Goal: Information Seeking & Learning: Learn about a topic

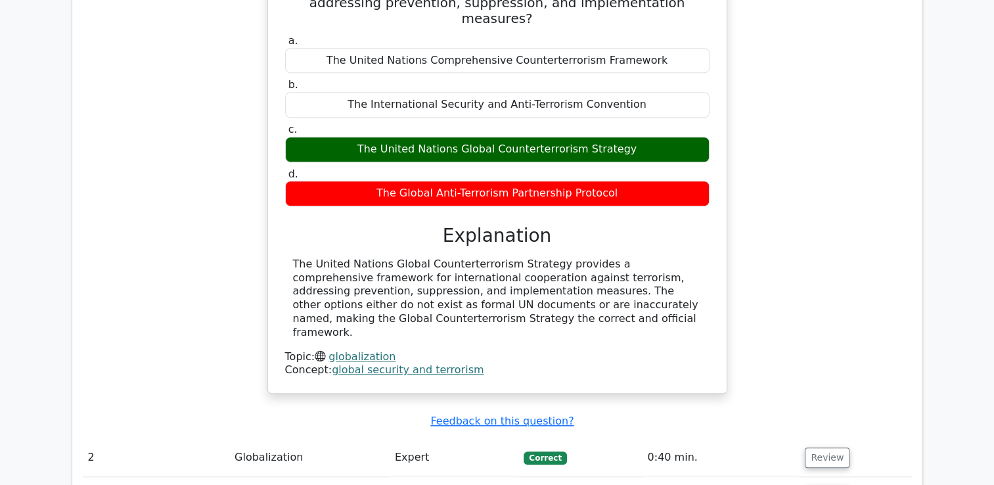
scroll to position [1314, 0]
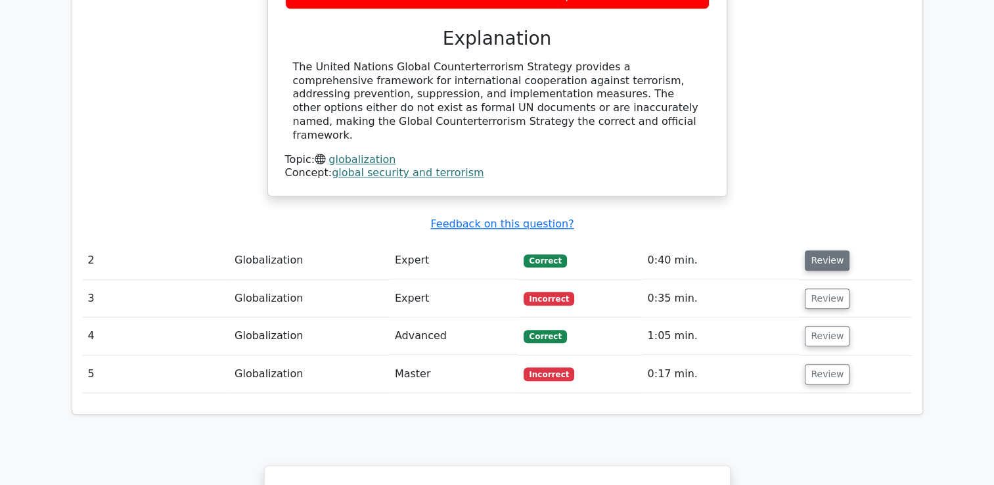
click at [825, 250] on button "Review" at bounding box center [827, 260] width 45 height 20
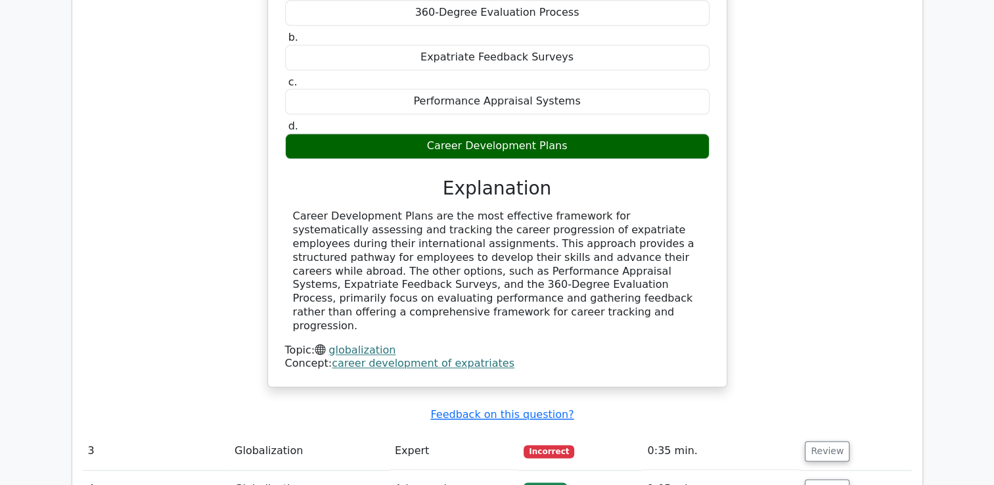
scroll to position [1708, 0]
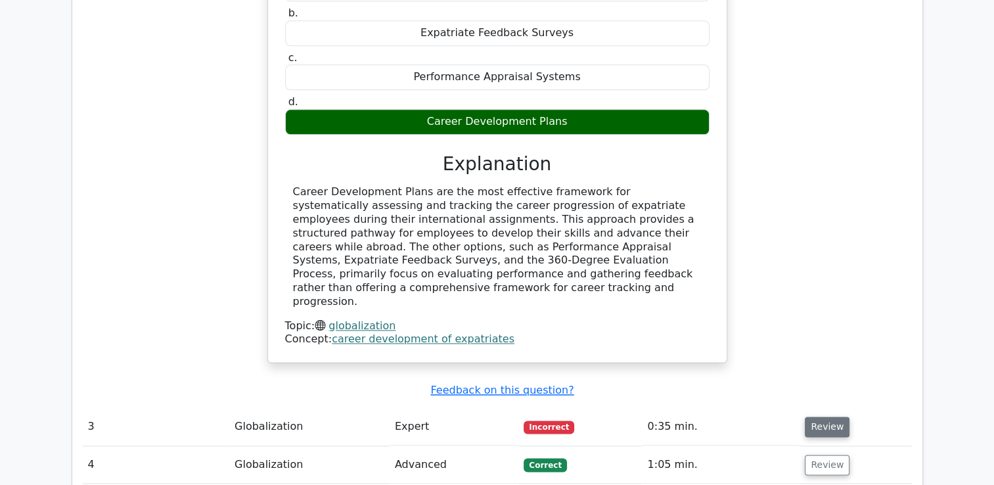
click at [817, 416] on button "Review" at bounding box center [827, 426] width 45 height 20
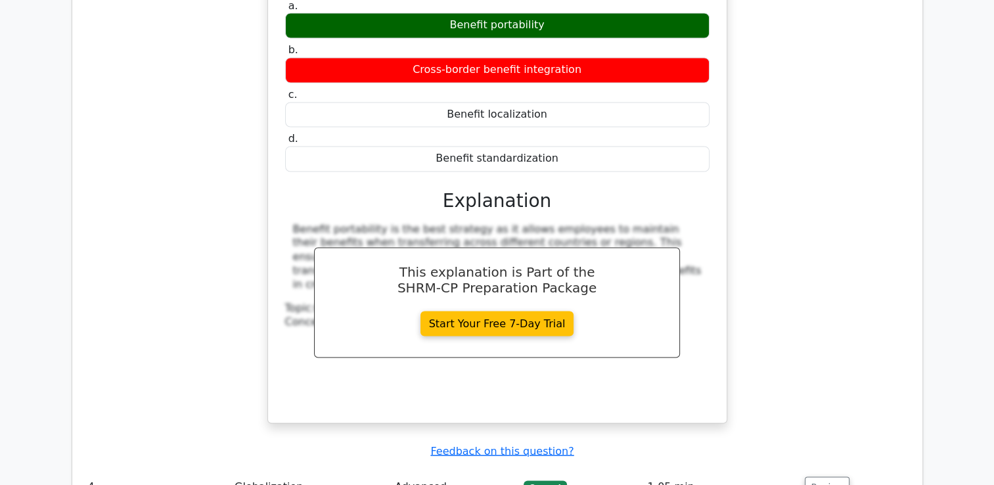
scroll to position [2299, 0]
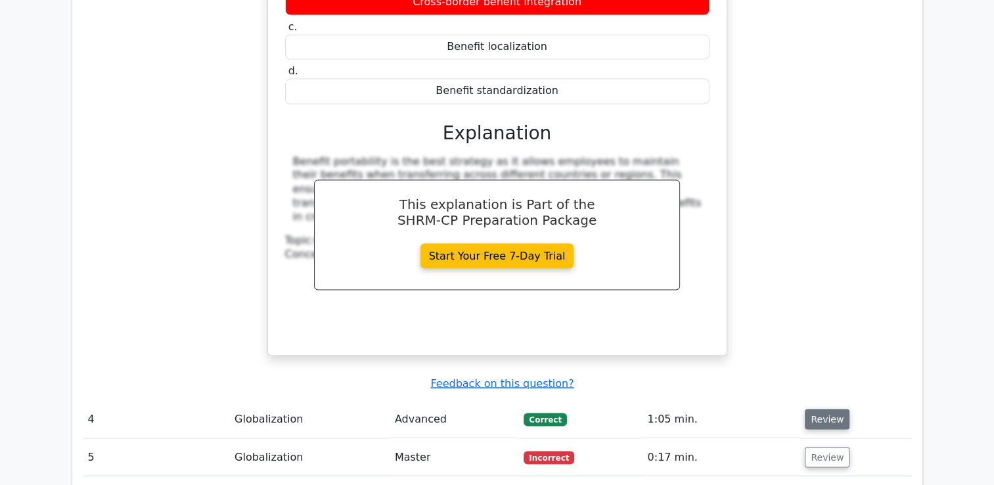
click at [811, 409] on button "Review" at bounding box center [827, 419] width 45 height 20
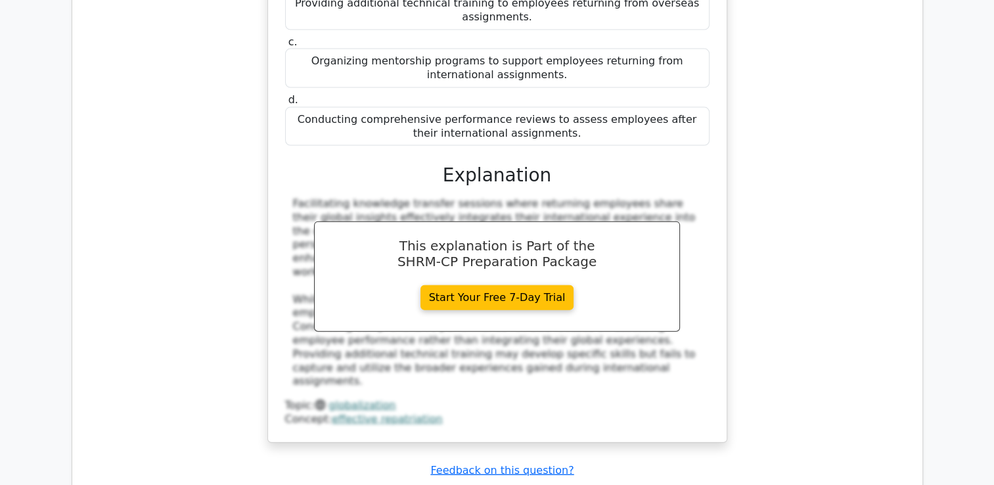
scroll to position [3022, 0]
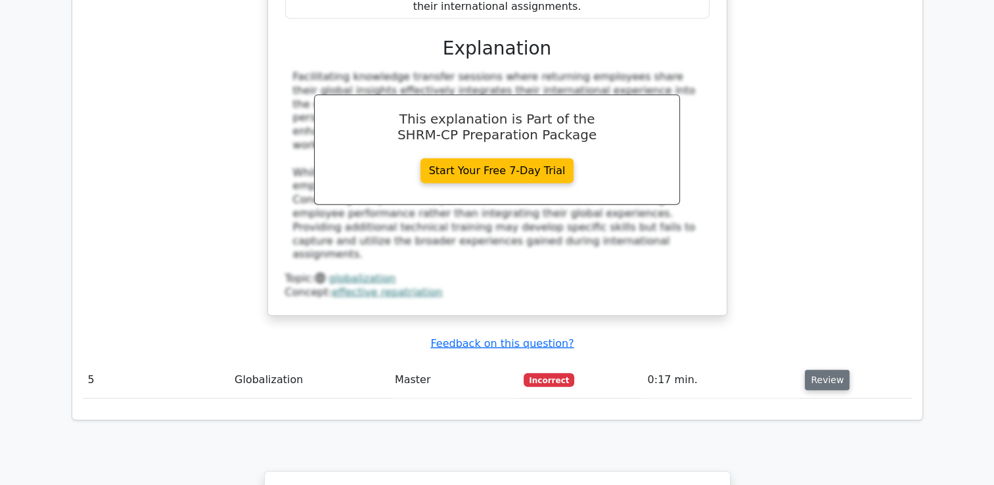
click at [818, 370] on button "Review" at bounding box center [827, 380] width 45 height 20
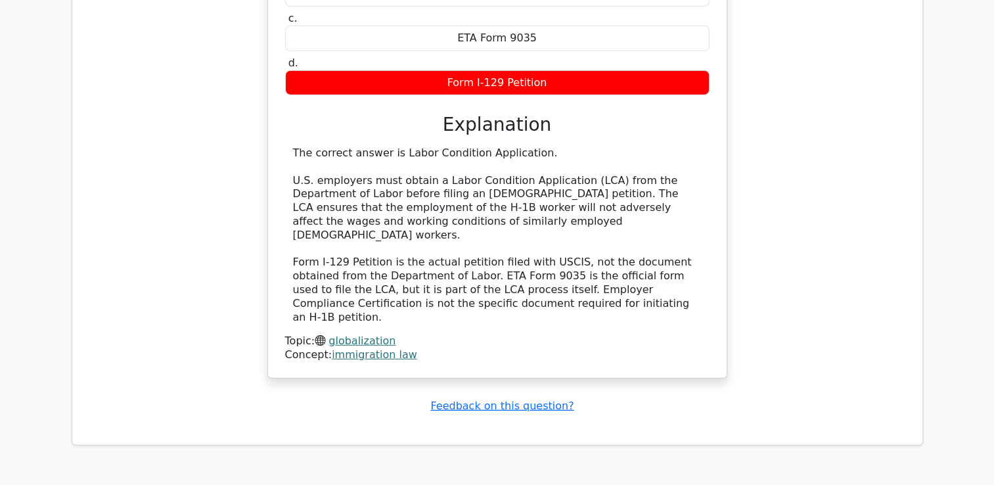
scroll to position [3810, 0]
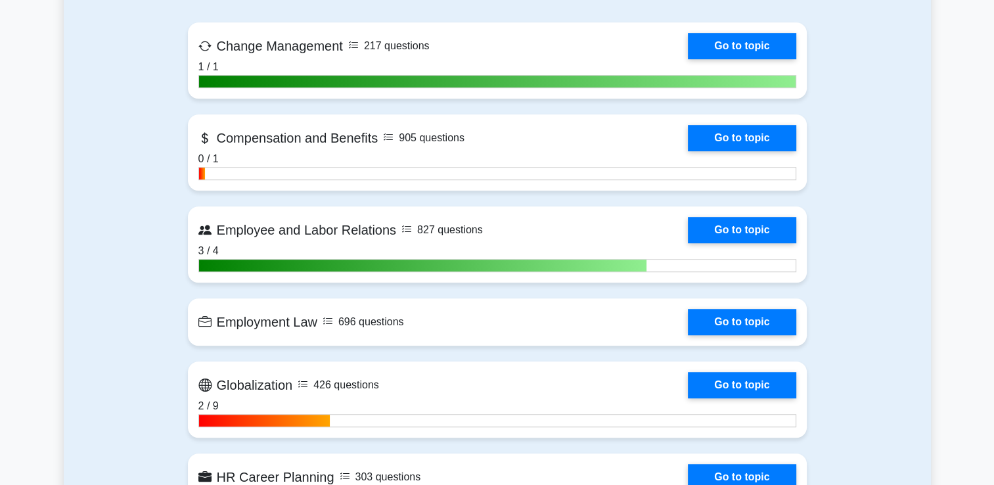
scroll to position [1117, 0]
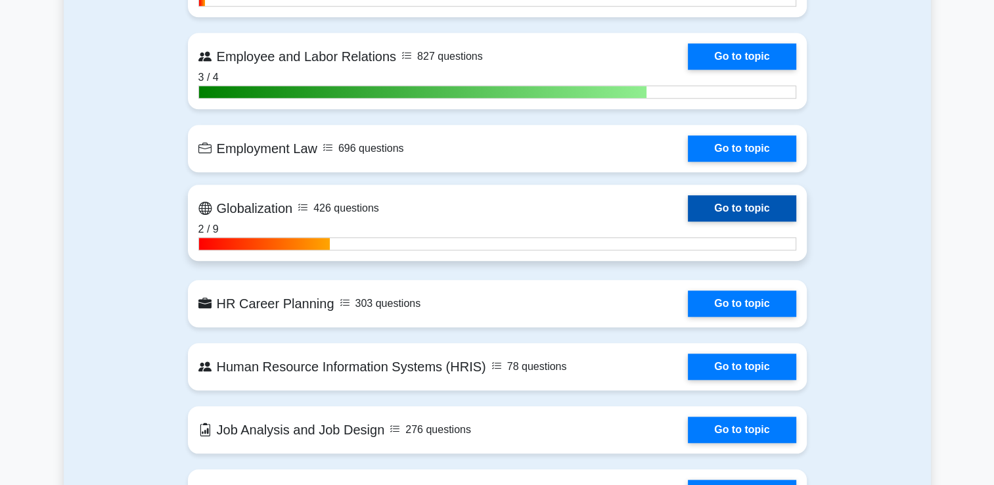
click at [736, 205] on link "Go to topic" at bounding box center [742, 208] width 108 height 26
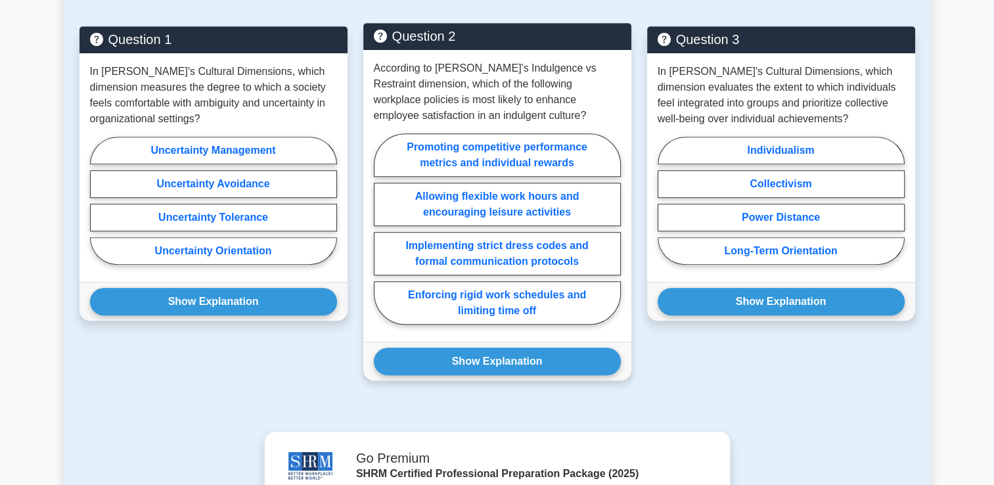
scroll to position [723, 0]
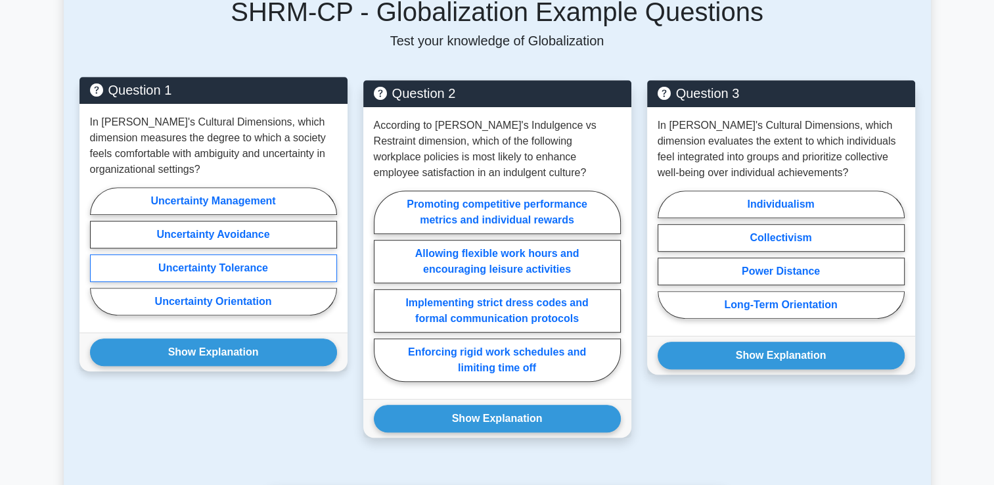
click at [275, 254] on label "Uncertainty Tolerance" at bounding box center [213, 268] width 247 height 28
click at [99, 254] on input "Uncertainty Tolerance" at bounding box center [94, 255] width 9 height 9
radio input "true"
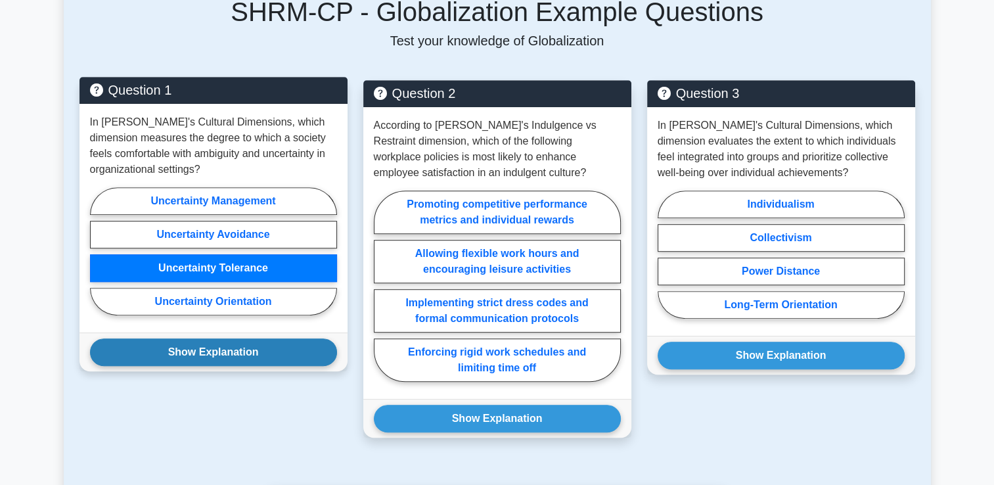
click at [221, 338] on button "Show Explanation" at bounding box center [213, 352] width 247 height 28
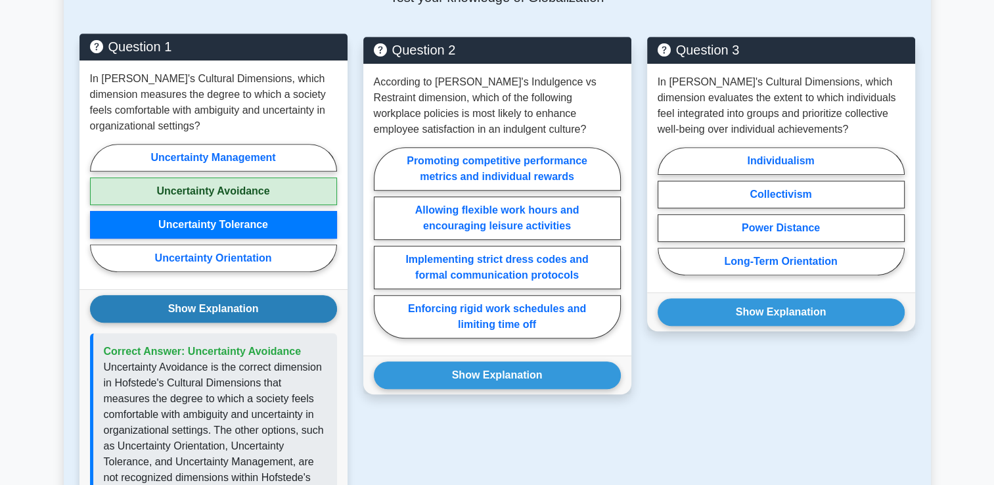
scroll to position [788, 0]
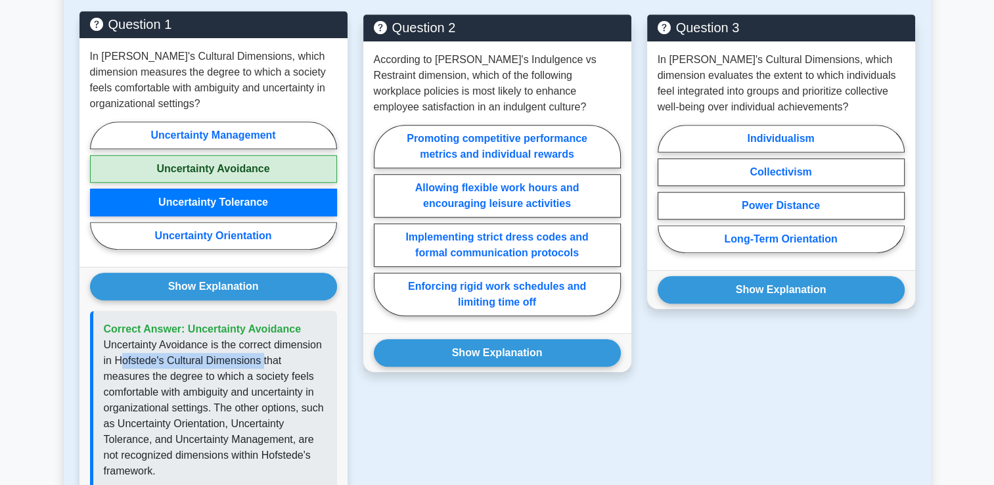
drag, startPoint x: 118, startPoint y: 344, endPoint x: 261, endPoint y: 344, distance: 143.2
click at [261, 344] on p "Uncertainty Avoidance is the correct dimension in Hofstede's Cultural Dimension…" at bounding box center [215, 408] width 223 height 142
drag, startPoint x: 261, startPoint y: 344, endPoint x: 152, endPoint y: 349, distance: 109.1
click at [152, 349] on p "Uncertainty Avoidance is the correct dimension in Hofstede's Cultural Dimension…" at bounding box center [215, 408] width 223 height 142
click at [116, 343] on p "Uncertainty Avoidance is the correct dimension in Hofstede's Cultural Dimension…" at bounding box center [215, 408] width 223 height 142
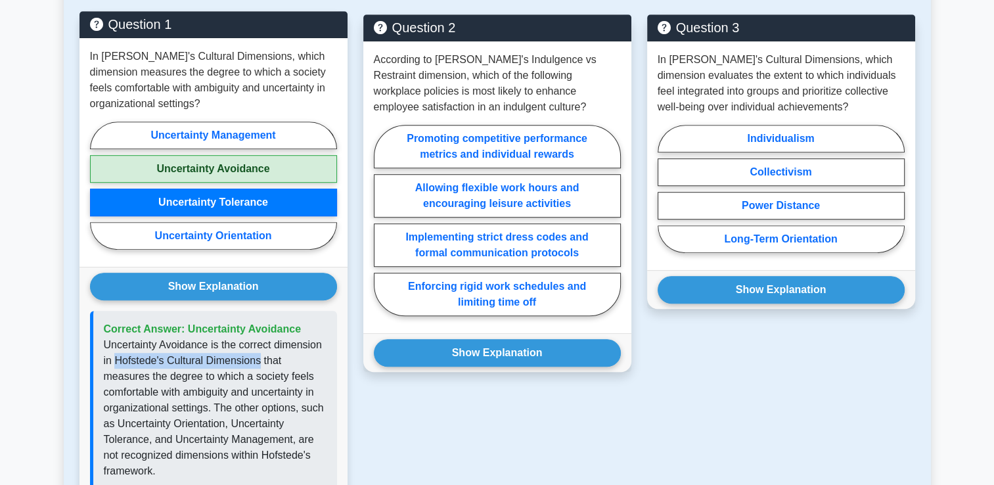
drag, startPoint x: 116, startPoint y: 343, endPoint x: 241, endPoint y: 340, distance: 125.5
click at [241, 340] on p "Uncertainty Avoidance is the correct dimension in Hofstede's Cultural Dimension…" at bounding box center [215, 408] width 223 height 142
copy p "Hofstede's Cultural Dimensions"
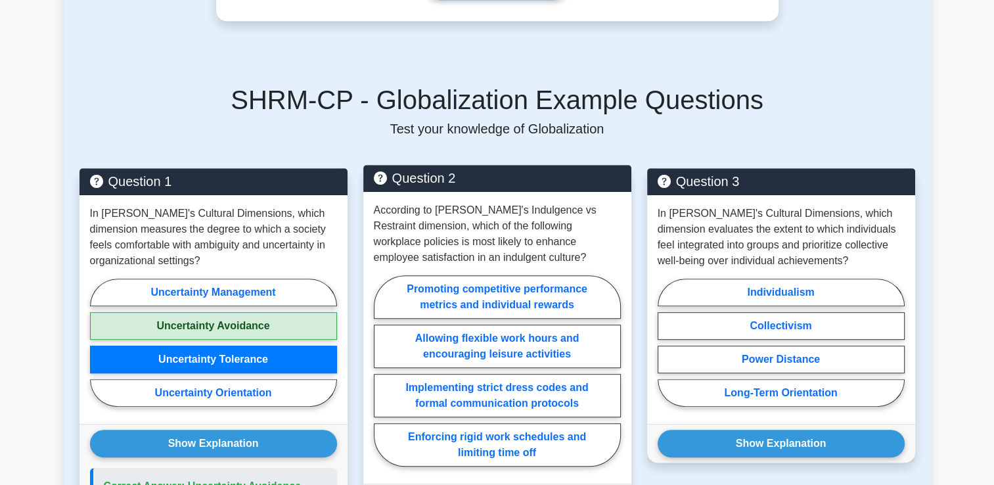
scroll to position [657, 0]
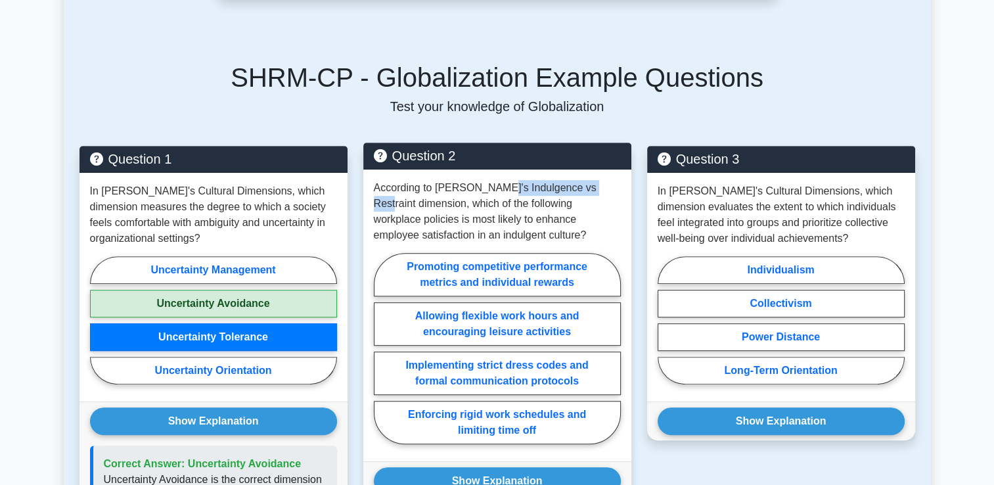
drag, startPoint x: 491, startPoint y: 172, endPoint x: 602, endPoint y: 171, distance: 111.0
click at [602, 180] on p "According to [PERSON_NAME]'s Indulgence vs Restraint dimension, which of the fo…" at bounding box center [497, 211] width 247 height 63
drag, startPoint x: 602, startPoint y: 171, endPoint x: 512, endPoint y: 169, distance: 90.7
click at [512, 180] on p "According to Hofstede's Indulgence vs Restraint dimension, which of the followi…" at bounding box center [497, 211] width 247 height 63
click at [484, 180] on p "According to Hofstede's Indulgence vs Restraint dimension, which of the followi…" at bounding box center [497, 211] width 247 height 63
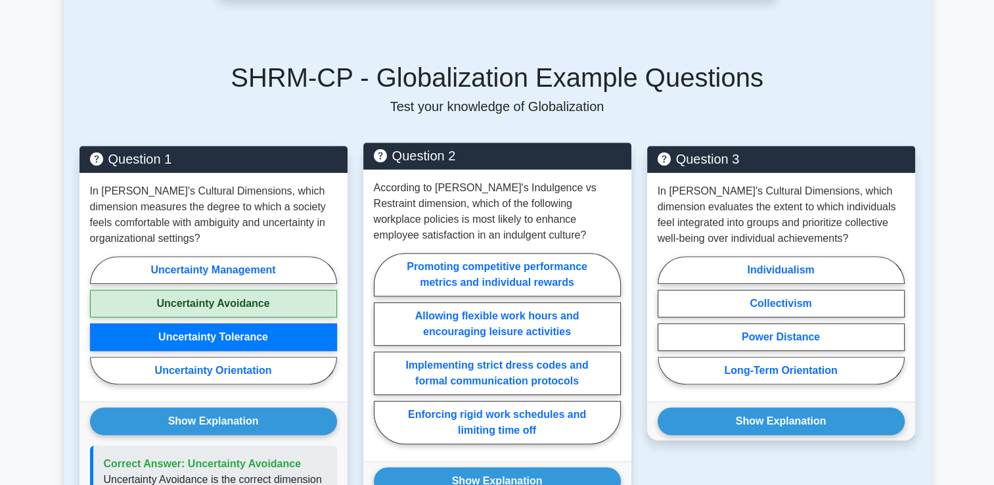
click at [513, 180] on p "According to Hofstede's Indulgence vs Restraint dimension, which of the followi…" at bounding box center [497, 211] width 247 height 63
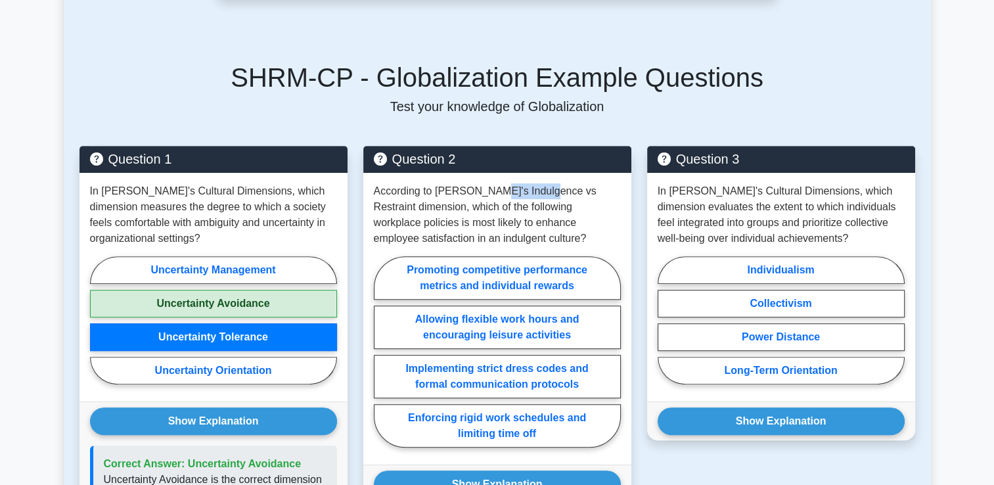
copy p "Indulgence"
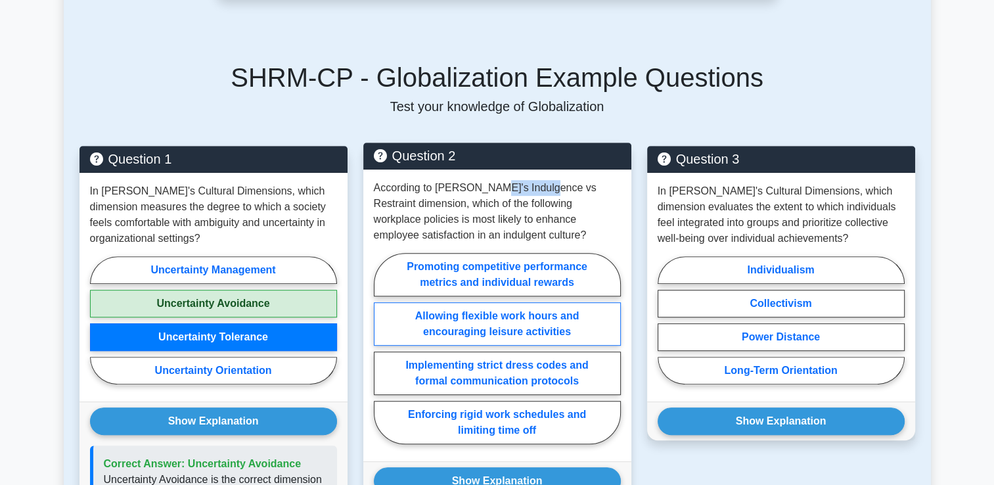
click at [470, 315] on label "Allowing flexible work hours and encouraging leisure activities" at bounding box center [497, 323] width 247 height 43
click at [382, 348] on input "Allowing flexible work hours and encouraging leisure activities" at bounding box center [378, 352] width 9 height 9
radio input "true"
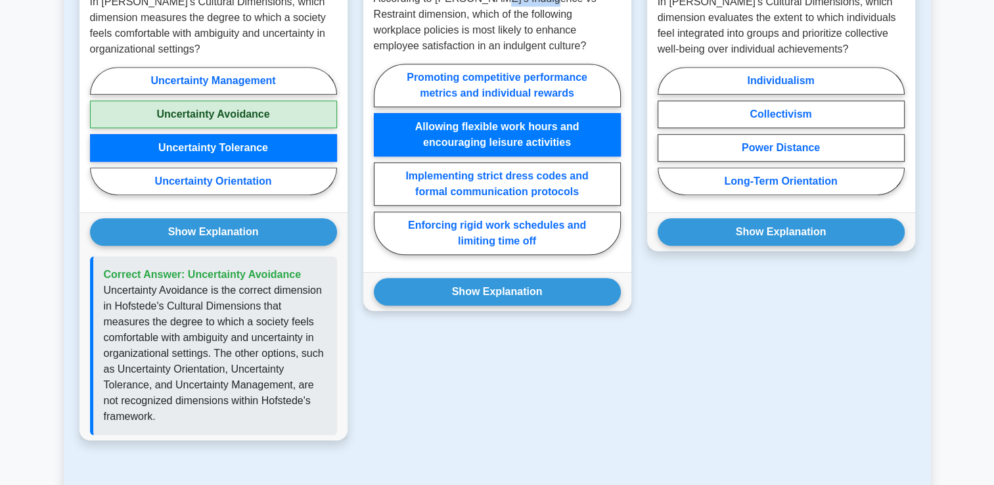
scroll to position [854, 0]
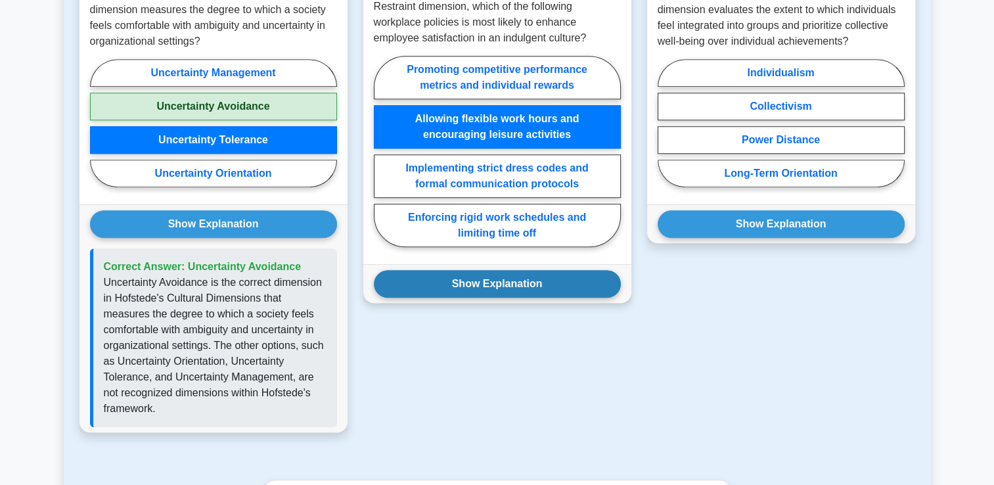
click at [468, 272] on button "Show Explanation" at bounding box center [497, 284] width 247 height 28
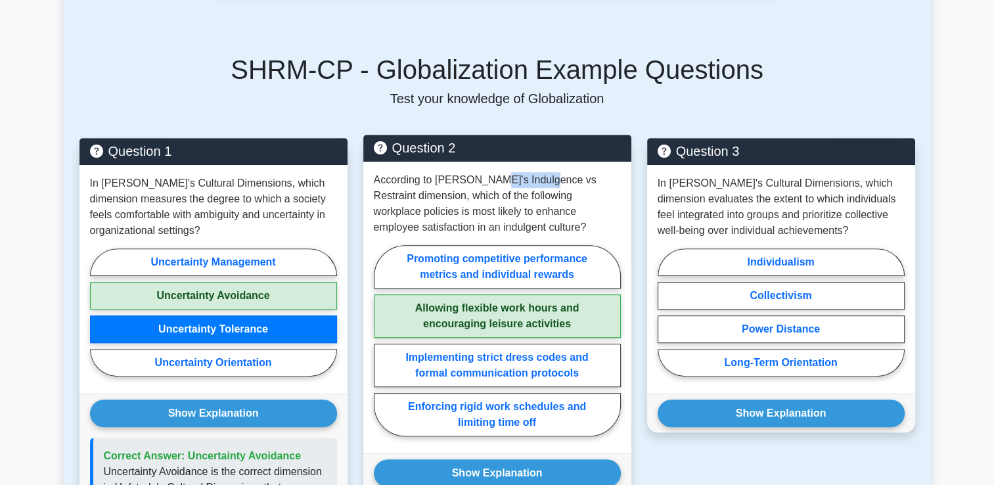
scroll to position [657, 0]
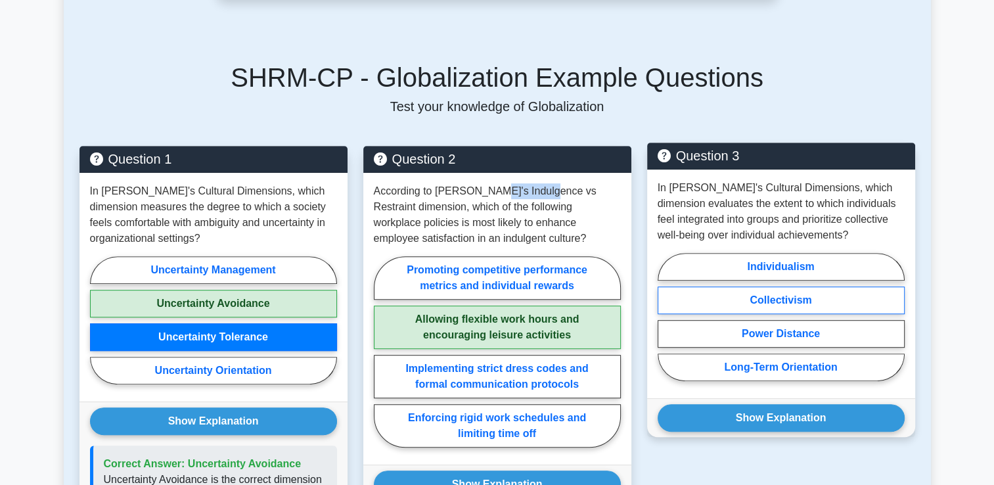
click at [788, 286] on label "Collectivism" at bounding box center [781, 300] width 247 height 28
click at [666, 317] on input "Collectivism" at bounding box center [662, 321] width 9 height 9
radio input "true"
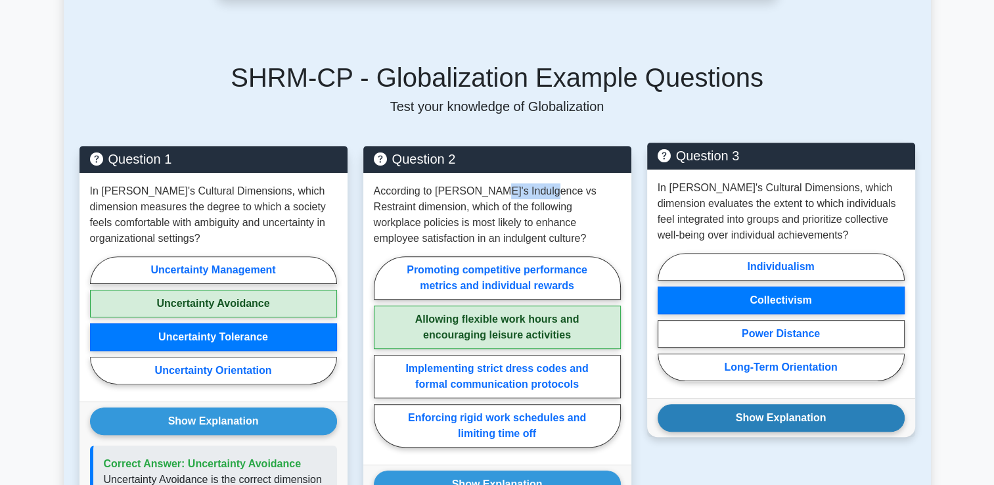
click at [780, 407] on button "Show Explanation" at bounding box center [781, 418] width 247 height 28
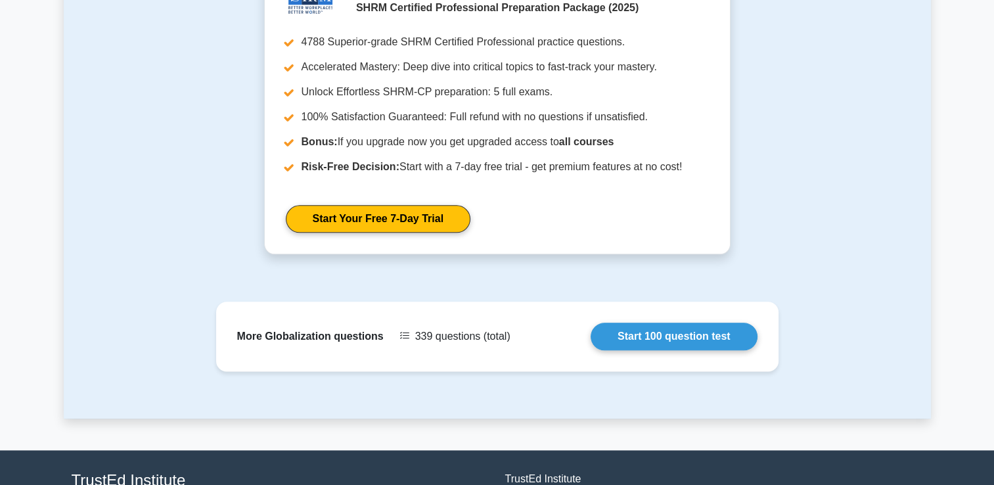
scroll to position [1511, 0]
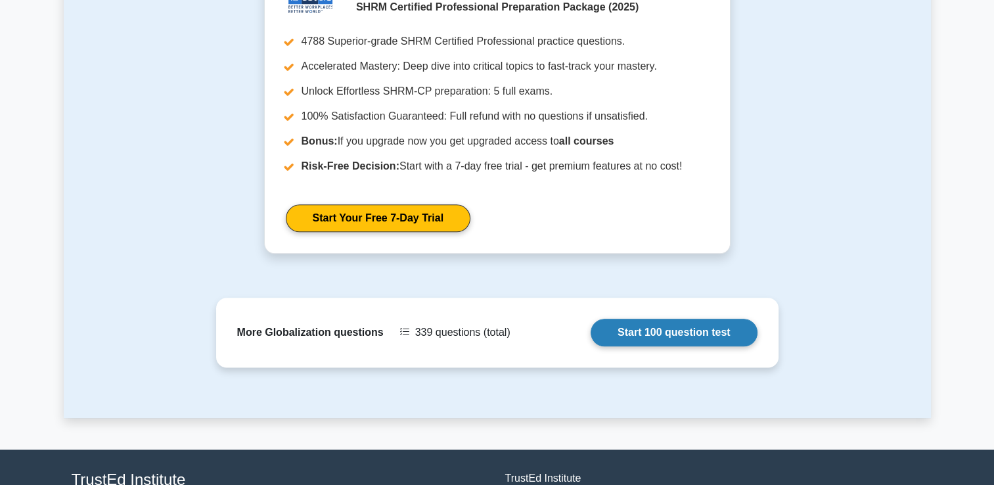
click at [591, 319] on link "Start 100 question test" at bounding box center [674, 333] width 167 height 28
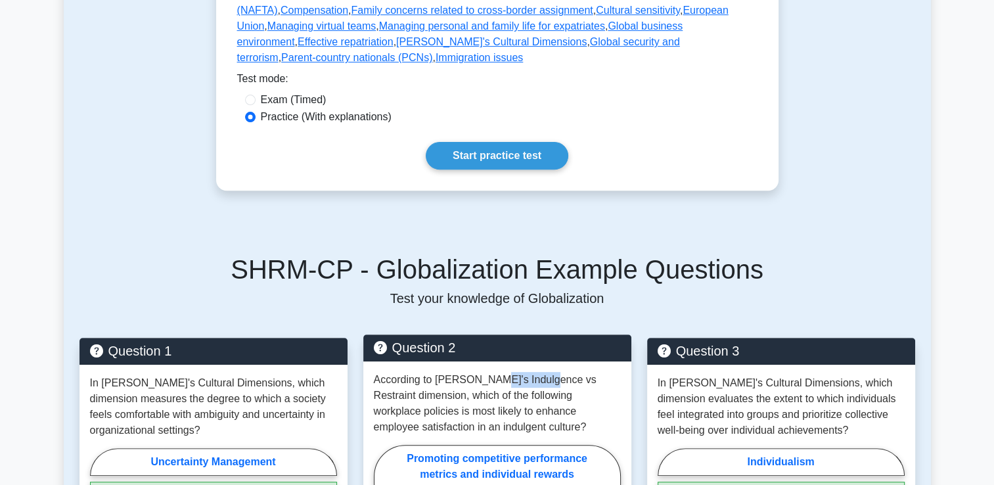
scroll to position [394, 0]
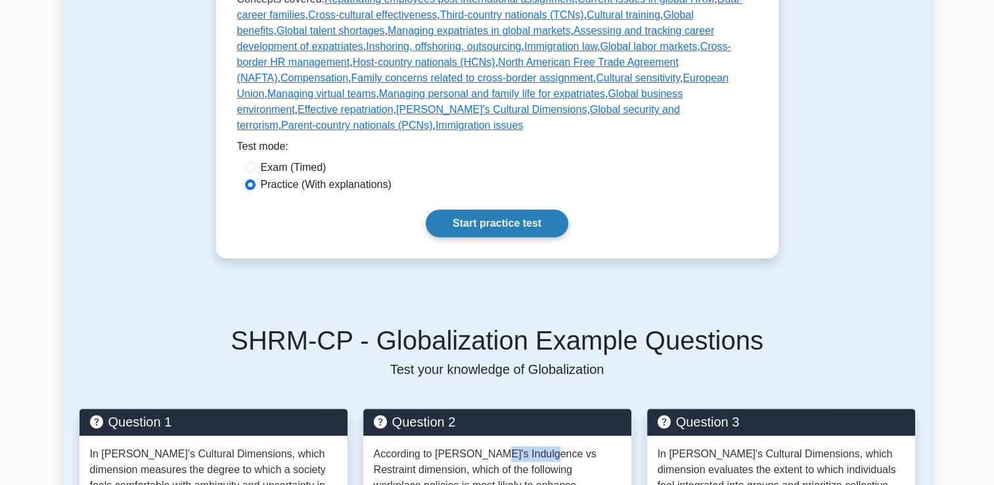
click at [502, 213] on link "Start practice test" at bounding box center [497, 224] width 143 height 28
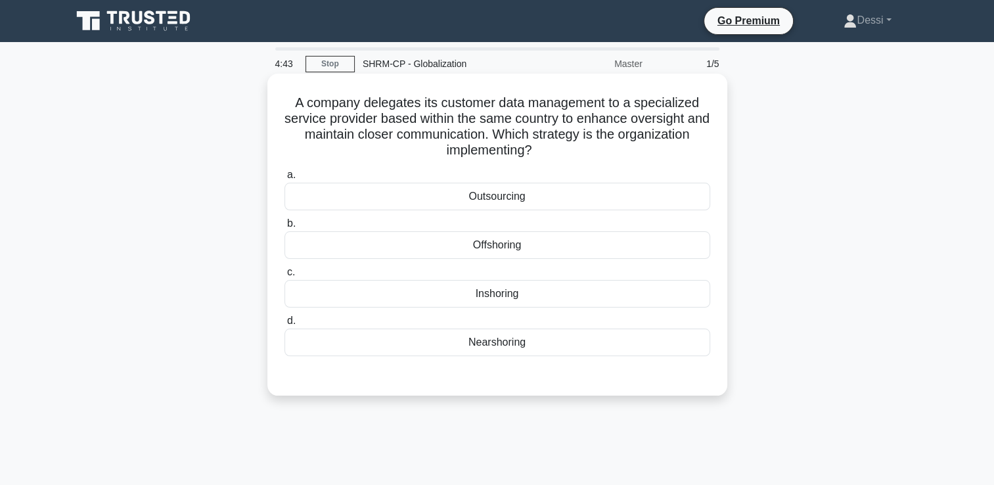
click at [502, 198] on div "Outsourcing" at bounding box center [497, 197] width 426 height 28
click at [284, 179] on input "a. Outsourcing" at bounding box center [284, 175] width 0 height 9
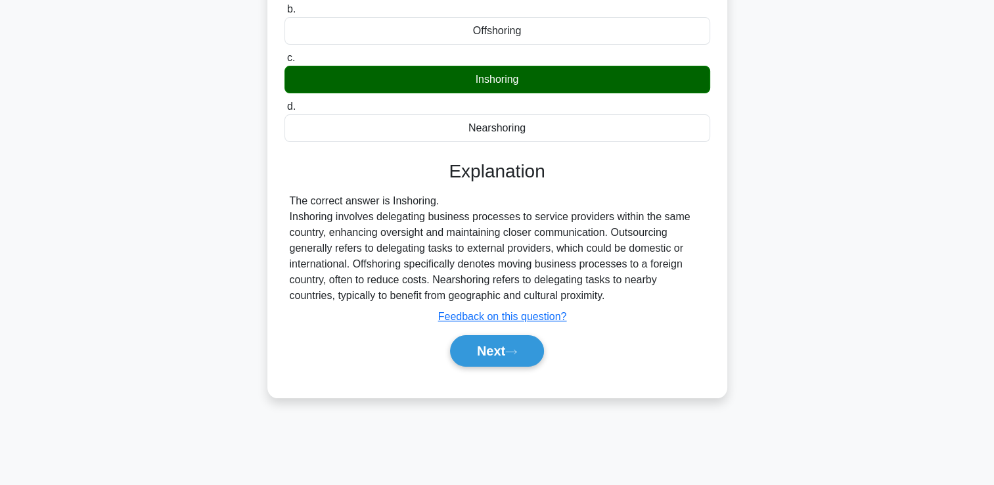
scroll to position [225, 0]
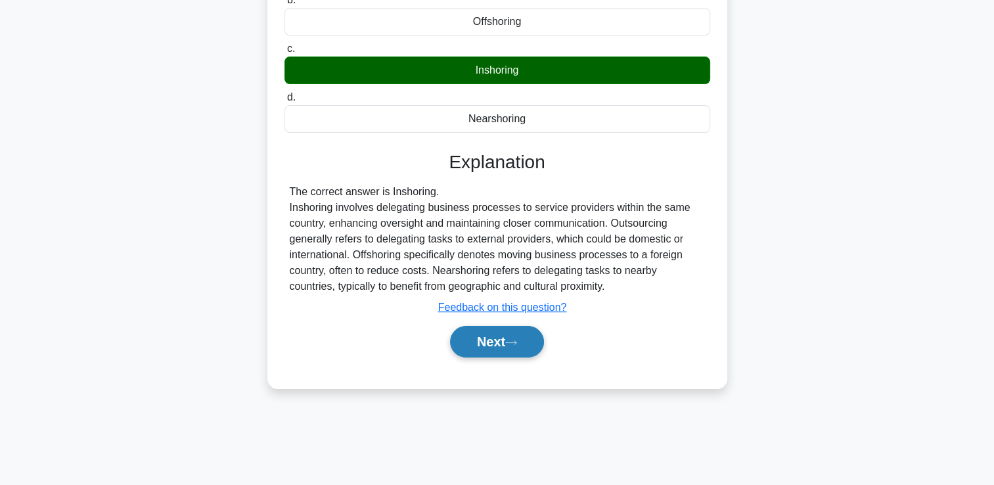
click at [541, 340] on button "Next" at bounding box center [497, 342] width 94 height 32
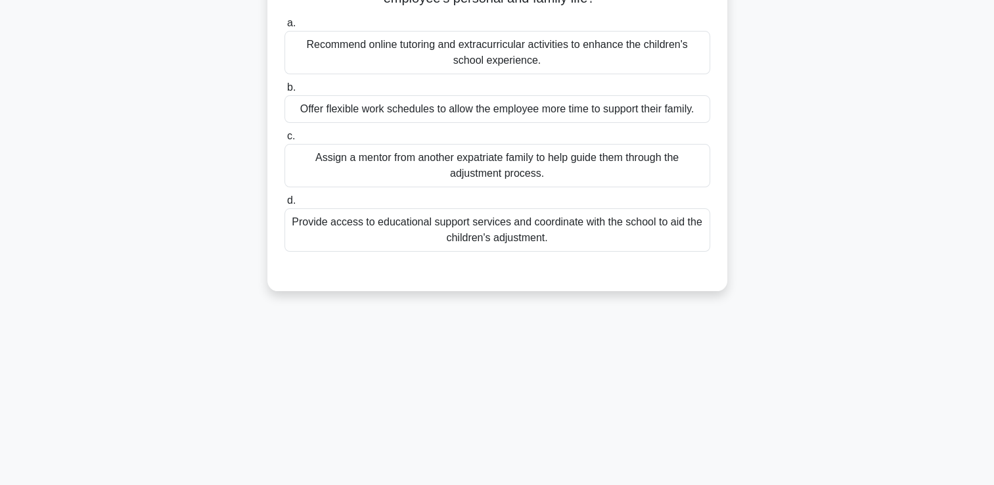
scroll to position [28, 0]
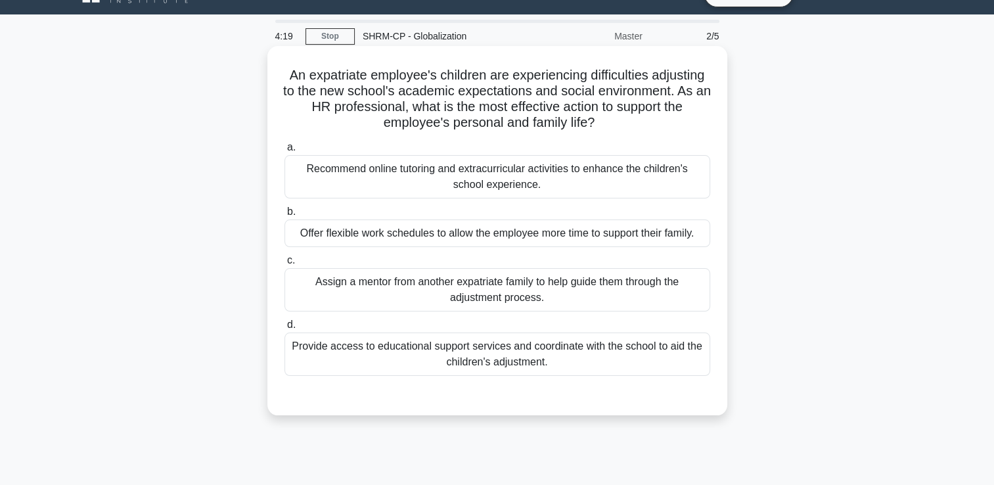
click at [480, 353] on div "Provide access to educational support services and coordinate with the school t…" at bounding box center [497, 353] width 426 height 43
click at [284, 329] on input "d. Provide access to educational support services and coordinate with the schoo…" at bounding box center [284, 325] width 0 height 9
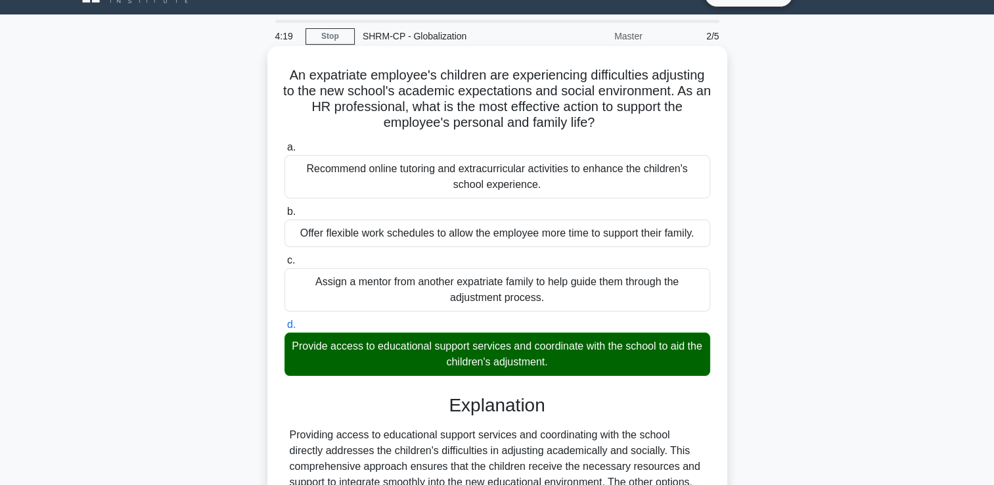
scroll to position [245, 0]
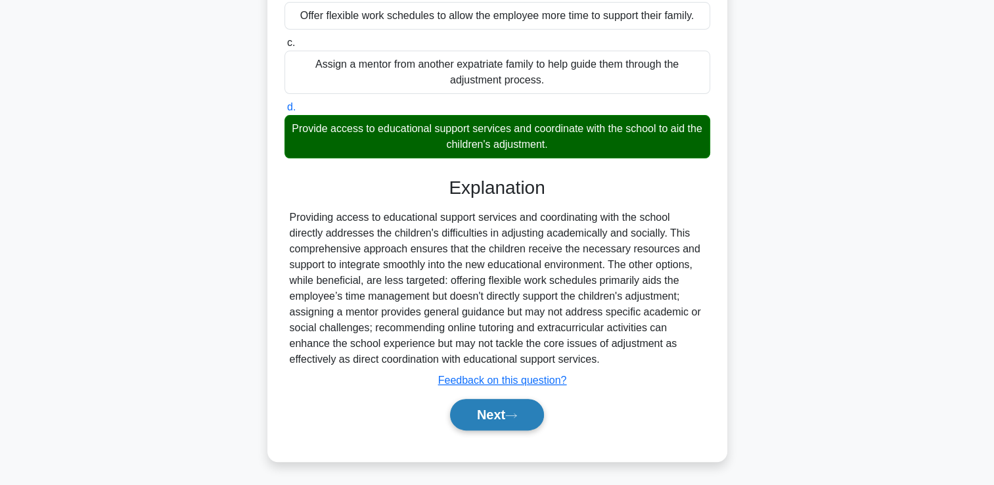
click at [480, 414] on button "Next" at bounding box center [497, 415] width 94 height 32
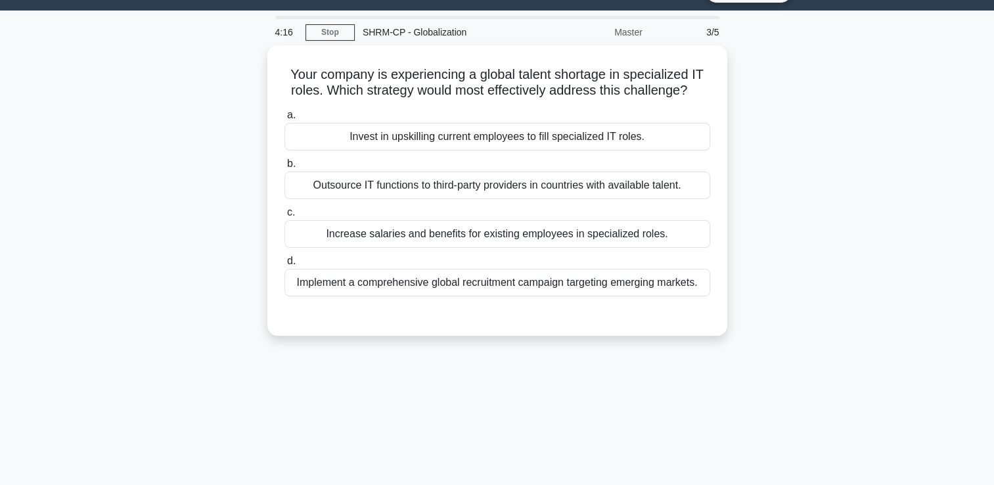
scroll to position [0, 0]
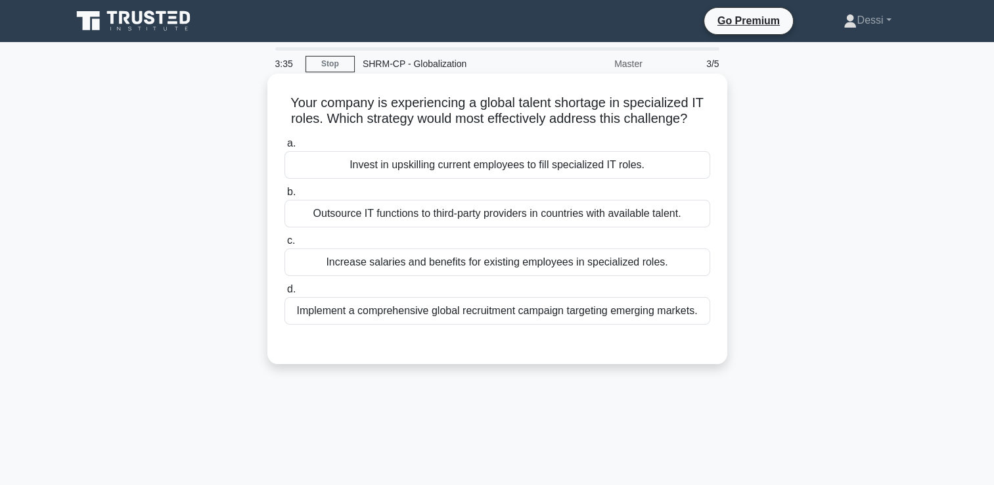
click at [361, 314] on div "Implement a comprehensive global recruitment campaign targeting emerging market…" at bounding box center [497, 311] width 426 height 28
click at [284, 294] on input "d. Implement a comprehensive global recruitment campaign targeting emerging mar…" at bounding box center [284, 289] width 0 height 9
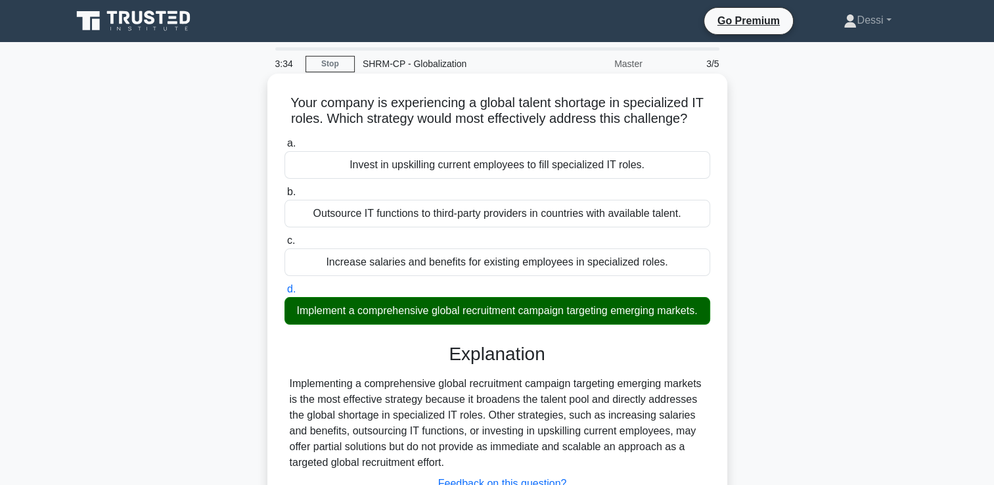
scroll to position [225, 0]
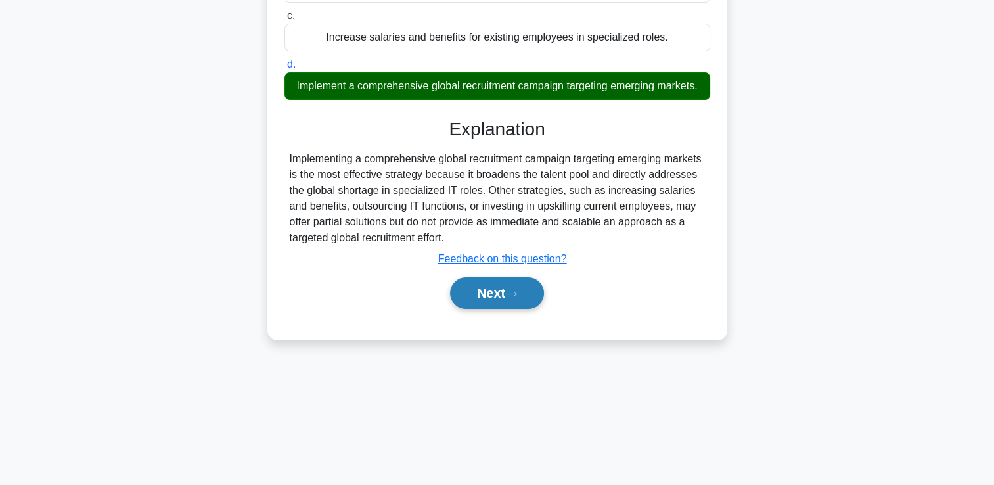
click at [501, 309] on button "Next" at bounding box center [497, 293] width 94 height 32
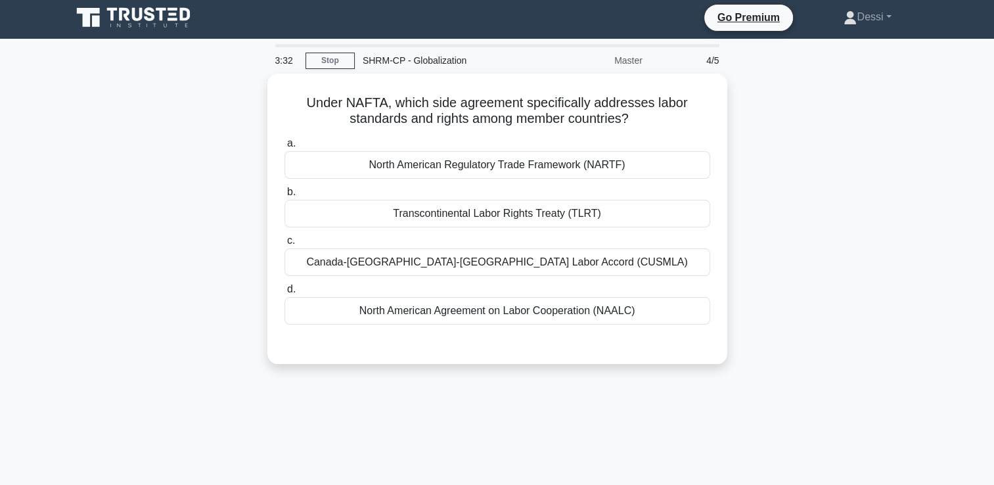
scroll to position [0, 0]
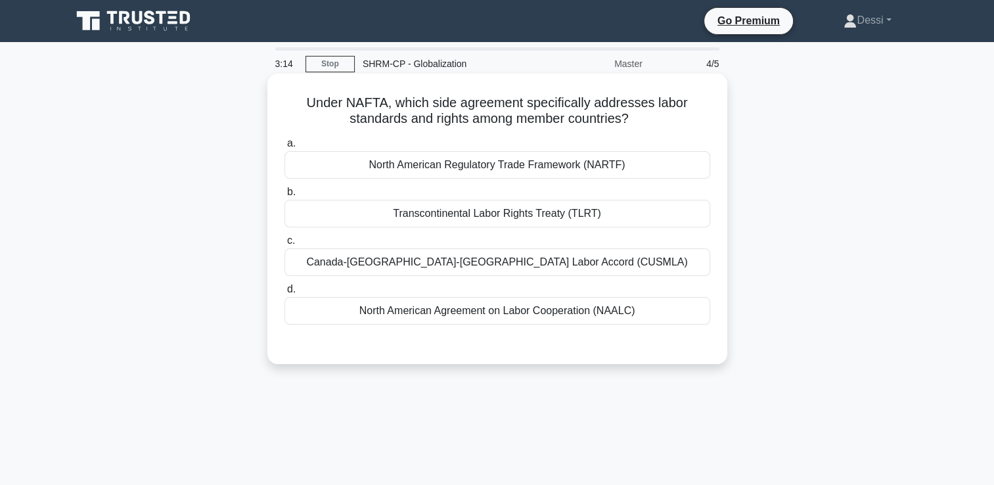
click at [436, 217] on div "Transcontinental Labor Rights Treaty (TLRT)" at bounding box center [497, 214] width 426 height 28
click at [284, 196] on input "b. Transcontinental Labor Rights Treaty (TLRT)" at bounding box center [284, 192] width 0 height 9
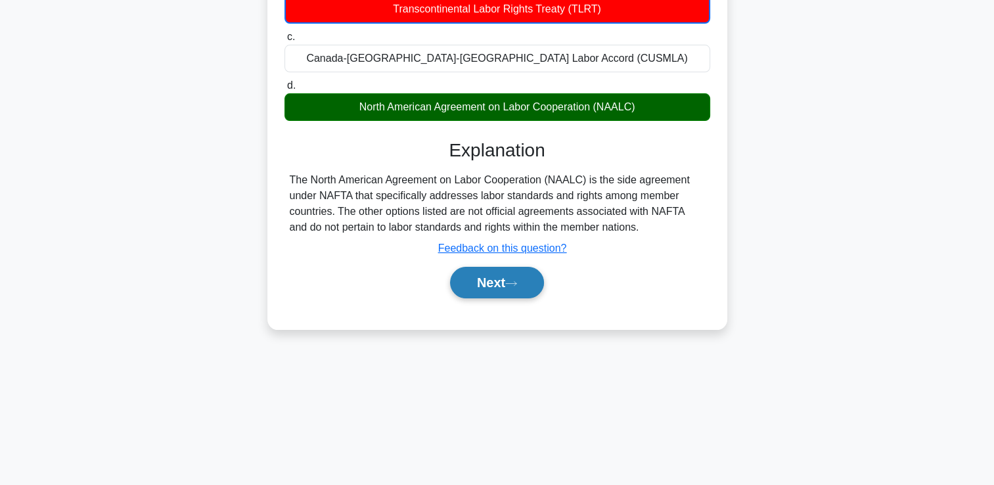
scroll to position [225, 0]
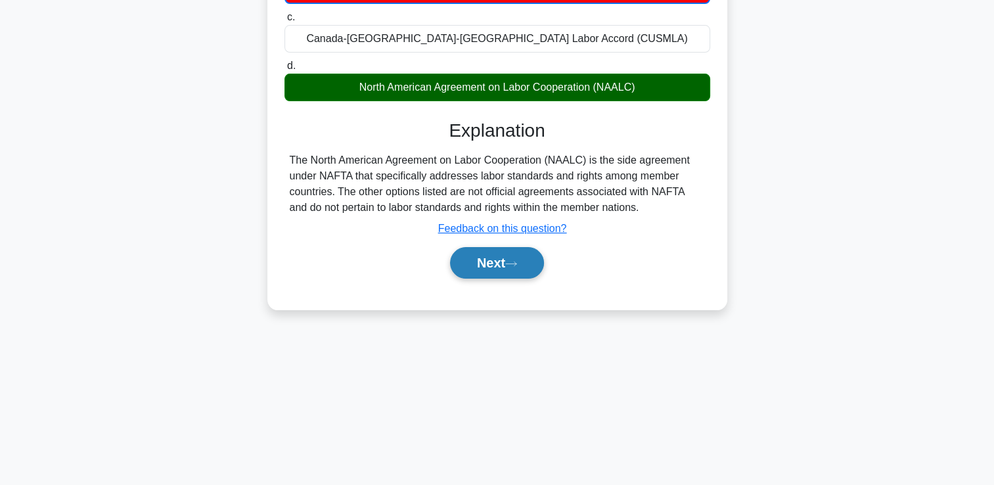
click at [482, 272] on button "Next" at bounding box center [497, 263] width 94 height 32
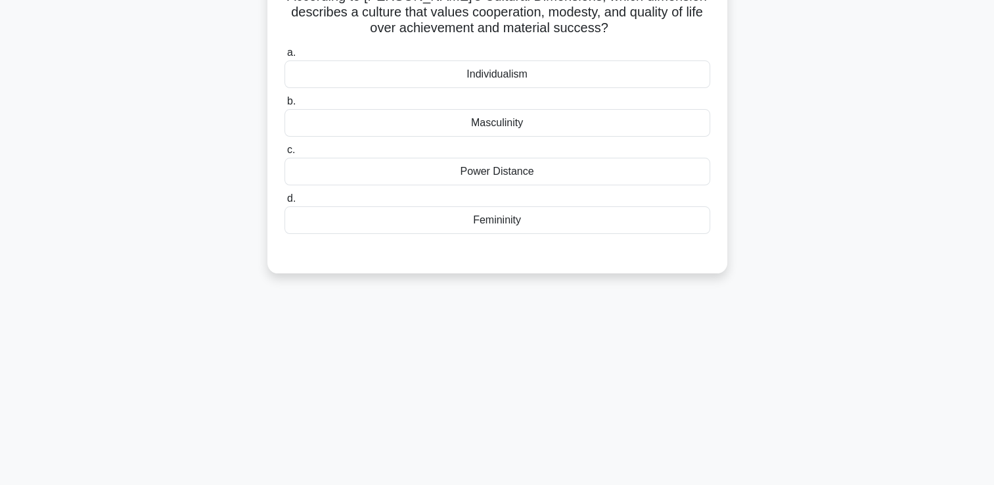
scroll to position [0, 0]
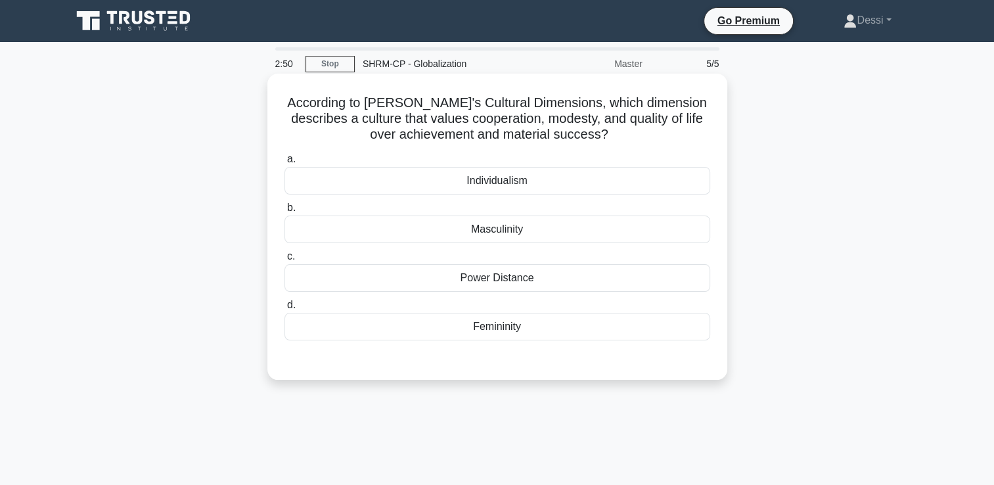
click at [508, 330] on div "Femininity" at bounding box center [497, 327] width 426 height 28
click at [284, 309] on input "d. Femininity" at bounding box center [284, 305] width 0 height 9
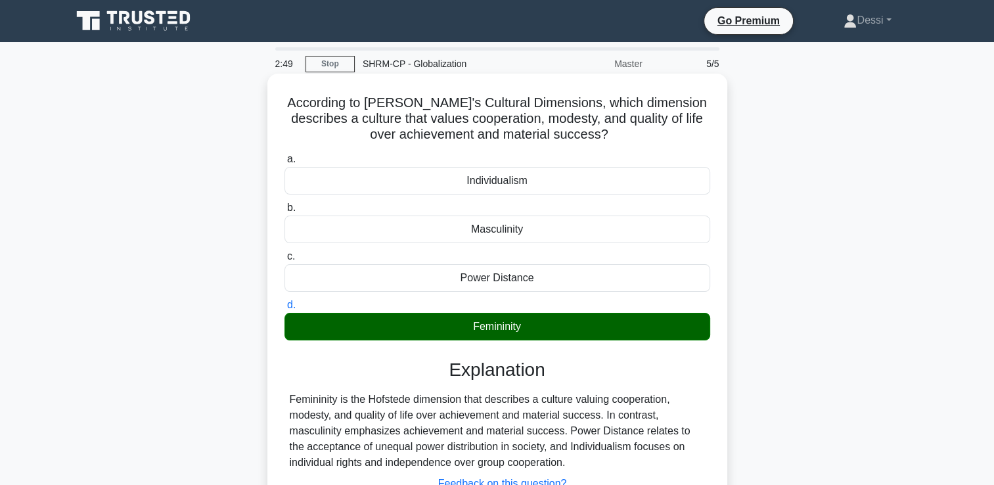
scroll to position [225, 0]
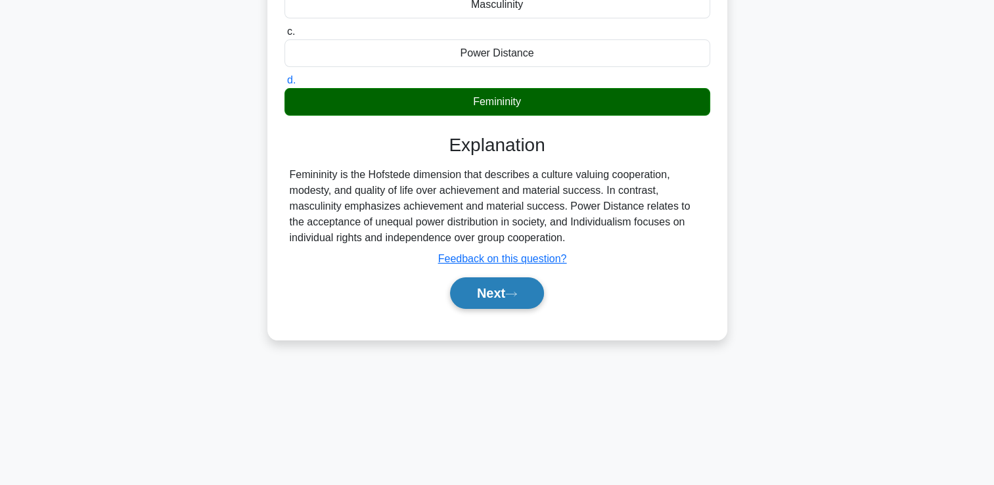
click at [490, 292] on button "Next" at bounding box center [497, 293] width 94 height 32
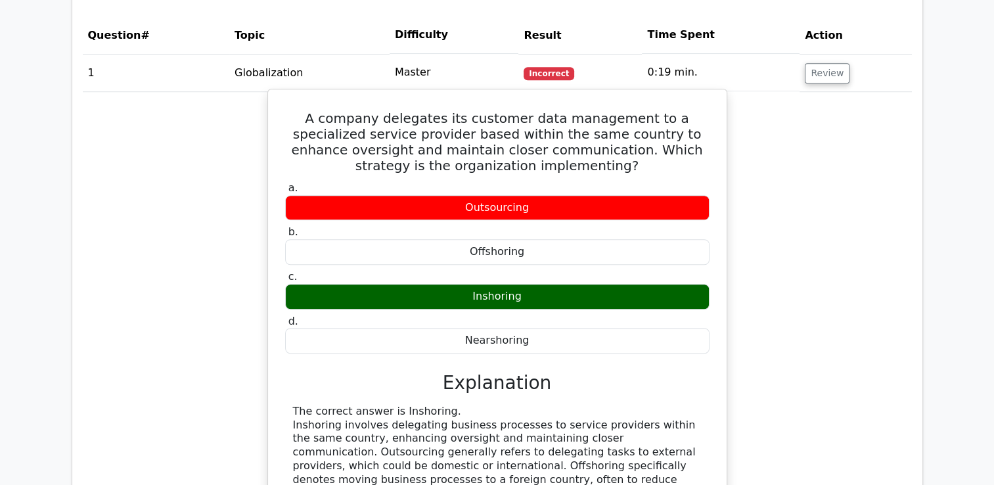
scroll to position [985, 0]
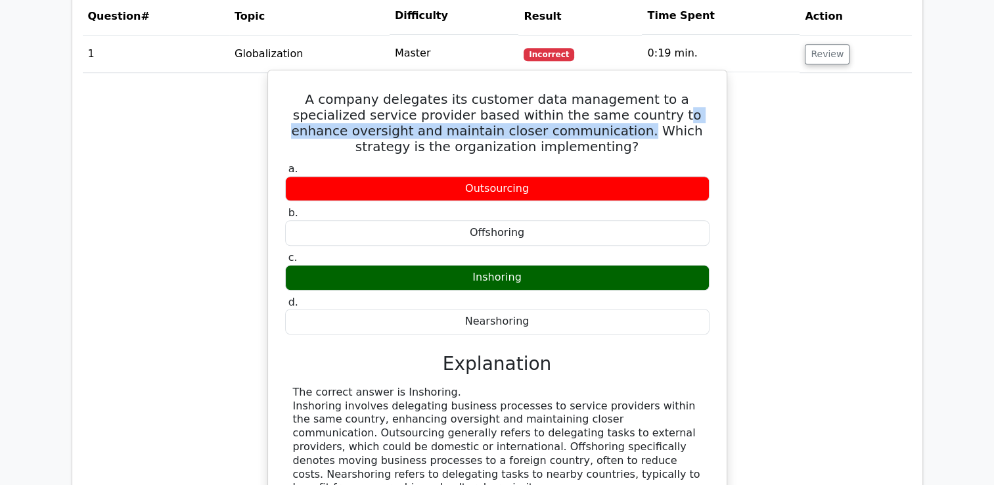
drag, startPoint x: 581, startPoint y: 70, endPoint x: 503, endPoint y: 77, distance: 78.5
click at [503, 91] on h5 "A company delegates its customer data management to a specialized service provi…" at bounding box center [497, 122] width 427 height 63
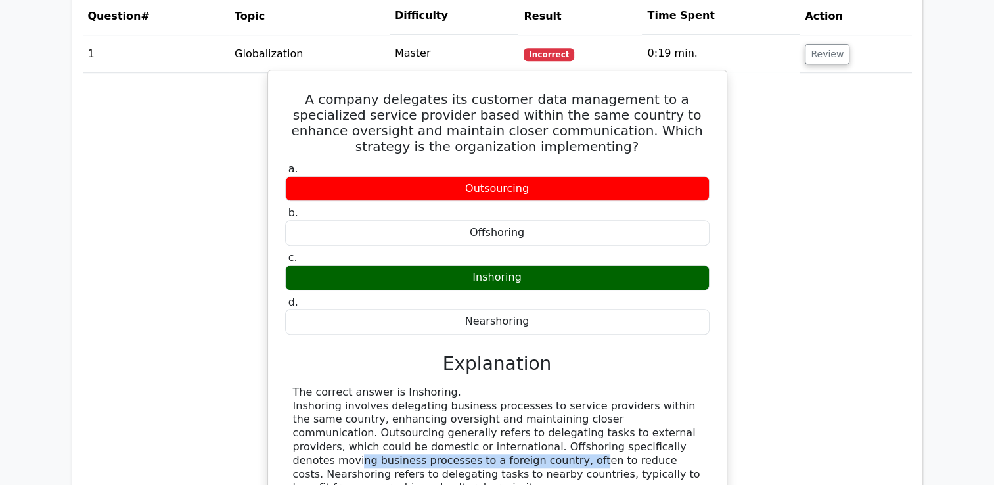
drag, startPoint x: 524, startPoint y: 395, endPoint x: 348, endPoint y: 415, distance: 176.5
click at [348, 415] on div "The correct answer is Inshoring. Inshoring involves delegating business process…" at bounding box center [497, 440] width 409 height 109
drag, startPoint x: 348, startPoint y: 415, endPoint x: 317, endPoint y: 369, distance: 55.2
click at [317, 386] on div "The correct answer is Inshoring. Inshoring involves delegating business process…" at bounding box center [497, 440] width 409 height 109
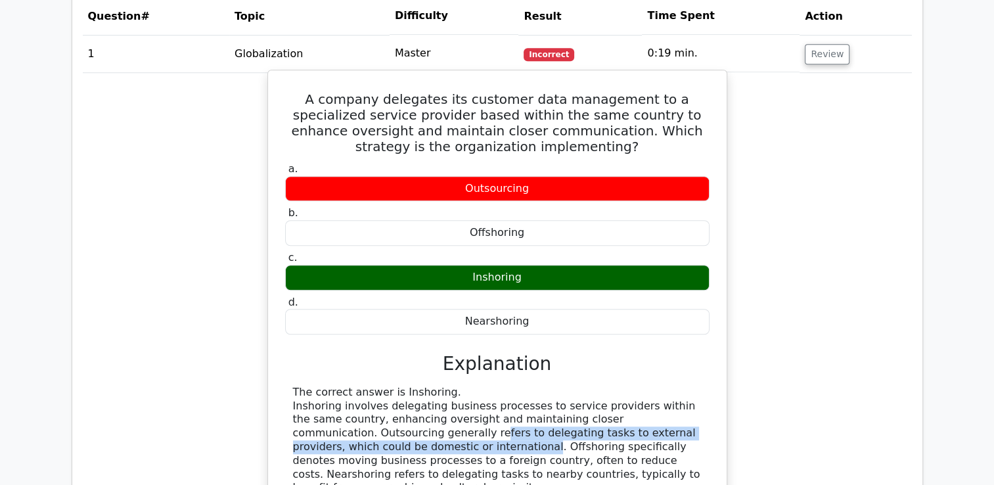
drag, startPoint x: 347, startPoint y: 384, endPoint x: 349, endPoint y: 400, distance: 16.6
click at [349, 400] on div "The correct answer is Inshoring. Inshoring involves delegating business process…" at bounding box center [497, 440] width 409 height 109
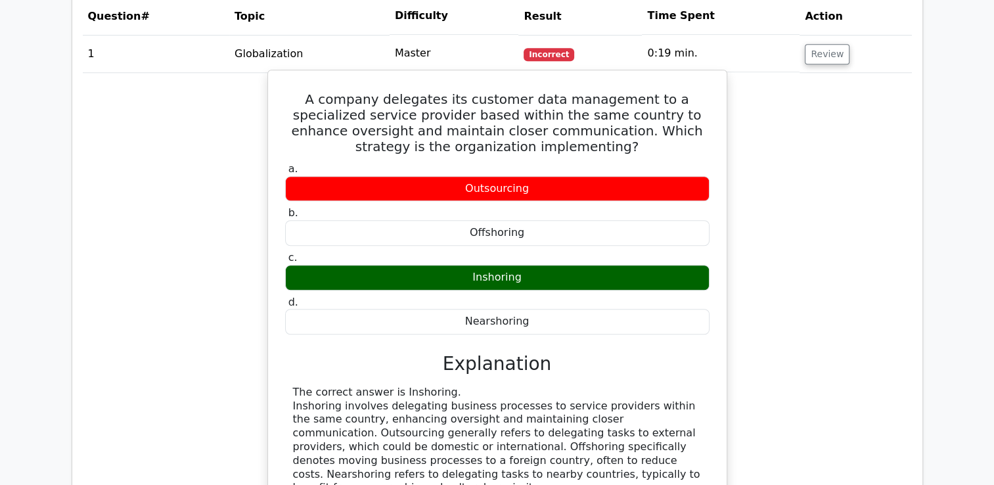
click at [579, 419] on div "The correct answer is Inshoring. Inshoring involves delegating business process…" at bounding box center [497, 440] width 409 height 109
copy div "proximity"
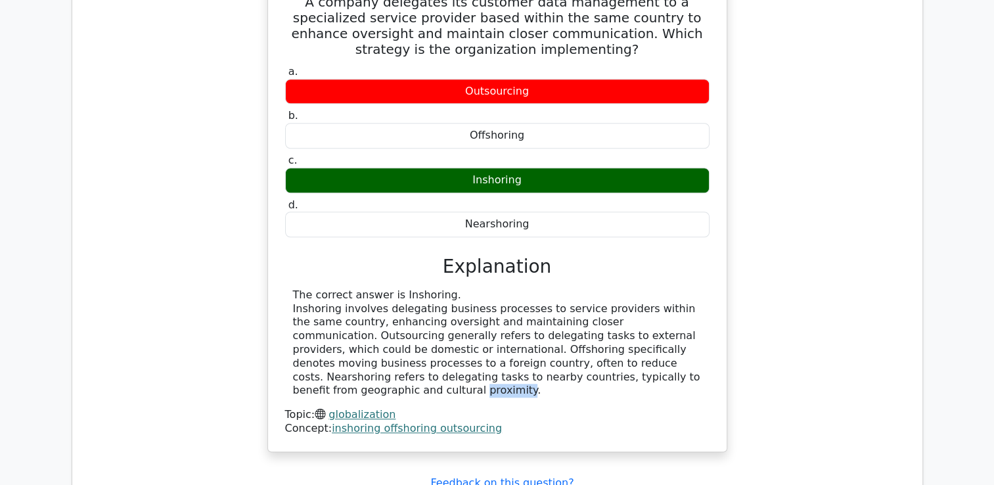
scroll to position [1248, 0]
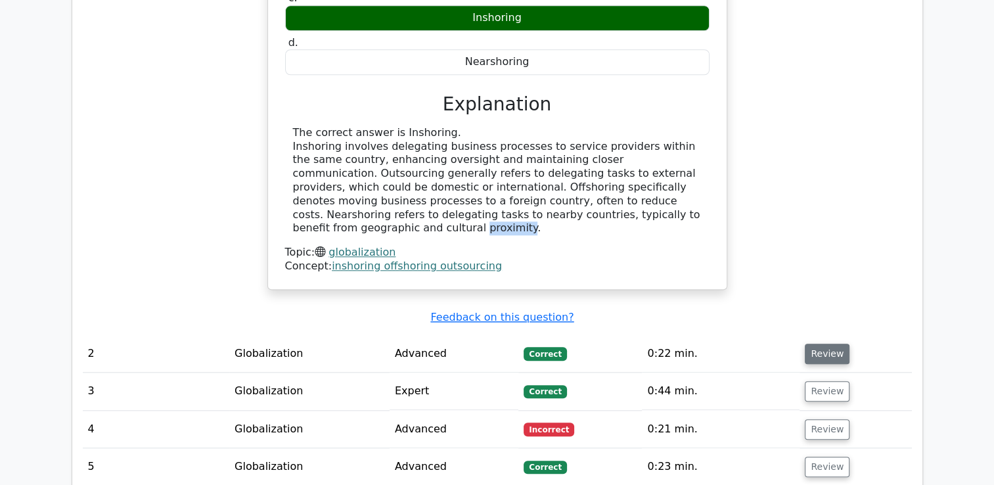
click at [818, 344] on button "Review" at bounding box center [827, 354] width 45 height 20
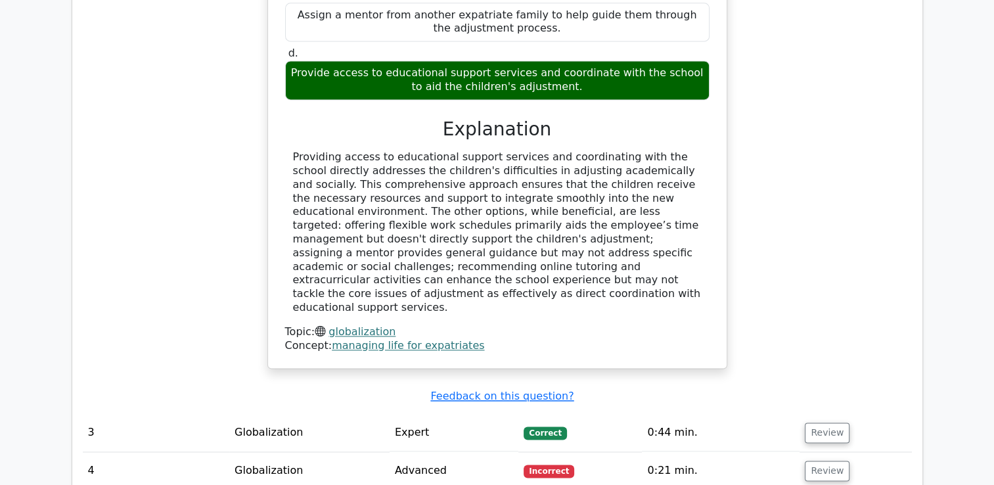
scroll to position [1774, 0]
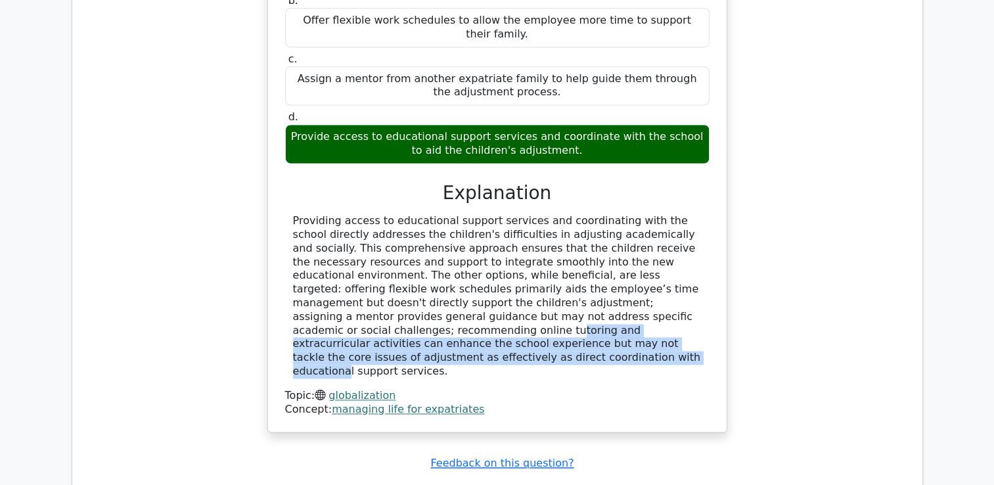
drag, startPoint x: 400, startPoint y: 238, endPoint x: 436, endPoint y: 270, distance: 47.5
click at [436, 270] on div "Providing access to educational support services and coordinating with the scho…" at bounding box center [497, 296] width 409 height 164
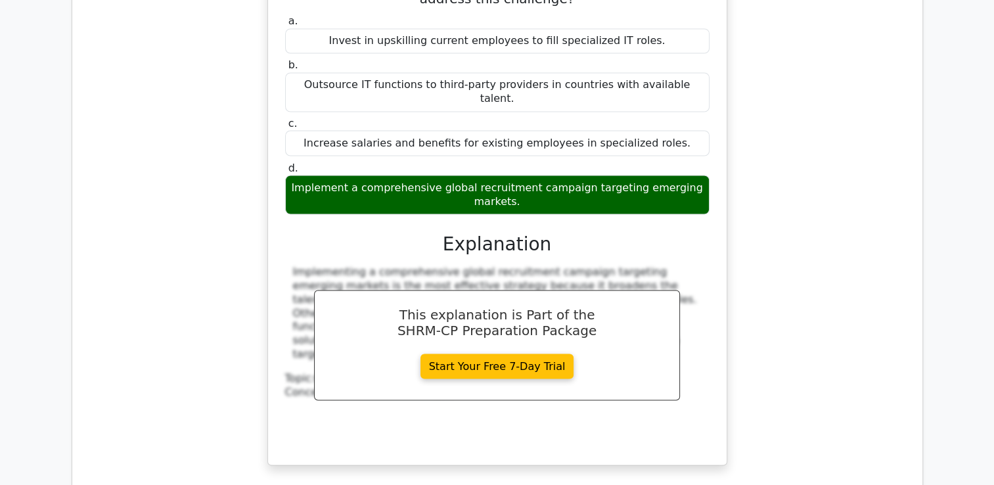
scroll to position [2496, 0]
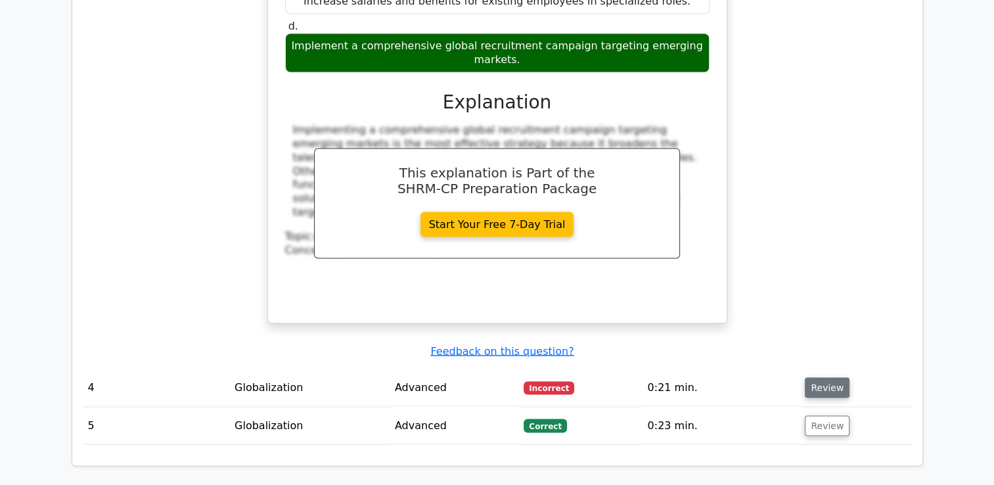
click at [830, 378] on button "Review" at bounding box center [827, 388] width 45 height 20
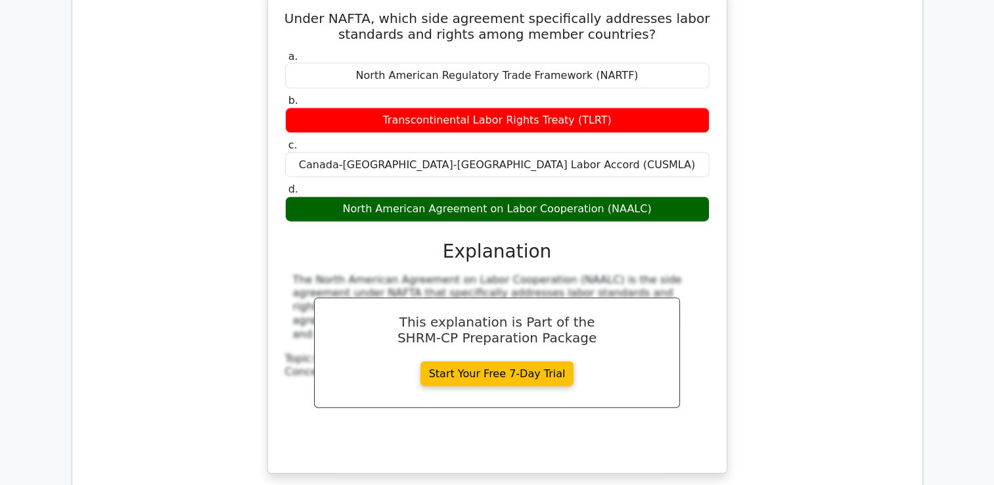
scroll to position [3087, 0]
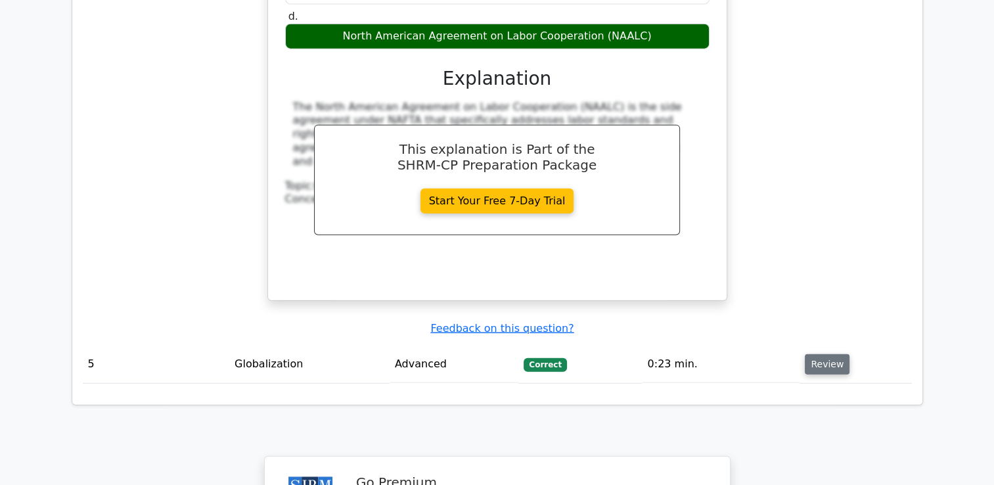
click at [828, 354] on button "Review" at bounding box center [827, 364] width 45 height 20
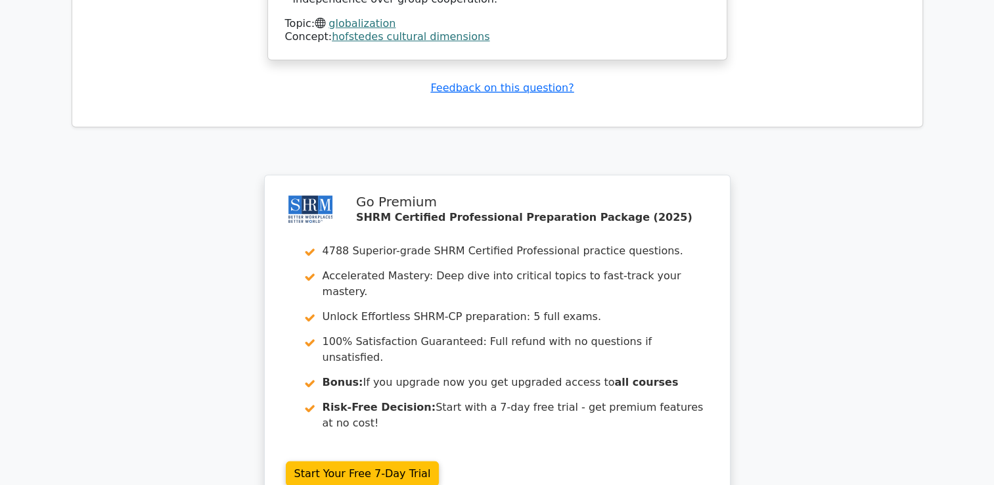
scroll to position [3939, 0]
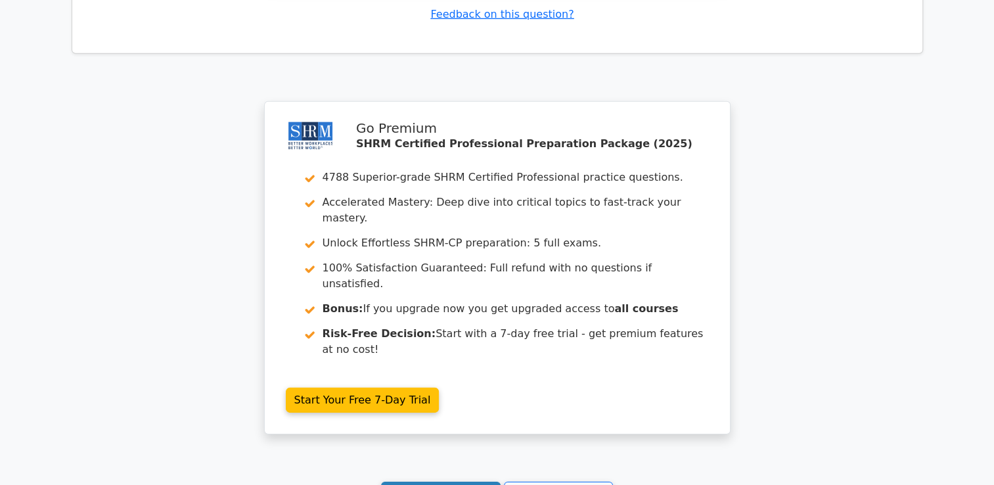
click at [446, 482] on link "Continue practicing" at bounding box center [441, 494] width 120 height 25
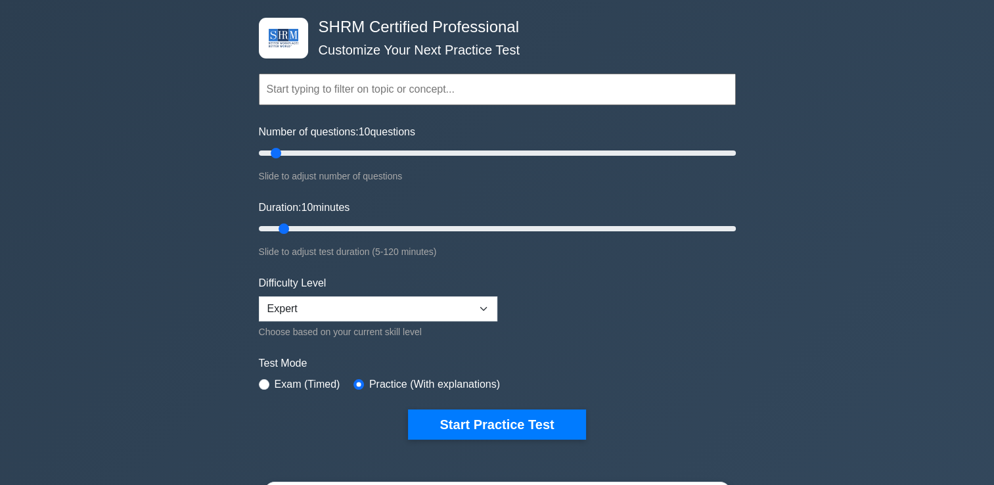
scroll to position [197, 0]
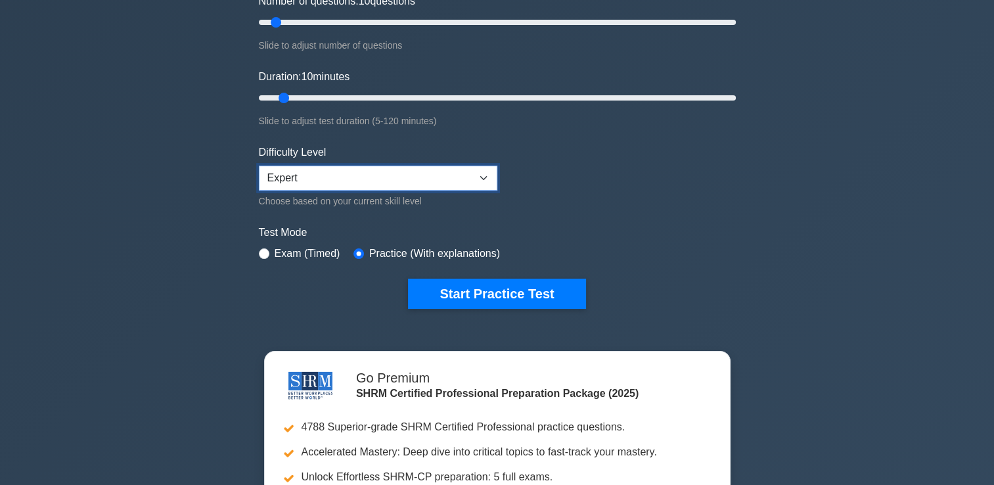
click at [470, 175] on select "Beginner Intermediate Expert" at bounding box center [378, 178] width 238 height 25
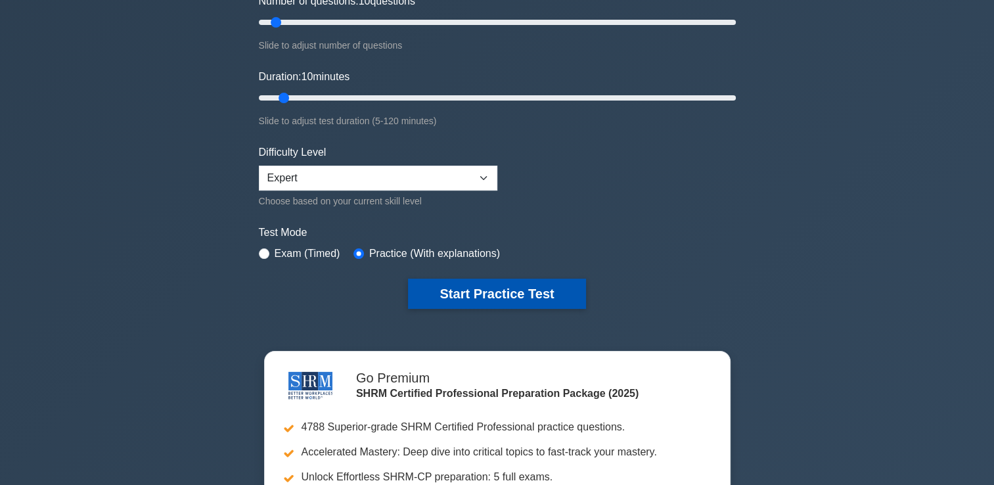
click at [490, 281] on button "Start Practice Test" at bounding box center [496, 294] width 177 height 30
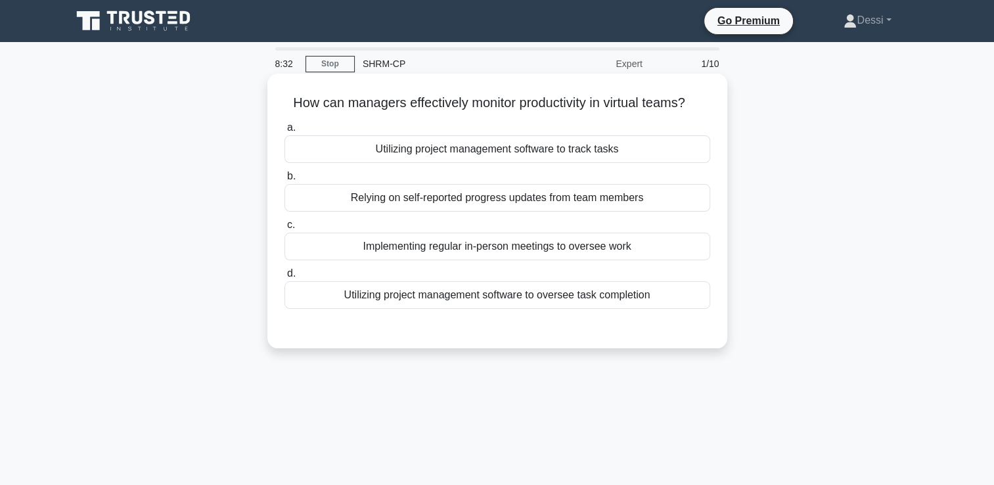
click at [503, 292] on div "Utilizing project management software to oversee task completion" at bounding box center [497, 295] width 426 height 28
click at [284, 278] on input "d. Utilizing project management software to oversee task completion" at bounding box center [284, 273] width 0 height 9
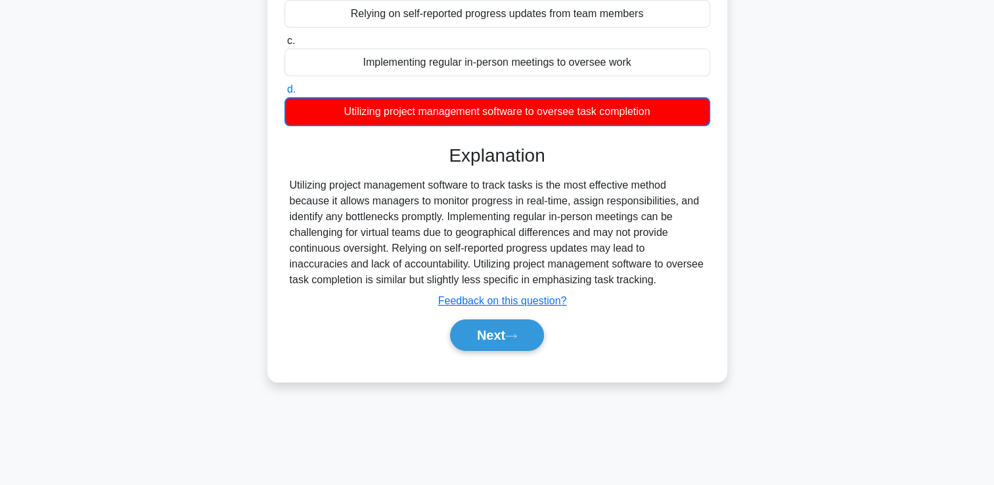
scroll to position [225, 0]
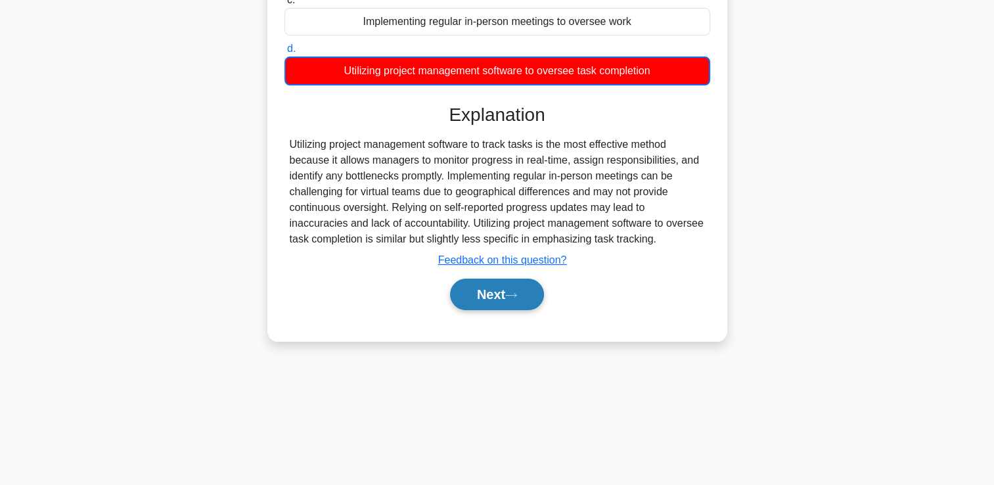
click at [526, 292] on button "Next" at bounding box center [497, 295] width 94 height 32
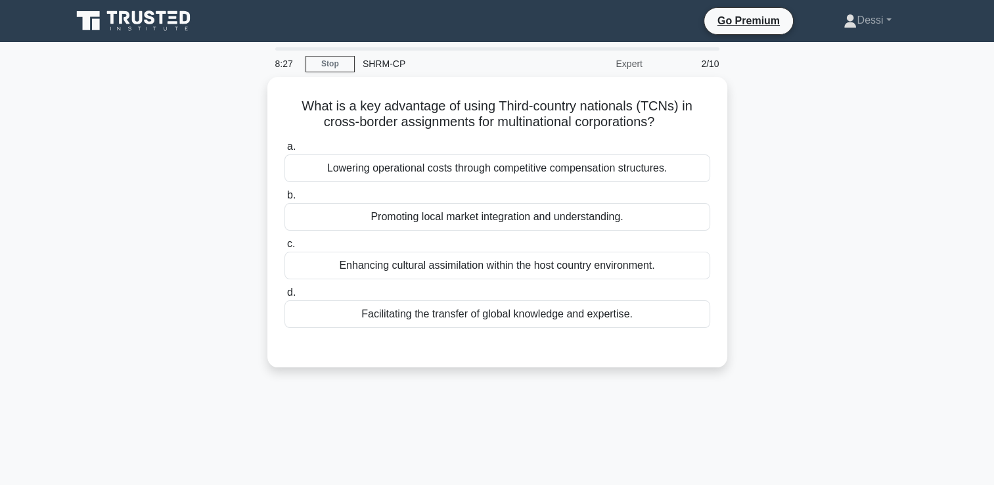
scroll to position [0, 0]
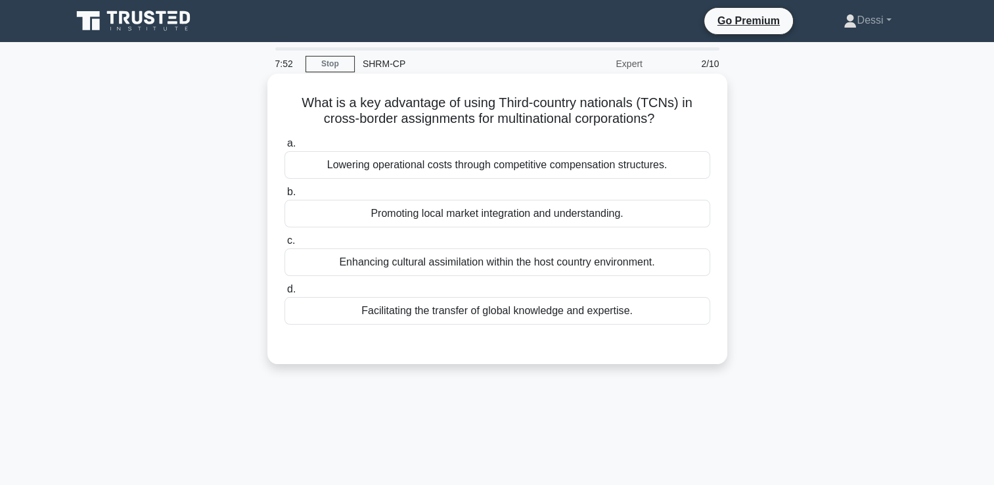
click at [462, 308] on div "Facilitating the transfer of global knowledge and expertise." at bounding box center [497, 311] width 426 height 28
click at [284, 294] on input "d. Facilitating the transfer of global knowledge and expertise." at bounding box center [284, 289] width 0 height 9
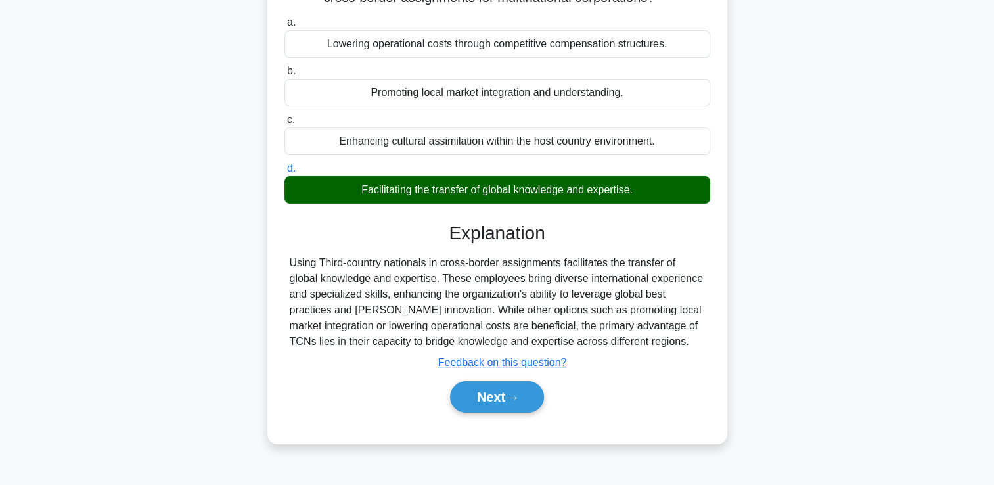
scroll to position [225, 0]
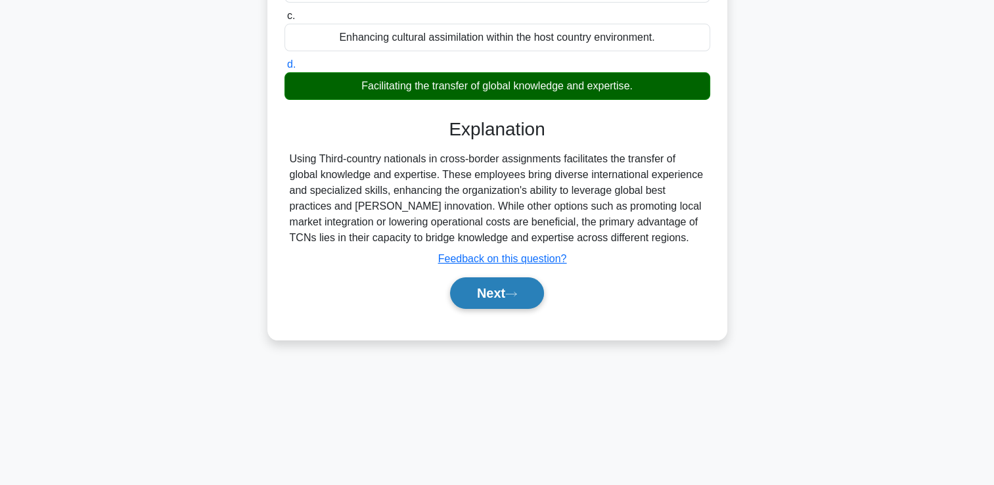
click at [479, 294] on button "Next" at bounding box center [497, 293] width 94 height 32
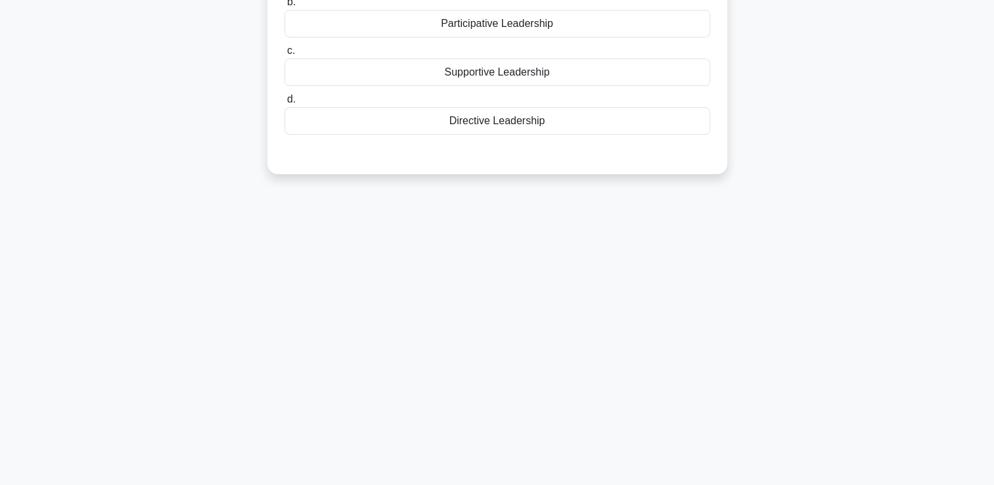
scroll to position [0, 0]
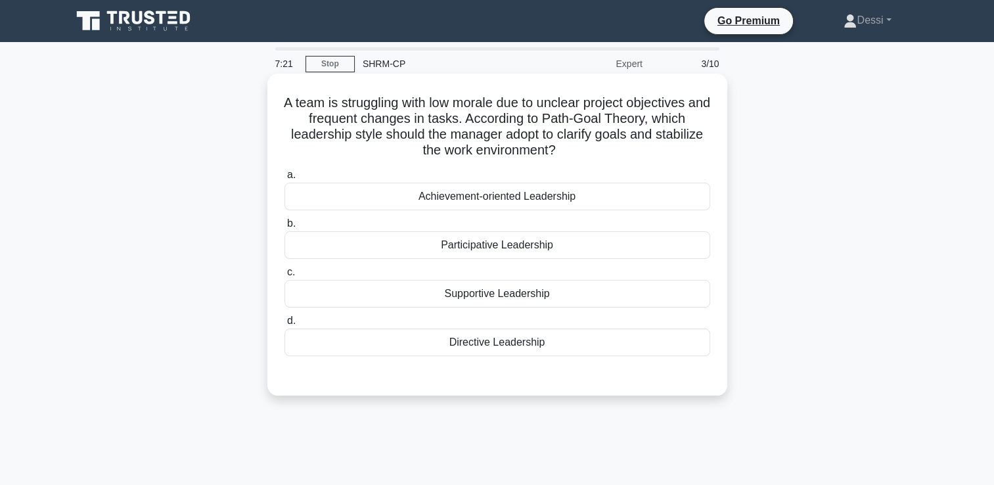
click at [504, 296] on div "Supportive Leadership" at bounding box center [497, 294] width 426 height 28
click at [284, 277] on input "c. Supportive Leadership" at bounding box center [284, 272] width 0 height 9
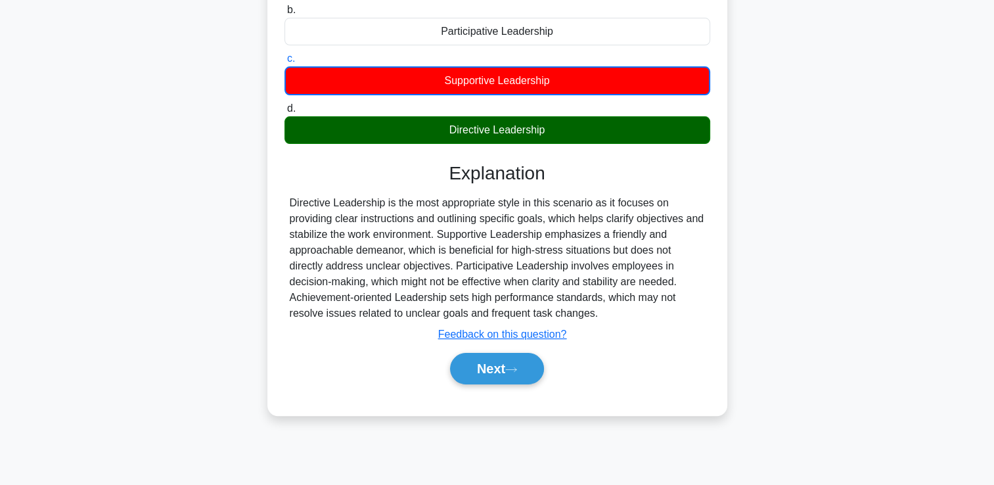
scroll to position [225, 0]
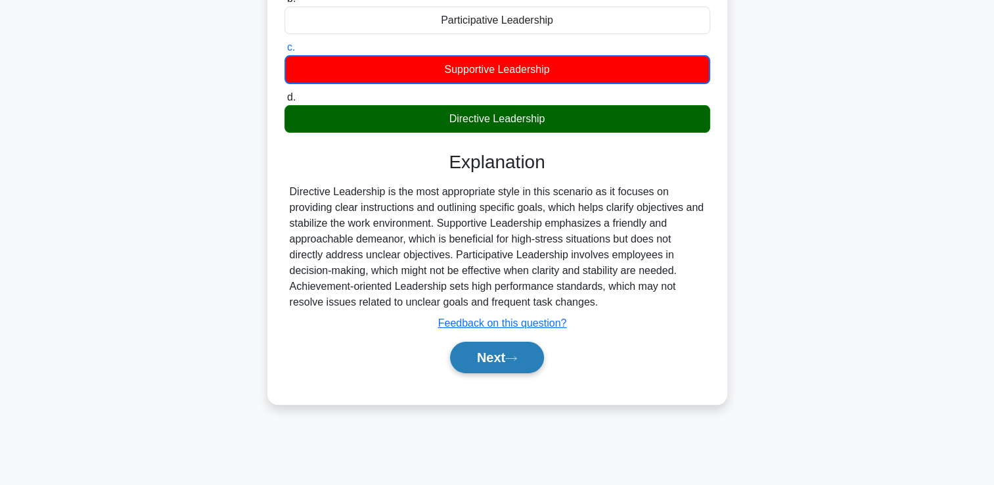
click at [500, 354] on button "Next" at bounding box center [497, 358] width 94 height 32
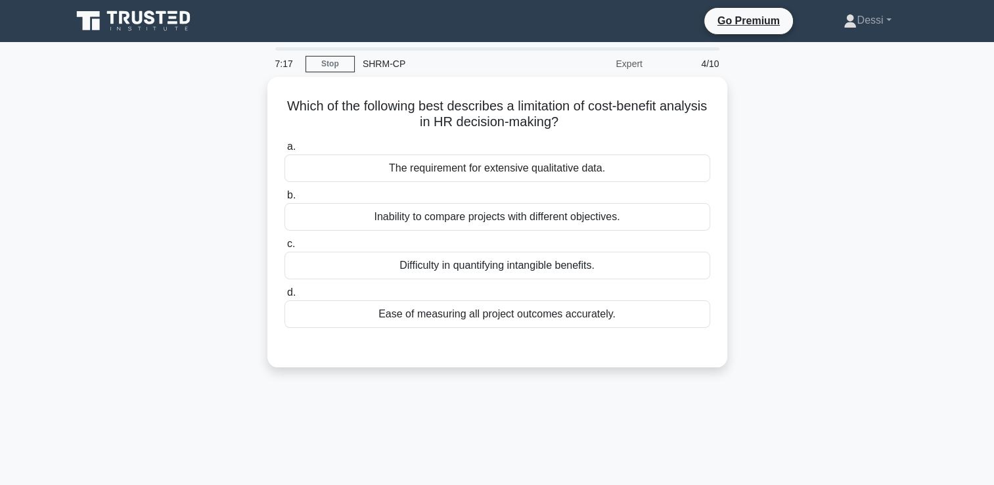
scroll to position [0, 0]
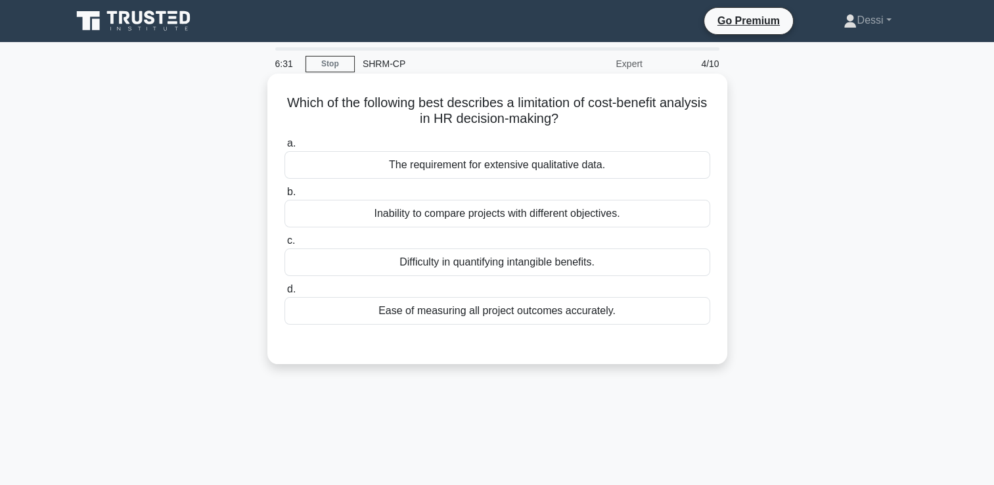
click at [457, 271] on div "Difficulty in quantifying intangible benefits." at bounding box center [497, 262] width 426 height 28
click at [284, 245] on input "c. Difficulty in quantifying intangible benefits." at bounding box center [284, 240] width 0 height 9
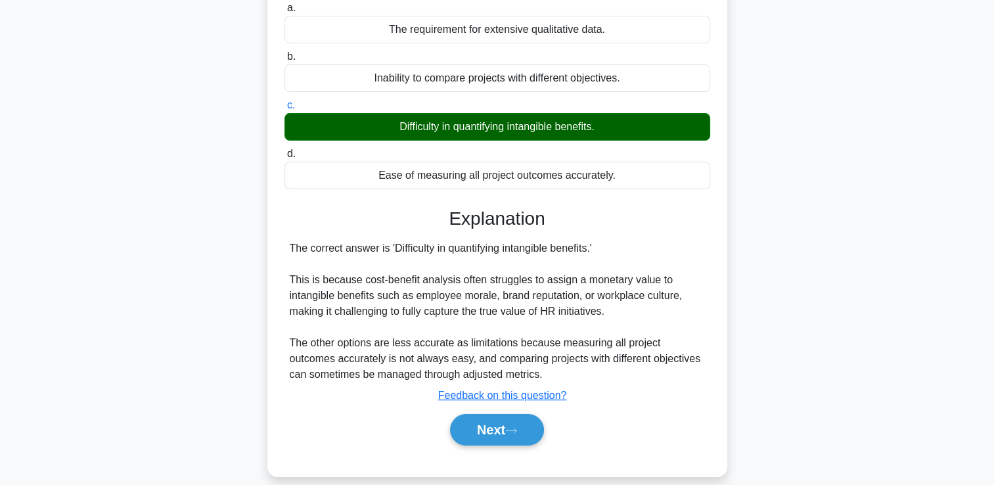
scroll to position [225, 0]
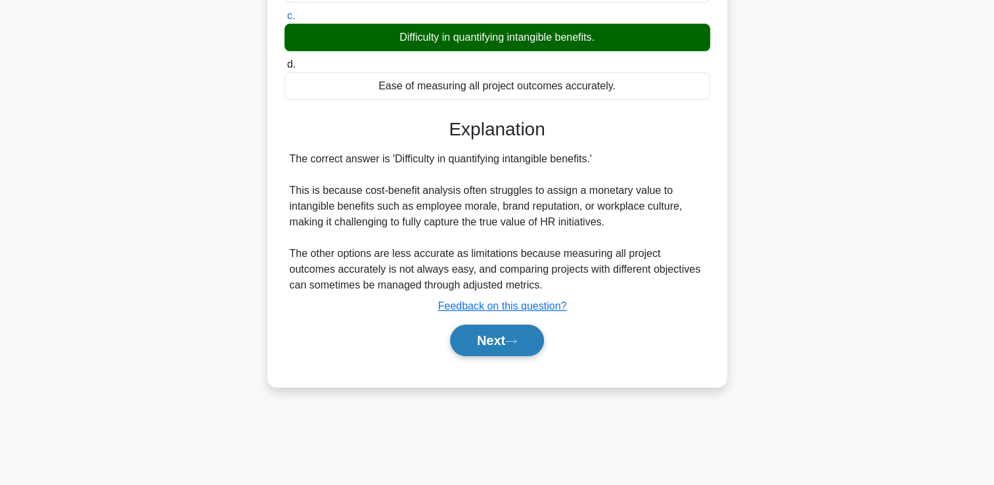
click at [476, 330] on button "Next" at bounding box center [497, 341] width 94 height 32
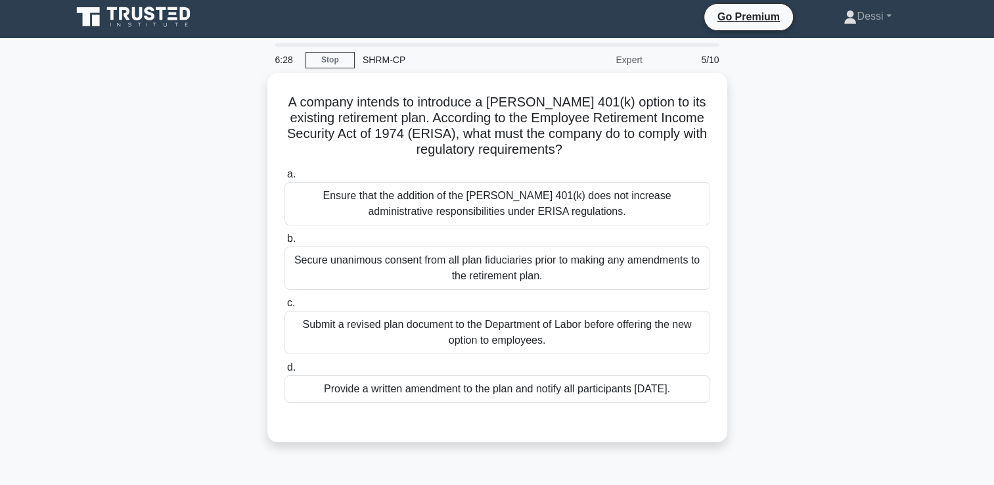
scroll to position [0, 0]
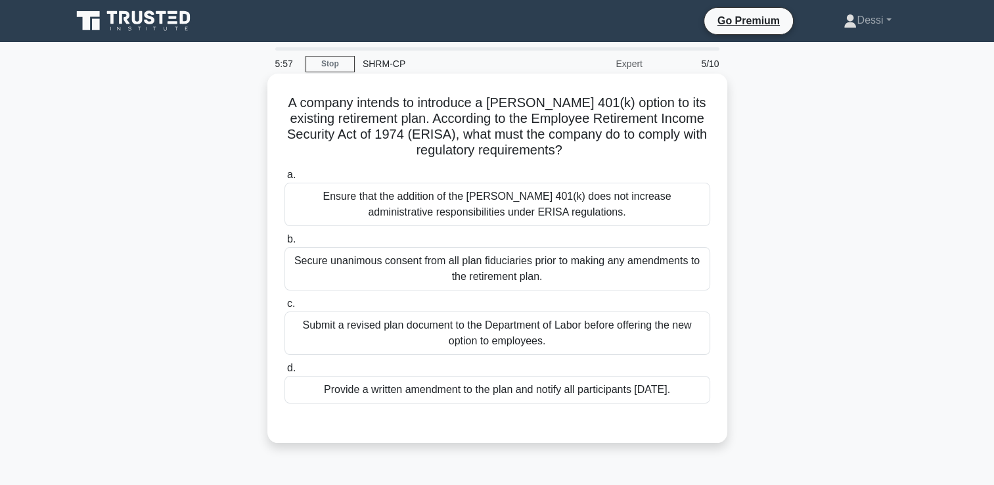
click at [487, 393] on div "Provide a written amendment to the plan and notify all participants within 30 d…" at bounding box center [497, 390] width 426 height 28
click at [284, 372] on input "d. Provide a written amendment to the plan and notify all participants within 3…" at bounding box center [284, 368] width 0 height 9
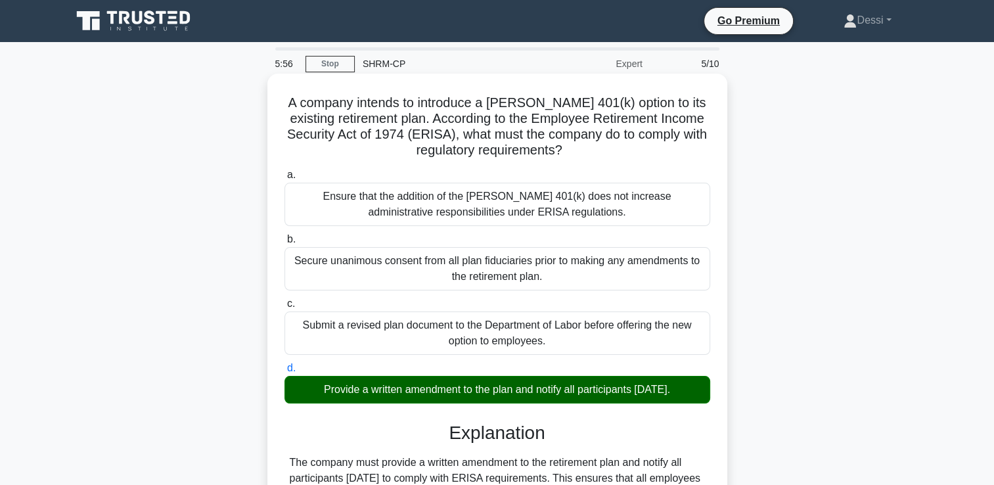
scroll to position [225, 0]
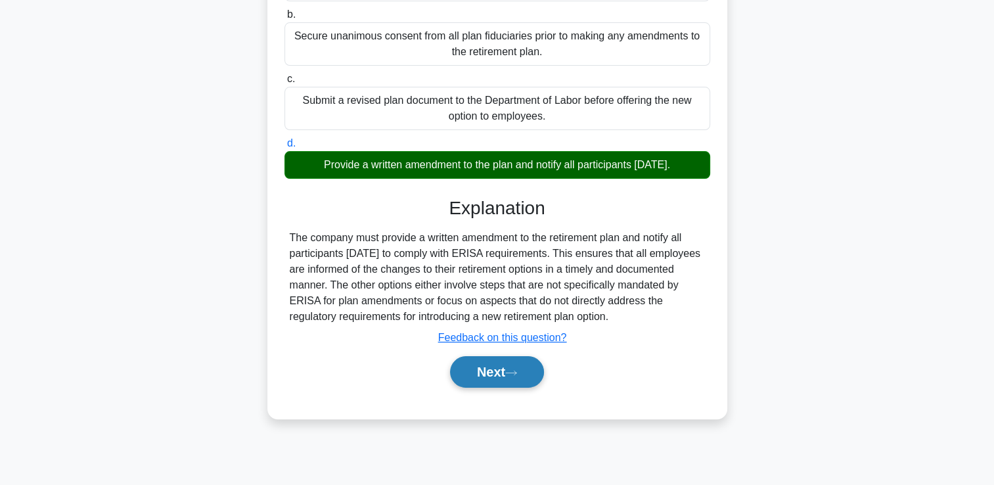
click at [503, 381] on button "Next" at bounding box center [497, 372] width 94 height 32
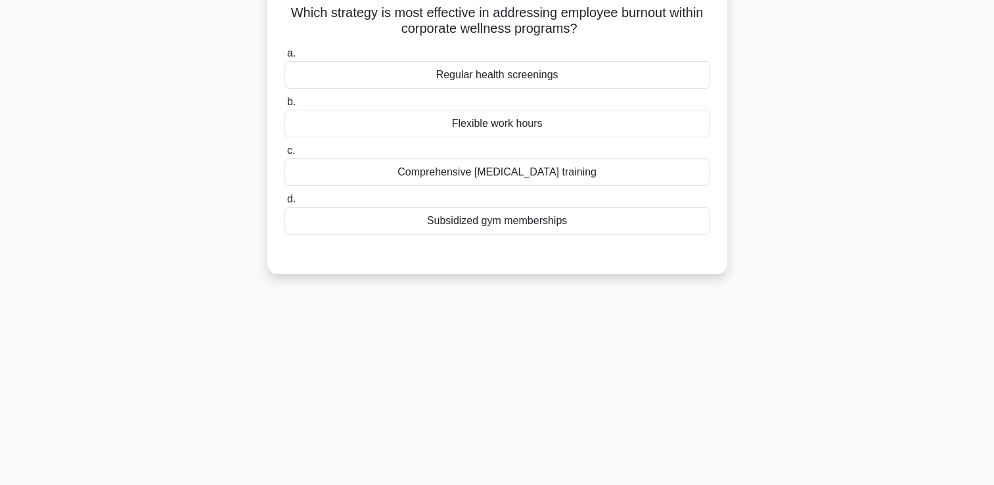
scroll to position [0, 0]
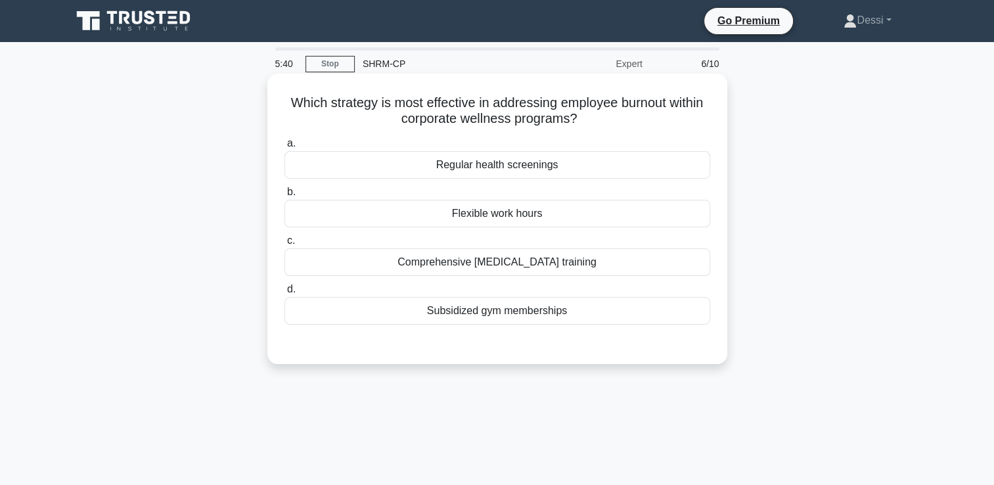
click at [514, 216] on div "Flexible work hours" at bounding box center [497, 214] width 426 height 28
click at [284, 196] on input "b. Flexible work hours" at bounding box center [284, 192] width 0 height 9
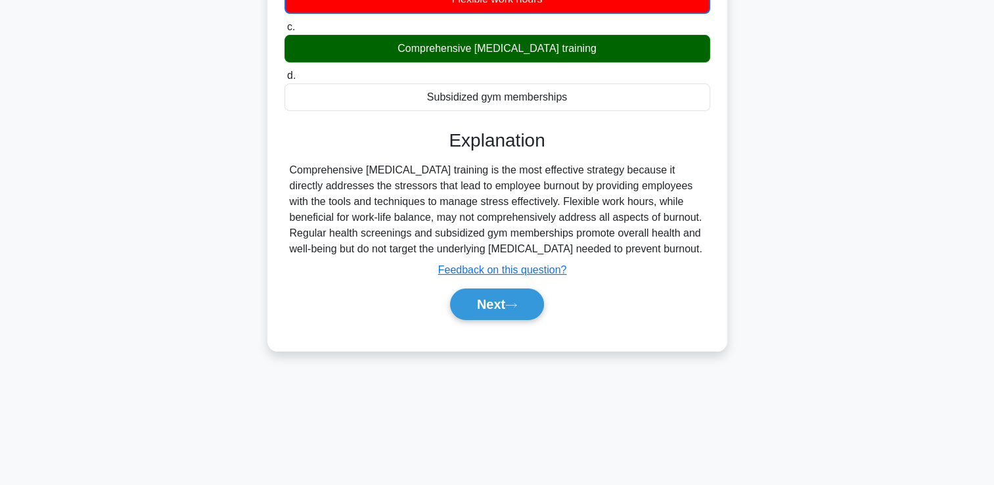
scroll to position [225, 0]
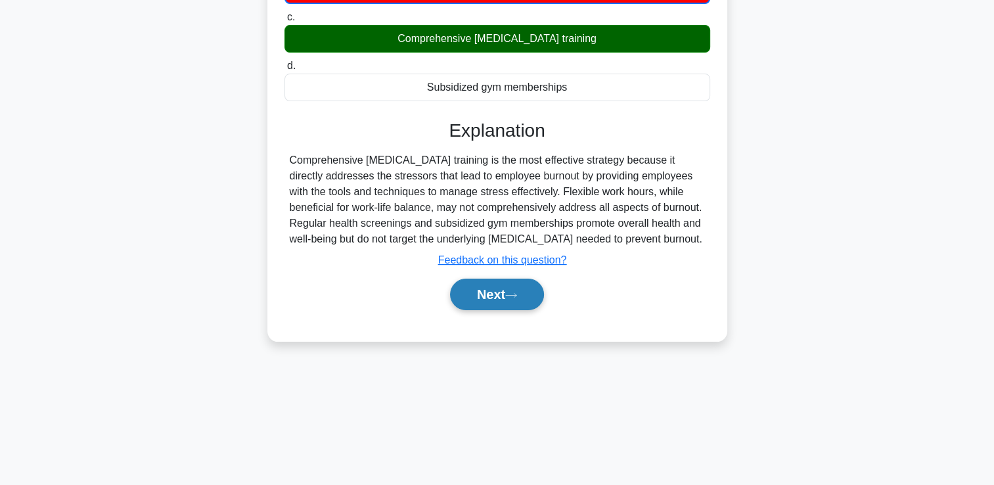
click at [504, 300] on button "Next" at bounding box center [497, 295] width 94 height 32
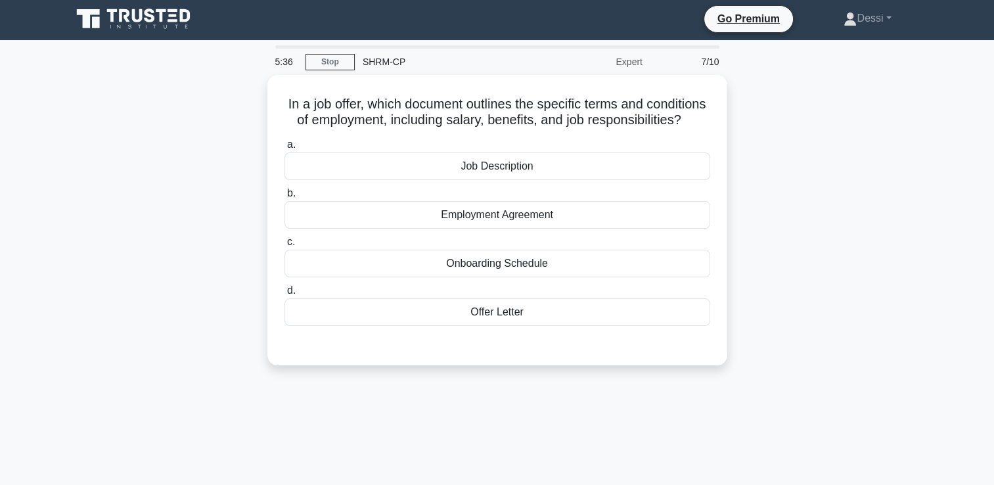
scroll to position [0, 0]
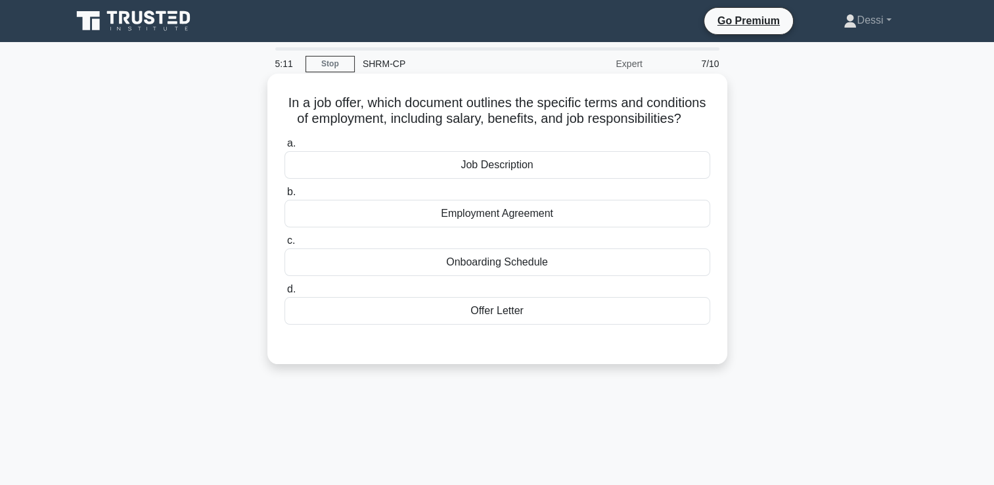
click at [531, 325] on div "Offer Letter" at bounding box center [497, 311] width 426 height 28
click at [284, 294] on input "d. Offer Letter" at bounding box center [284, 289] width 0 height 9
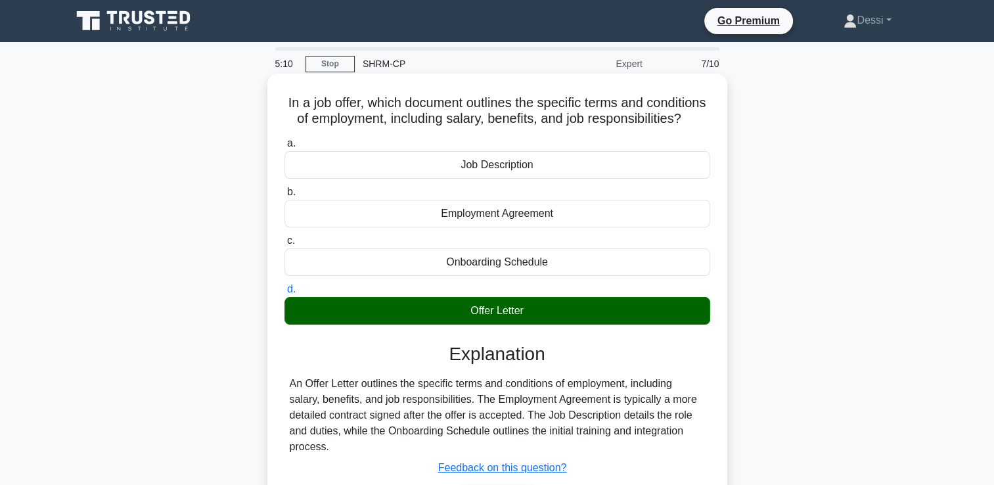
scroll to position [225, 0]
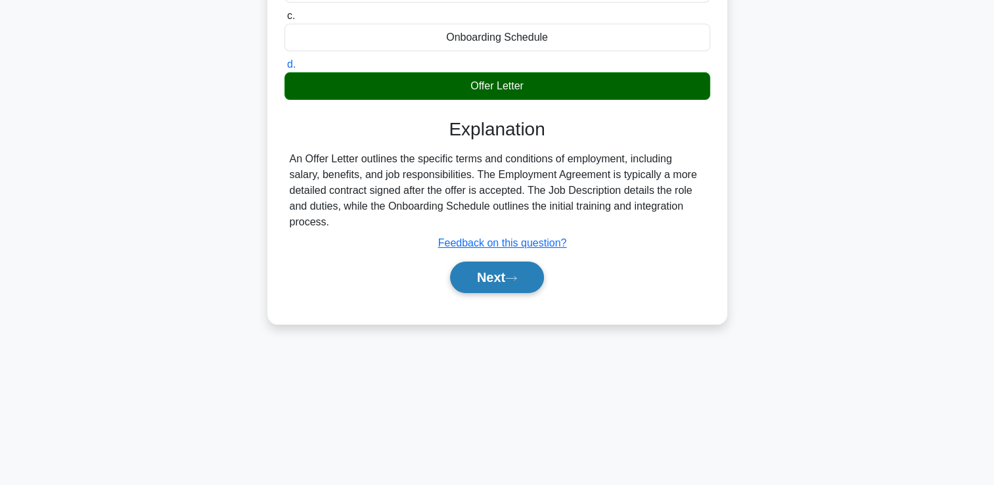
click at [508, 293] on button "Next" at bounding box center [497, 277] width 94 height 32
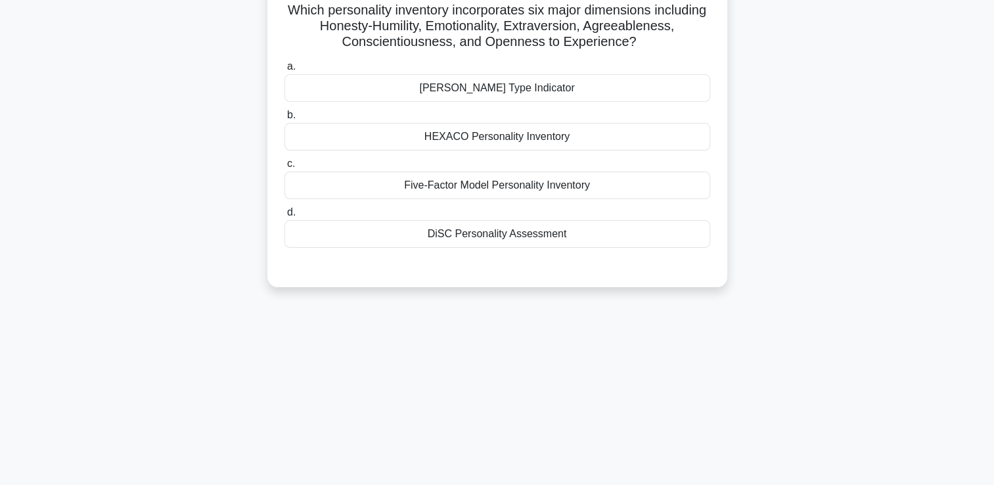
scroll to position [0, 0]
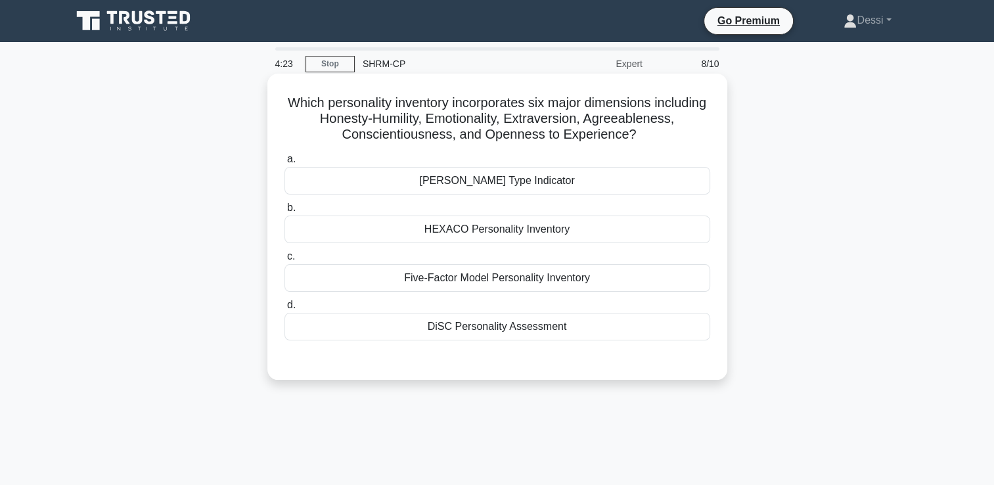
click at [426, 236] on div "HEXACO Personality Inventory" at bounding box center [497, 229] width 426 height 28
click at [284, 212] on input "b. HEXACO Personality Inventory" at bounding box center [284, 208] width 0 height 9
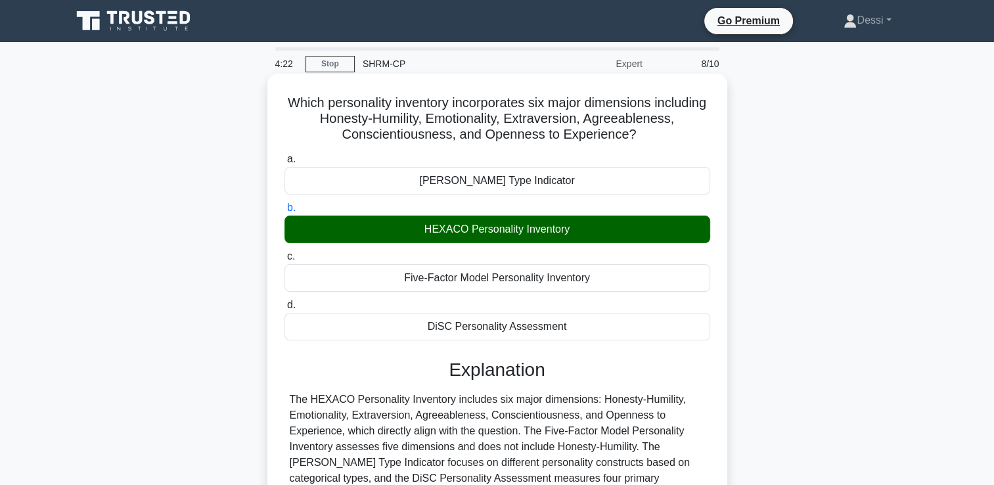
scroll to position [225, 0]
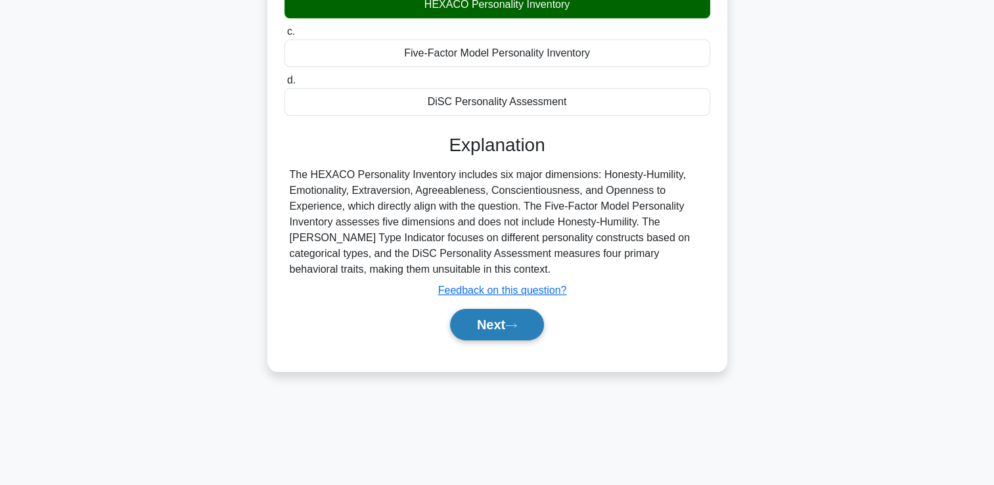
click at [504, 319] on button "Next" at bounding box center [497, 325] width 94 height 32
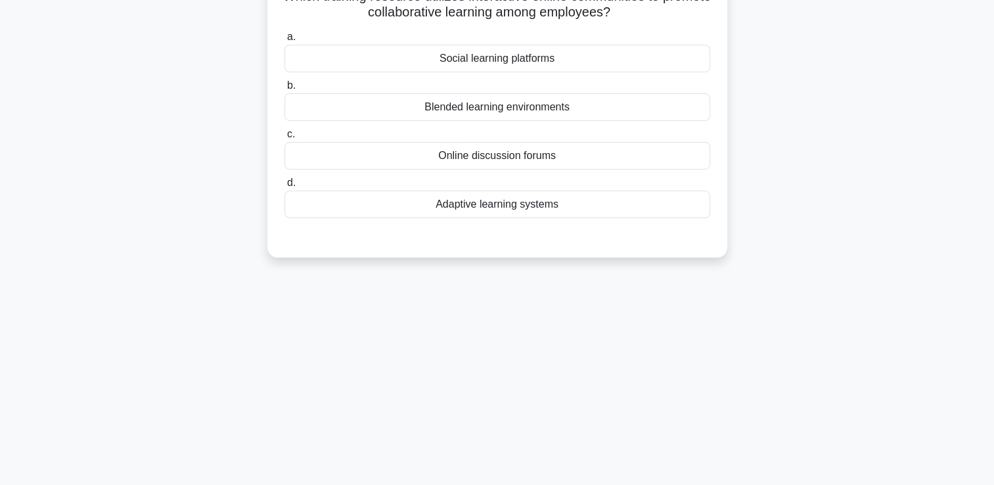
scroll to position [0, 0]
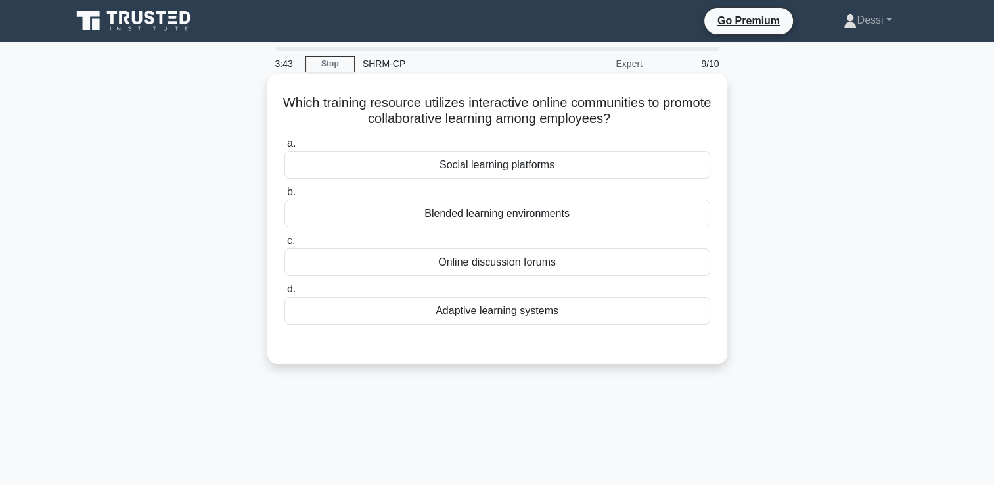
click at [539, 265] on div "Online discussion forums" at bounding box center [497, 262] width 426 height 28
click at [284, 245] on input "c. Online discussion forums" at bounding box center [284, 240] width 0 height 9
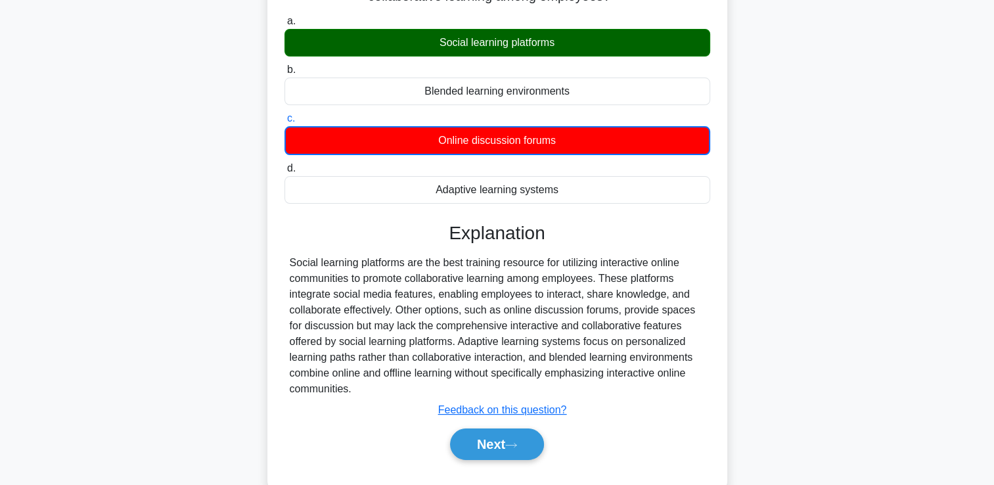
scroll to position [225, 0]
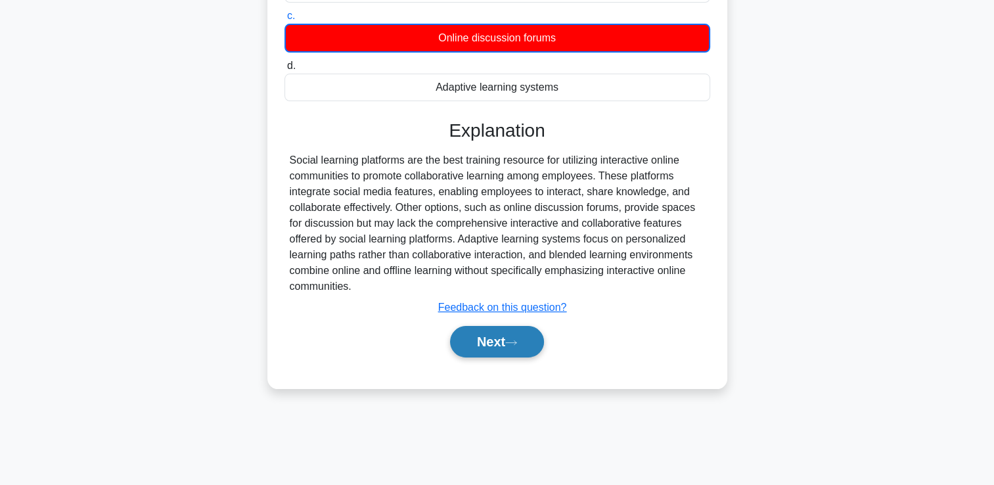
click at [508, 340] on button "Next" at bounding box center [497, 342] width 94 height 32
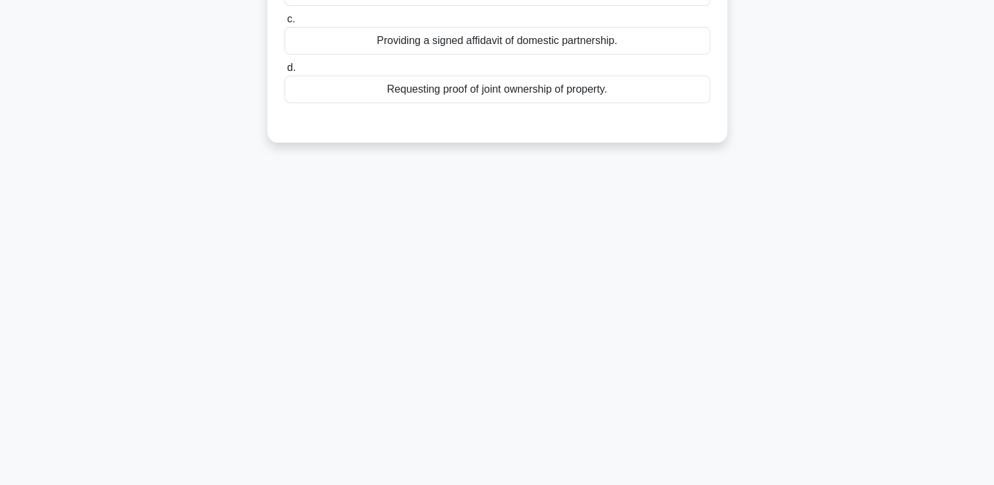
scroll to position [0, 0]
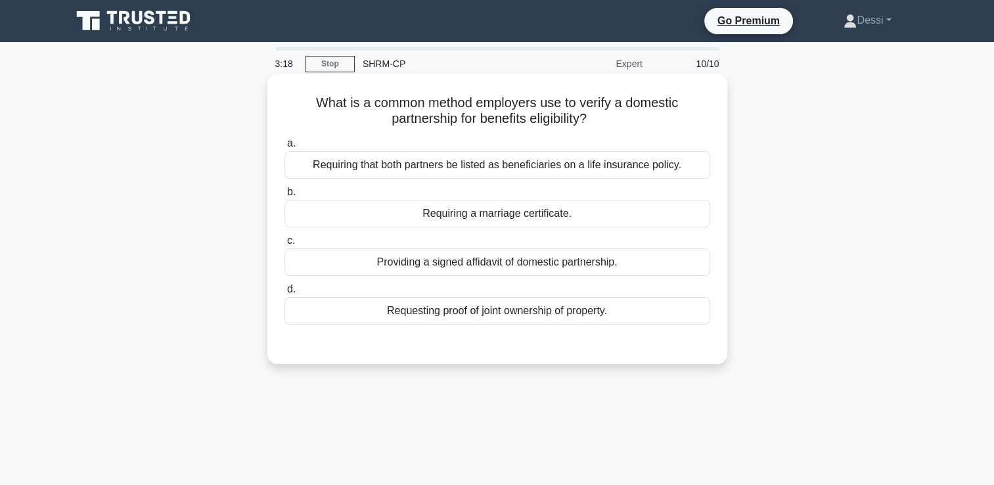
click at [473, 267] on div "Providing a signed affidavit of domestic partnership." at bounding box center [497, 262] width 426 height 28
click at [284, 245] on input "c. Providing a signed affidavit of domestic partnership." at bounding box center [284, 240] width 0 height 9
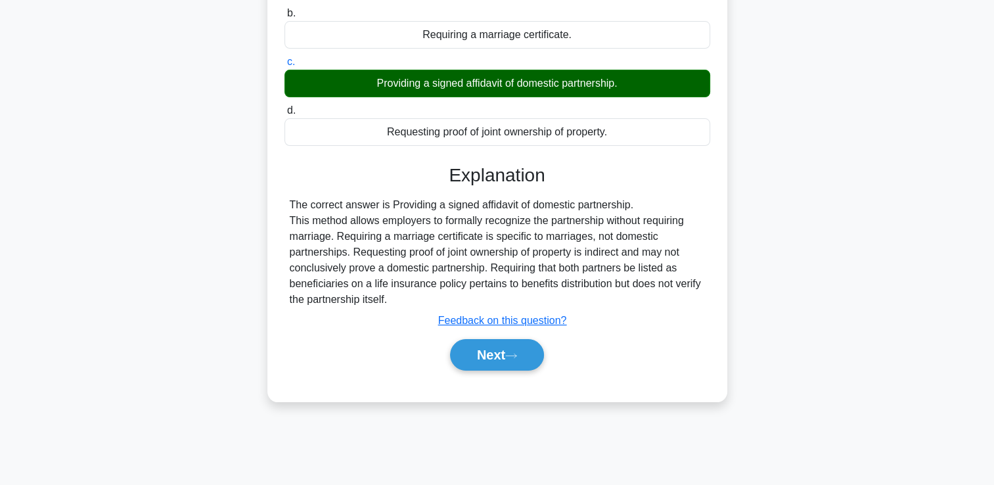
scroll to position [225, 0]
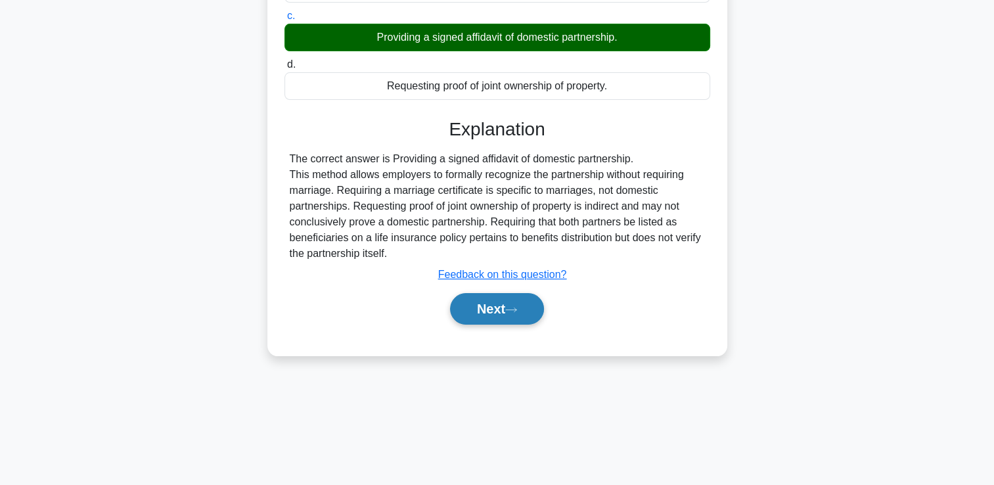
click at [507, 311] on button "Next" at bounding box center [497, 309] width 94 height 32
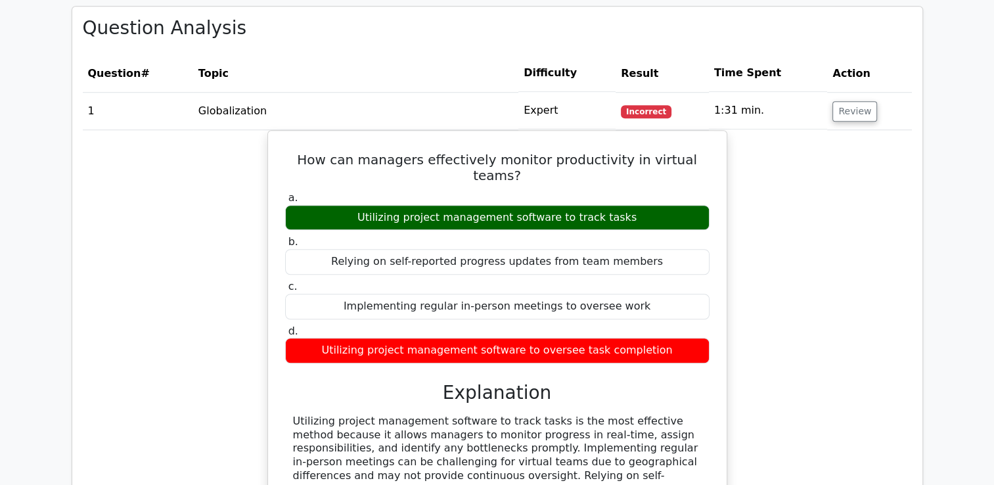
scroll to position [1051, 0]
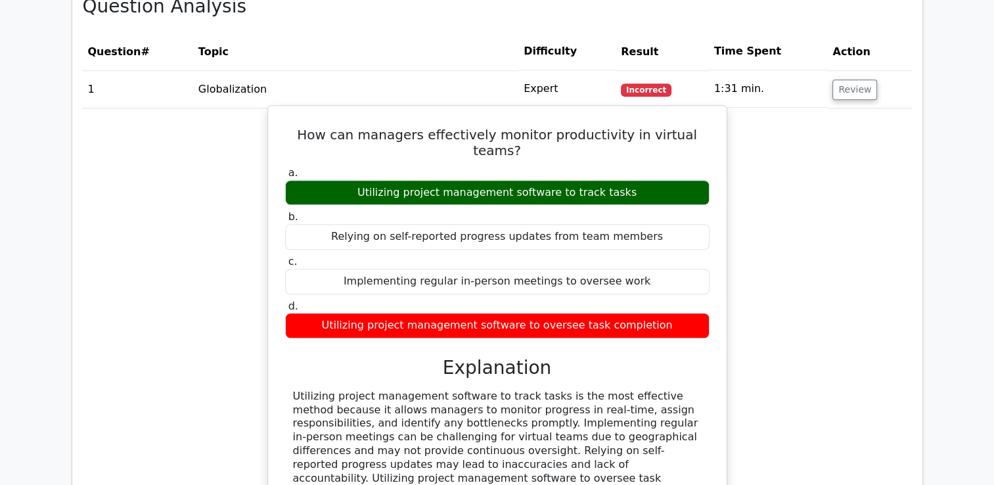
drag, startPoint x: 503, startPoint y: 411, endPoint x: 686, endPoint y: 415, distance: 182.7
click at [686, 415] on div "Utilizing project management software to track tasks is the most effective meth…" at bounding box center [497, 444] width 409 height 109
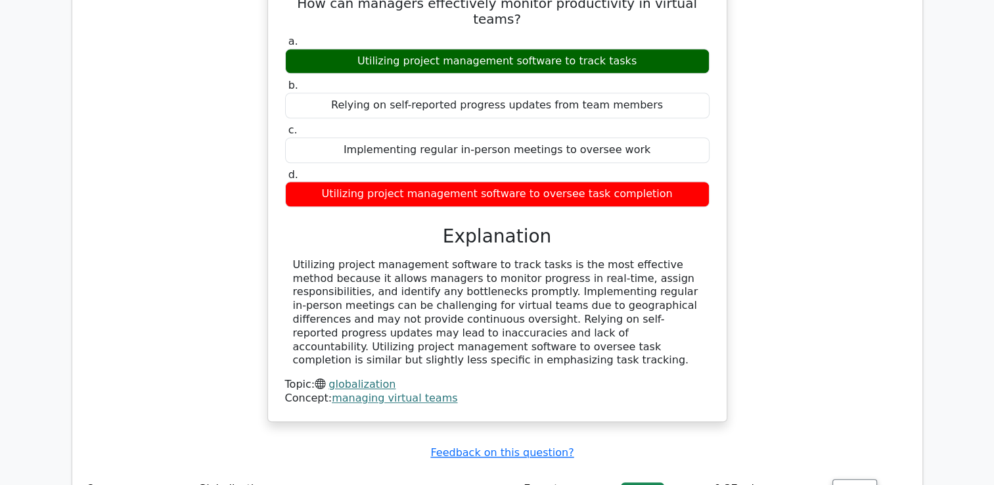
scroll to position [1314, 0]
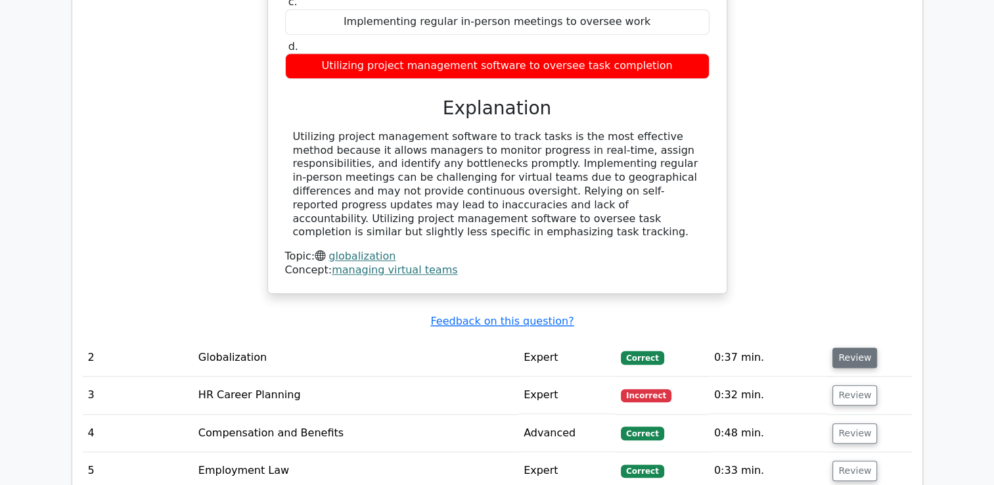
click at [859, 347] on button "Review" at bounding box center [854, 357] width 45 height 20
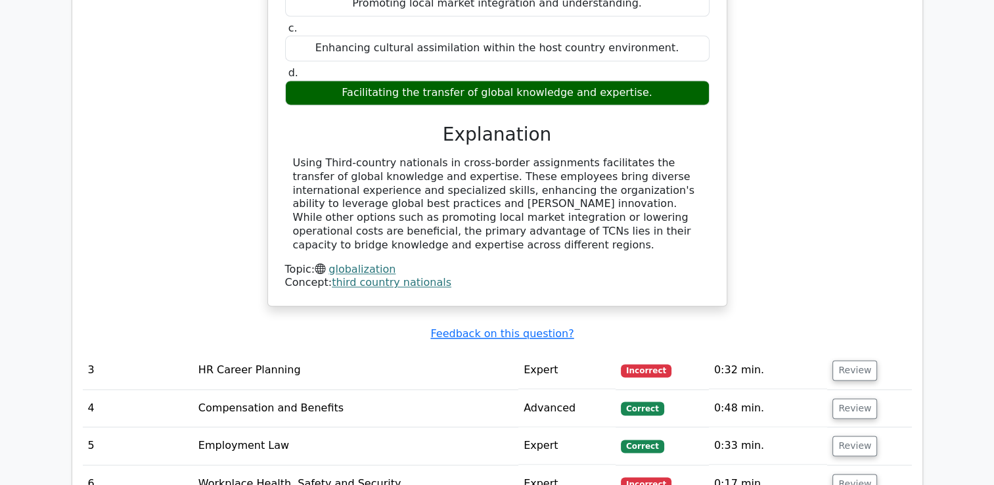
scroll to position [1839, 0]
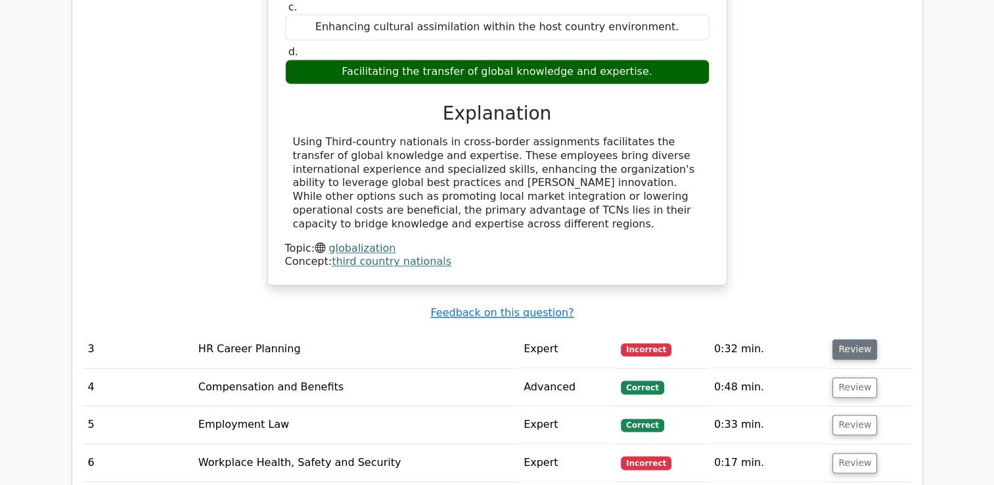
click at [863, 339] on button "Review" at bounding box center [854, 349] width 45 height 20
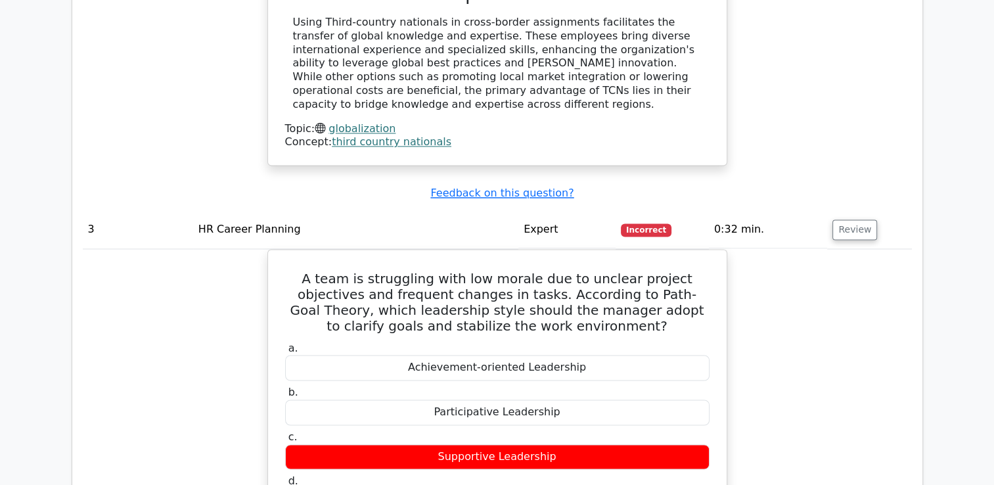
scroll to position [1971, 0]
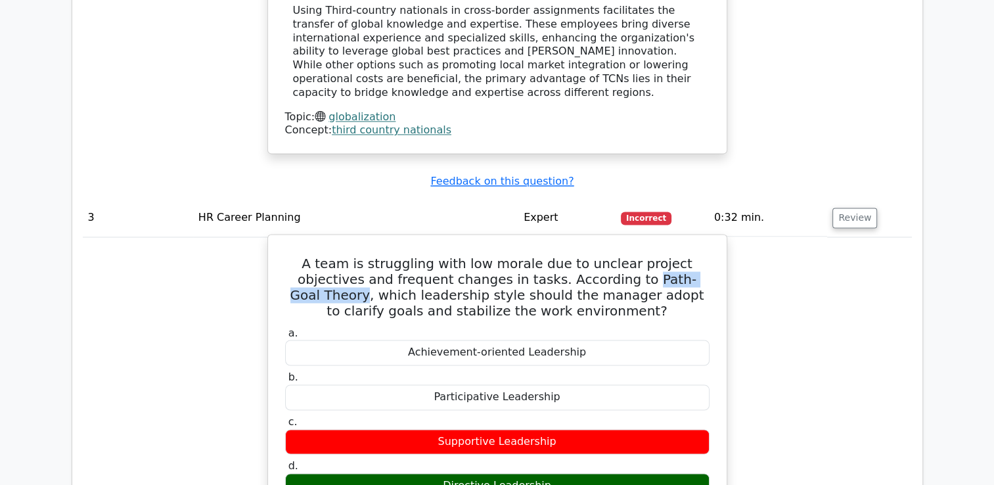
drag, startPoint x: 567, startPoint y: 184, endPoint x: 661, endPoint y: 177, distance: 94.2
click at [661, 256] on h5 "A team is struggling with low morale due to unclear project objectives and freq…" at bounding box center [497, 287] width 427 height 63
copy h5 "Path-Goal Theory"
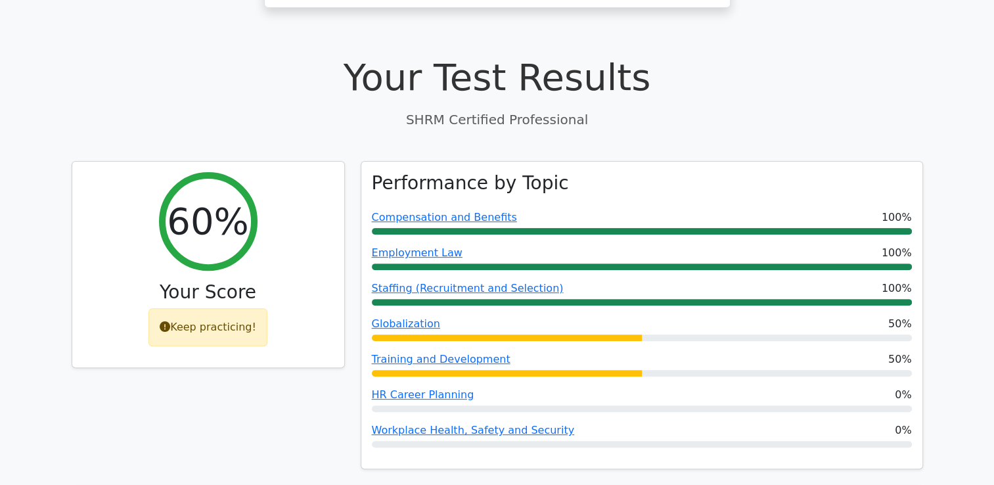
scroll to position [460, 0]
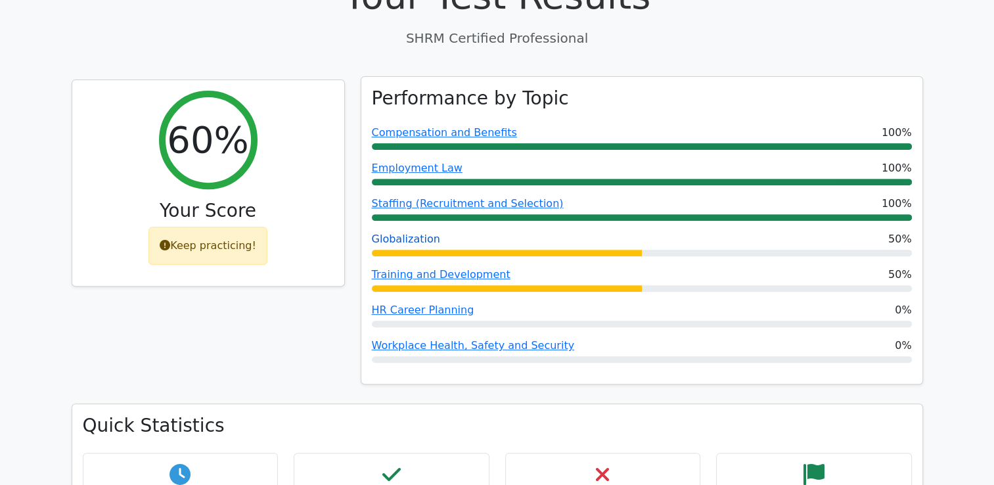
click at [418, 233] on link "Globalization" at bounding box center [406, 239] width 68 height 12
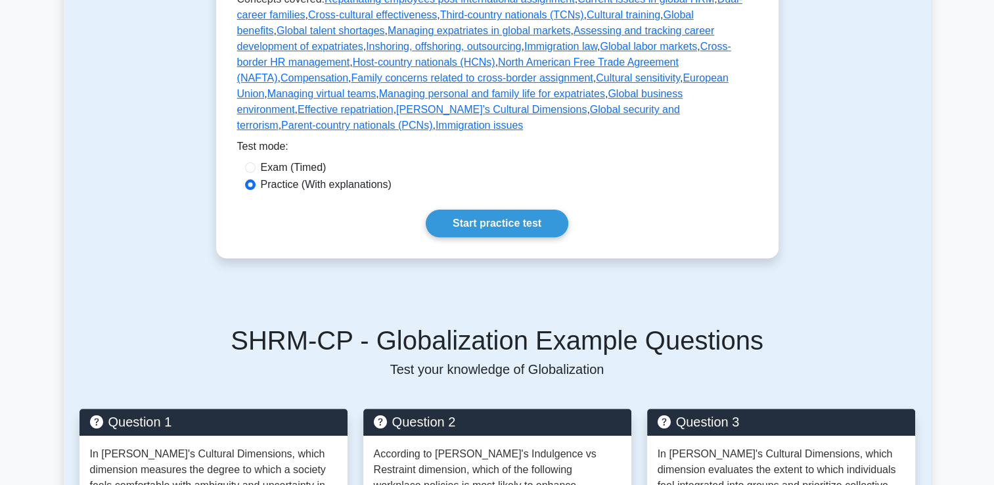
scroll to position [723, 0]
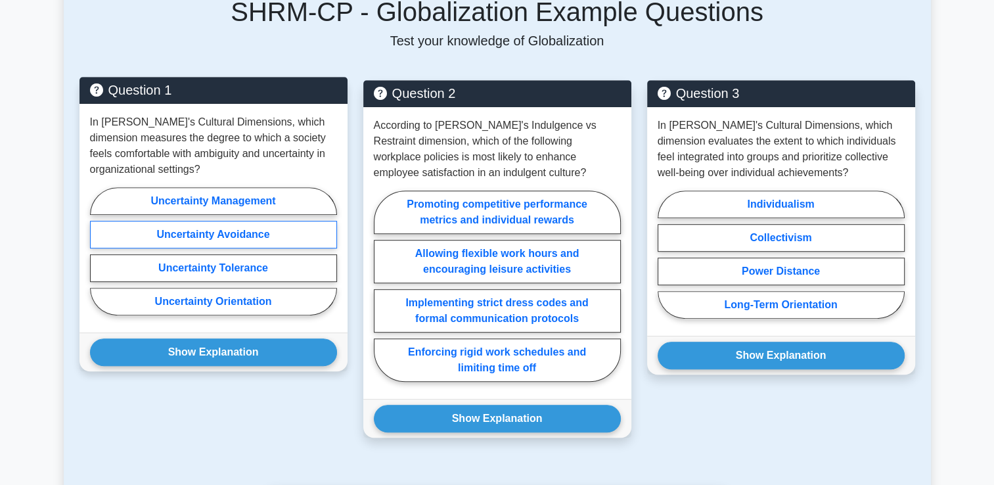
click at [212, 223] on label "Uncertainty Avoidance" at bounding box center [213, 235] width 247 height 28
click at [99, 251] on input "Uncertainty Avoidance" at bounding box center [94, 255] width 9 height 9
radio input "true"
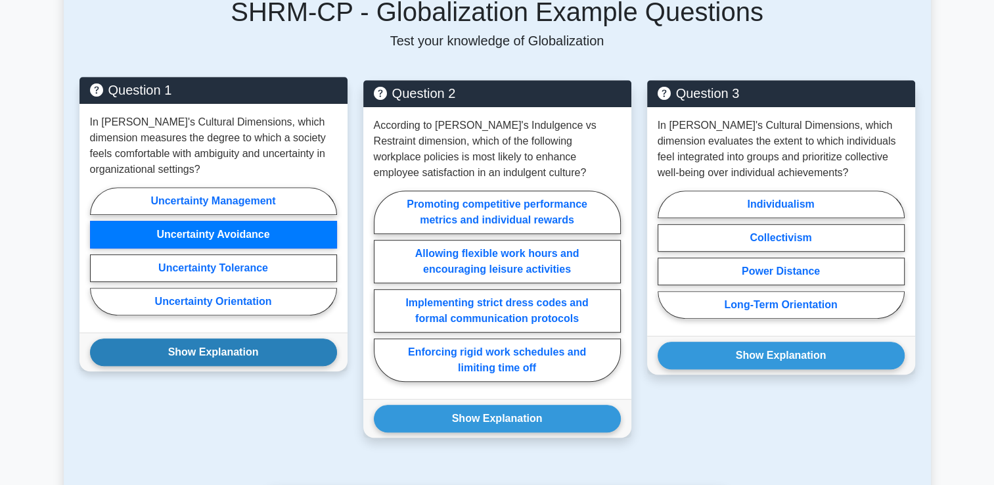
click at [260, 338] on button "Show Explanation" at bounding box center [213, 352] width 247 height 28
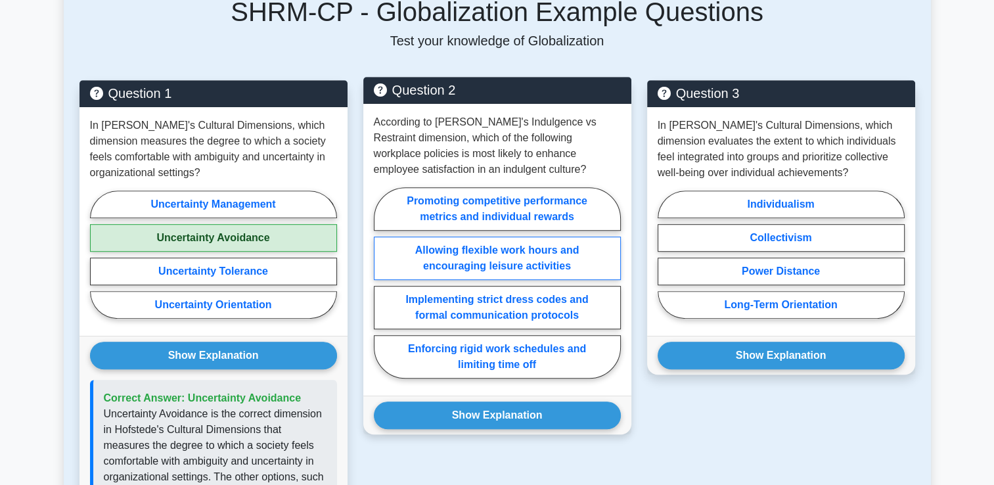
click at [447, 249] on label "Allowing flexible work hours and encouraging leisure activities" at bounding box center [497, 257] width 247 height 43
click at [382, 282] on input "Allowing flexible work hours and encouraging leisure activities" at bounding box center [378, 286] width 9 height 9
radio input "true"
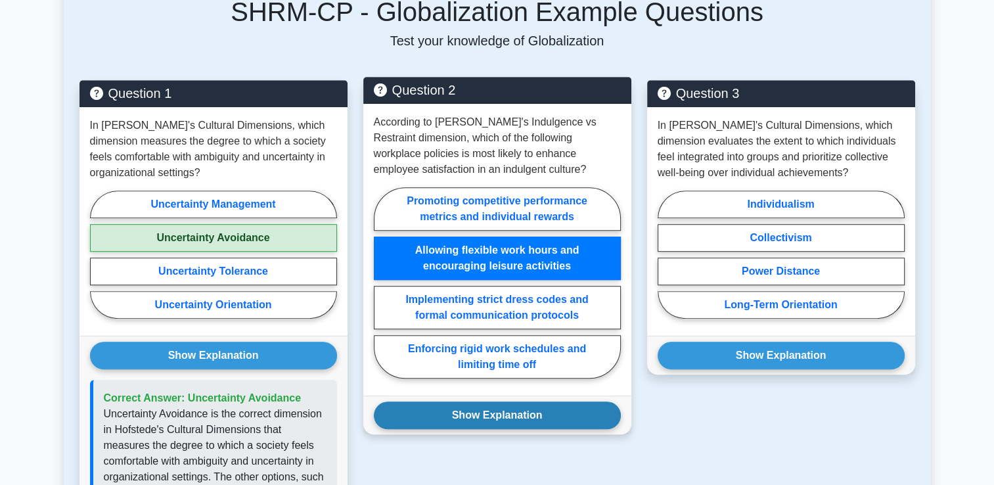
click at [523, 402] on button "Show Explanation" at bounding box center [497, 415] width 247 height 28
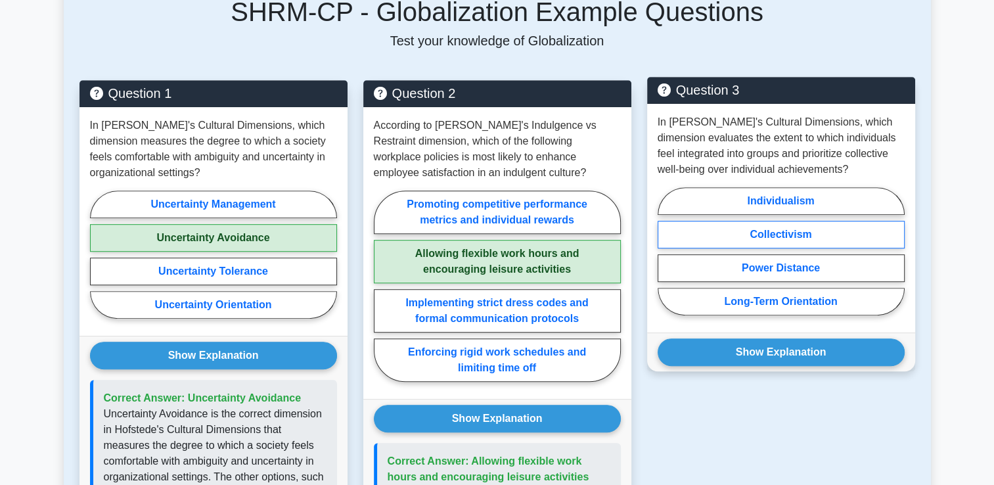
click at [809, 222] on label "Collectivism" at bounding box center [781, 235] width 247 height 28
click at [666, 251] on input "Collectivism" at bounding box center [662, 255] width 9 height 9
radio input "true"
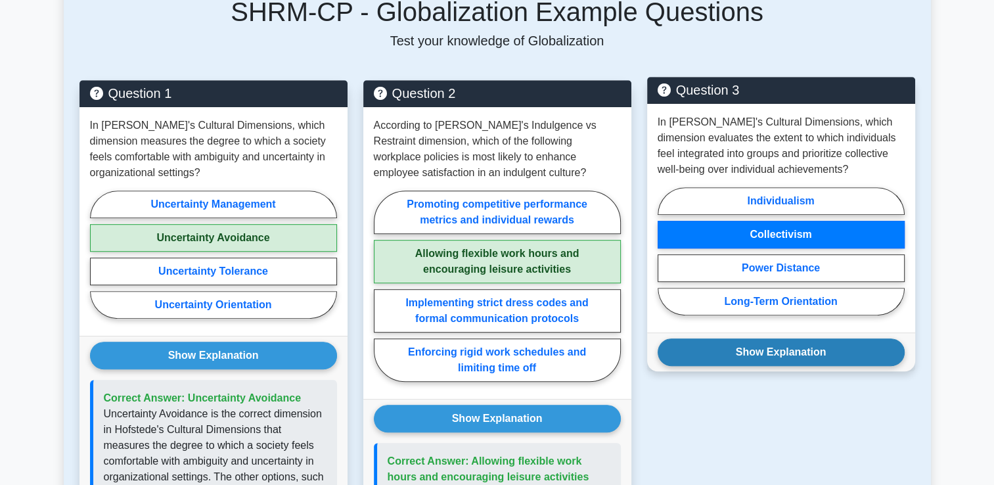
click at [828, 340] on button "Show Explanation" at bounding box center [781, 352] width 247 height 28
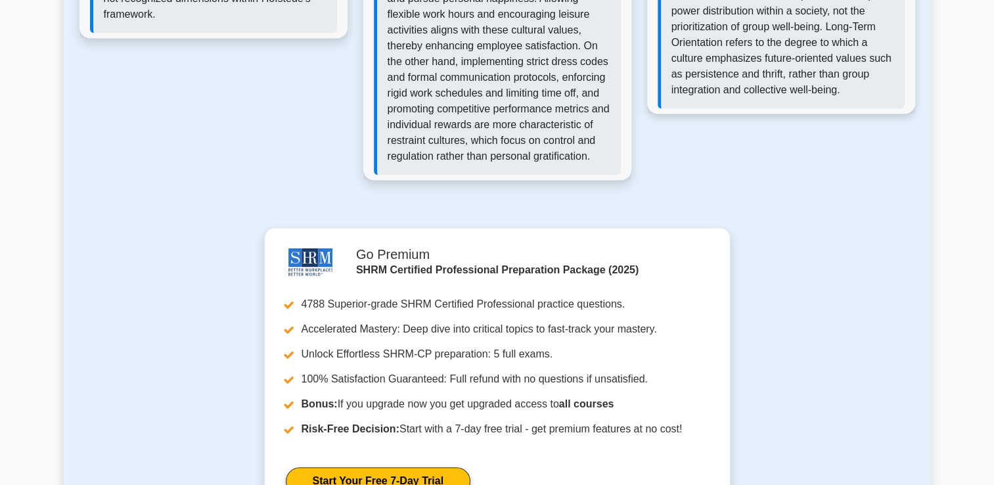
scroll to position [1445, 0]
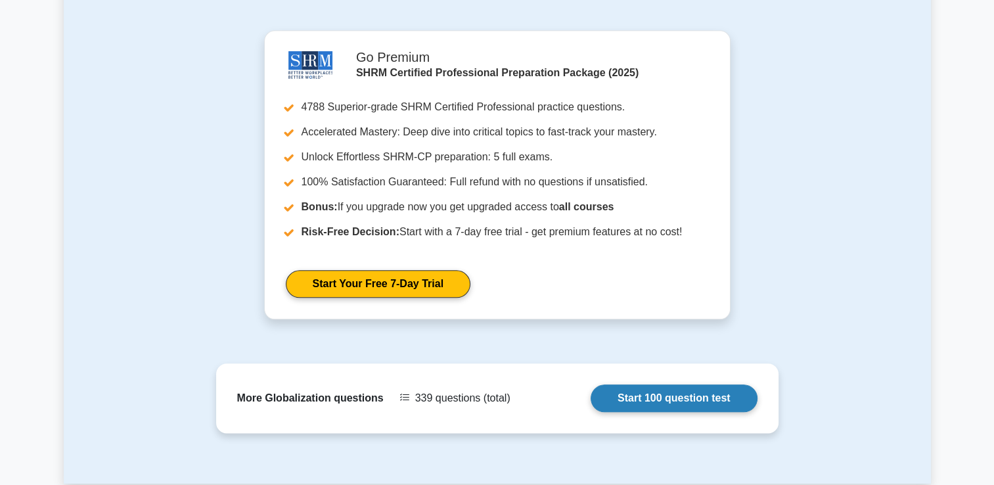
click at [591, 384] on link "Start 100 question test" at bounding box center [674, 398] width 167 height 28
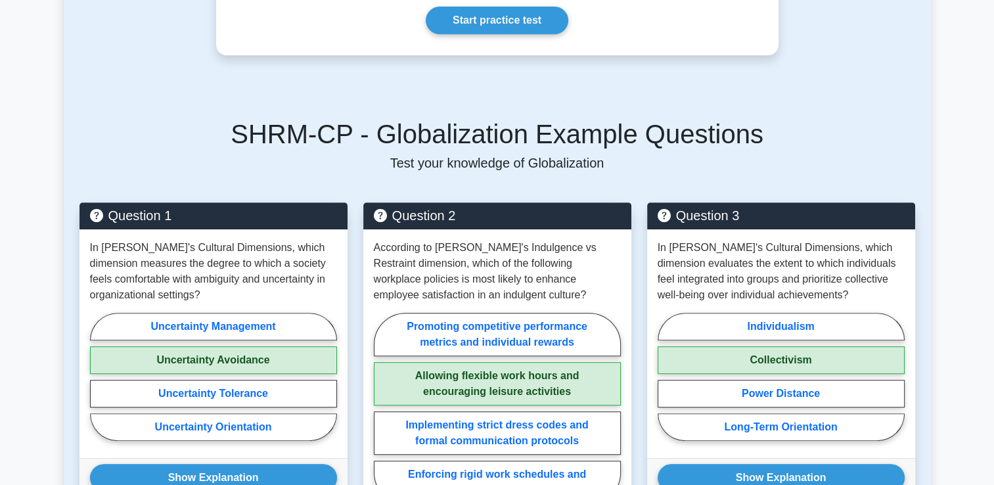
scroll to position [484, 0]
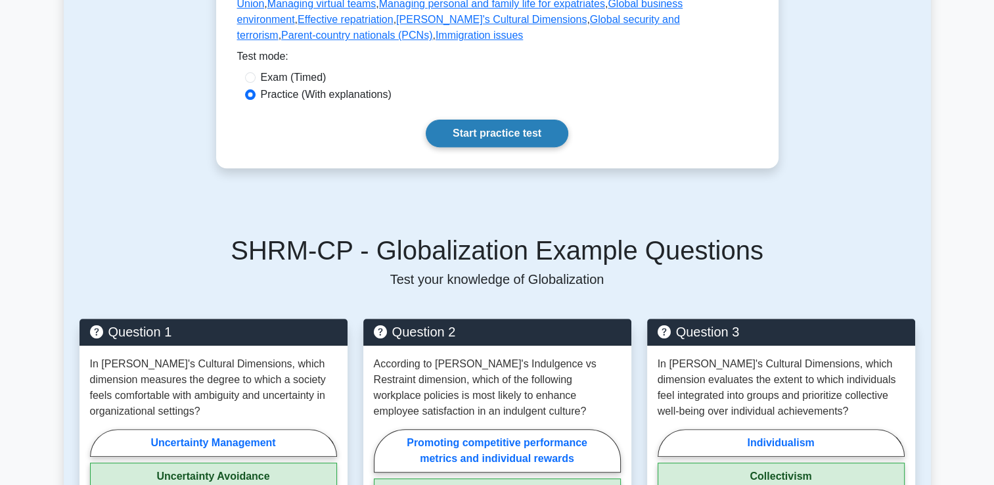
click at [472, 120] on link "Start practice test" at bounding box center [497, 134] width 143 height 28
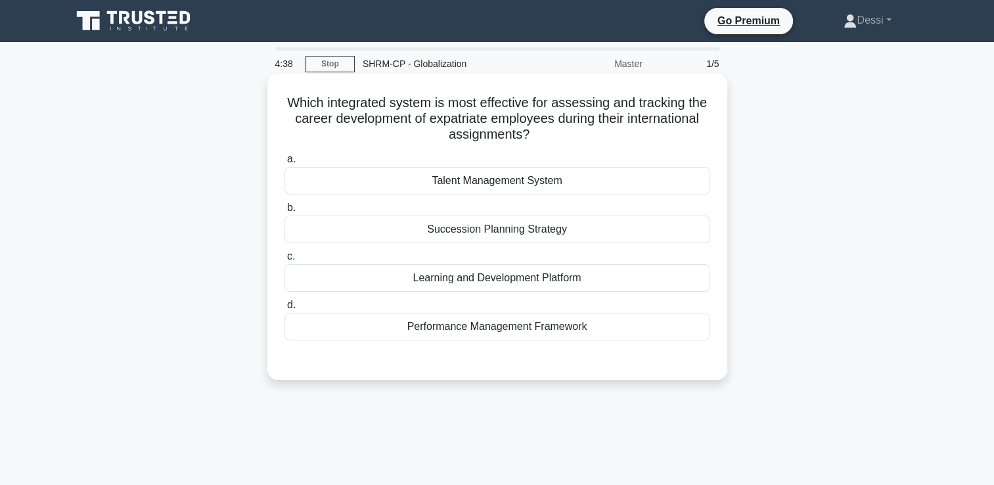
click at [544, 277] on div "Learning and Development Platform" at bounding box center [497, 278] width 426 height 28
click at [284, 261] on input "c. Learning and Development Platform" at bounding box center [284, 256] width 0 height 9
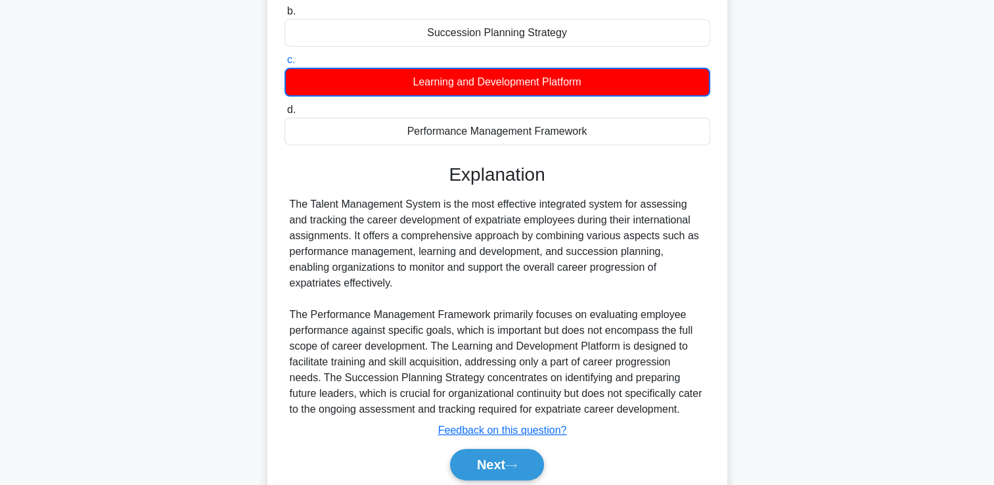
scroll to position [246, 0]
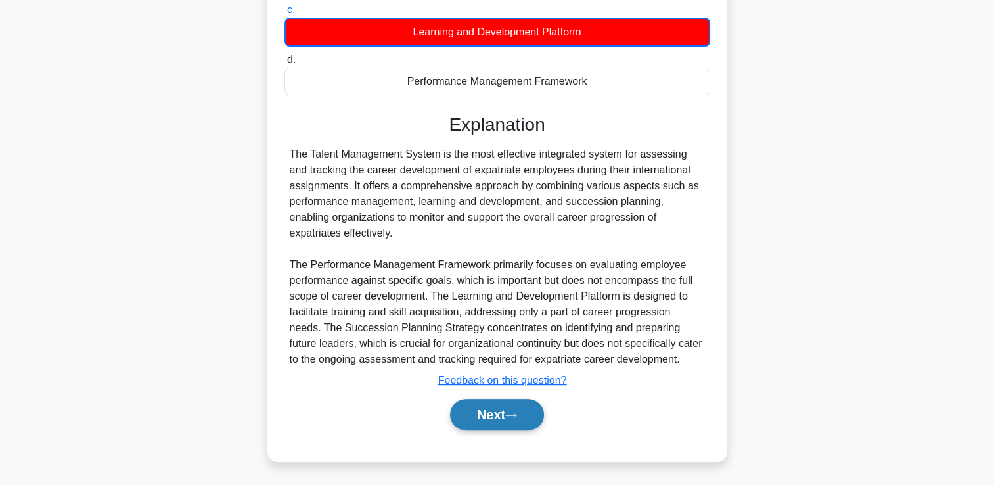
click at [517, 415] on icon at bounding box center [511, 415] width 12 height 7
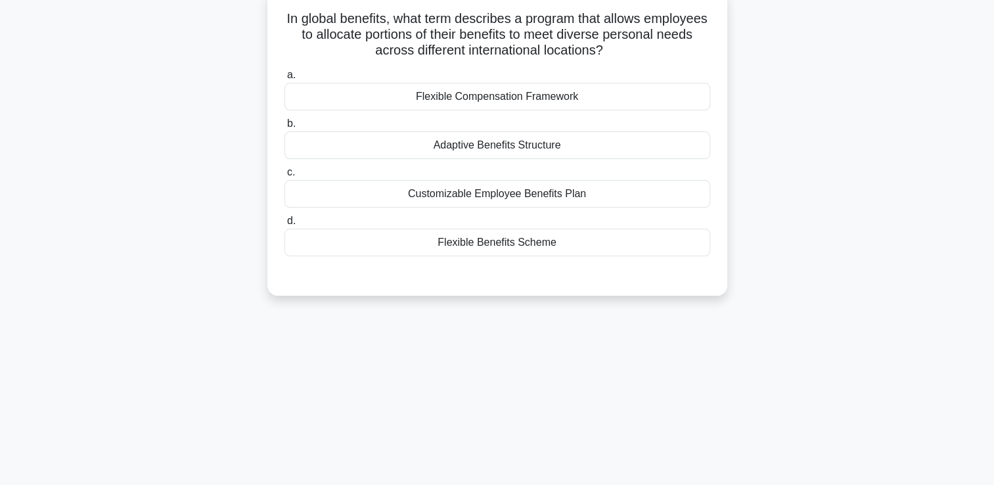
scroll to position [0, 0]
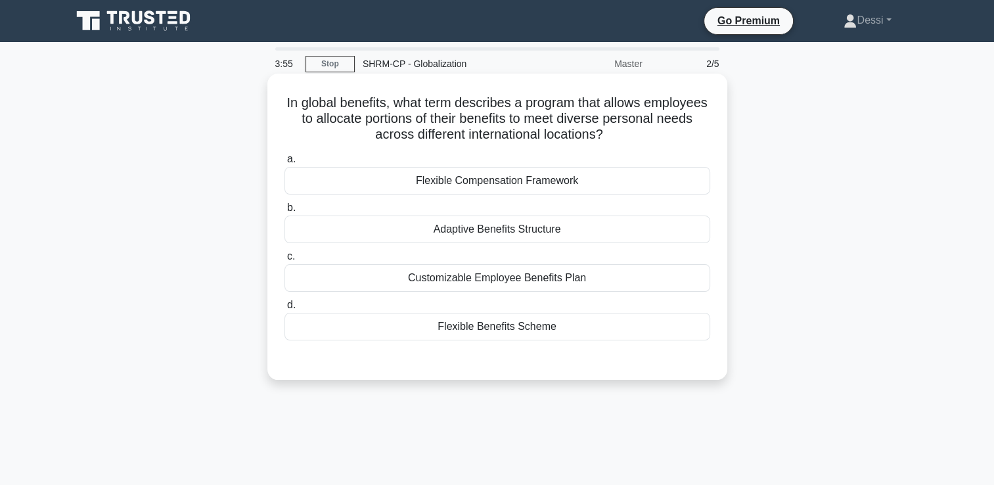
click at [481, 333] on div "Flexible Benefits Scheme" at bounding box center [497, 327] width 426 height 28
click at [284, 309] on input "d. Flexible Benefits Scheme" at bounding box center [284, 305] width 0 height 9
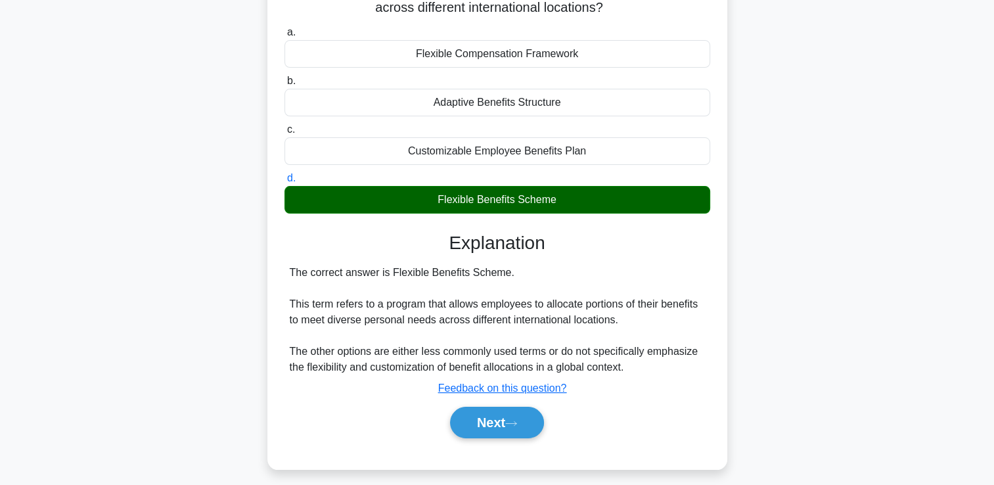
scroll to position [225, 0]
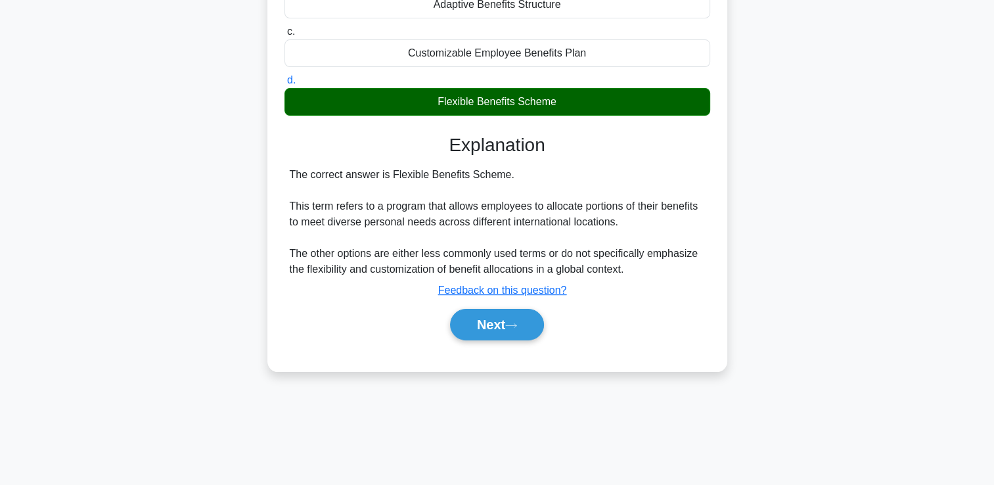
click at [481, 342] on div "Next" at bounding box center [497, 324] width 426 height 42
click at [482, 330] on button "Next" at bounding box center [497, 325] width 94 height 32
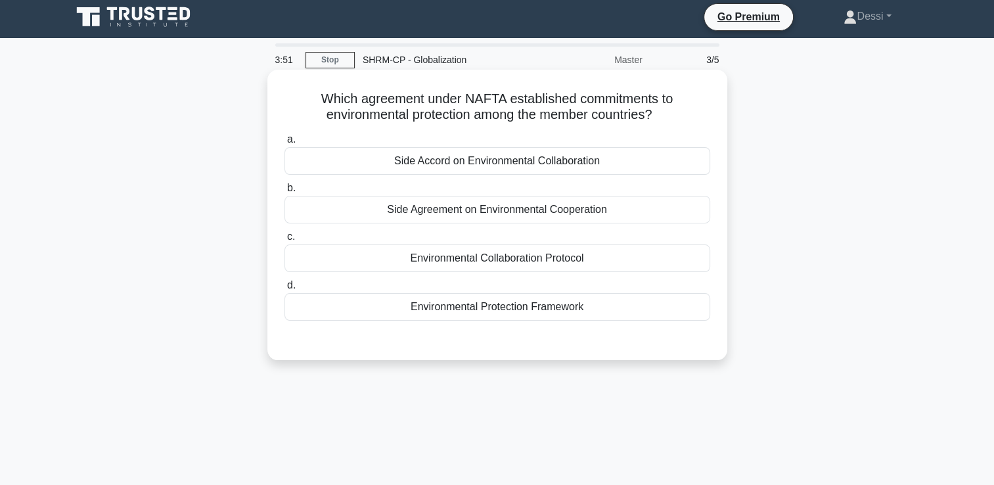
scroll to position [0, 0]
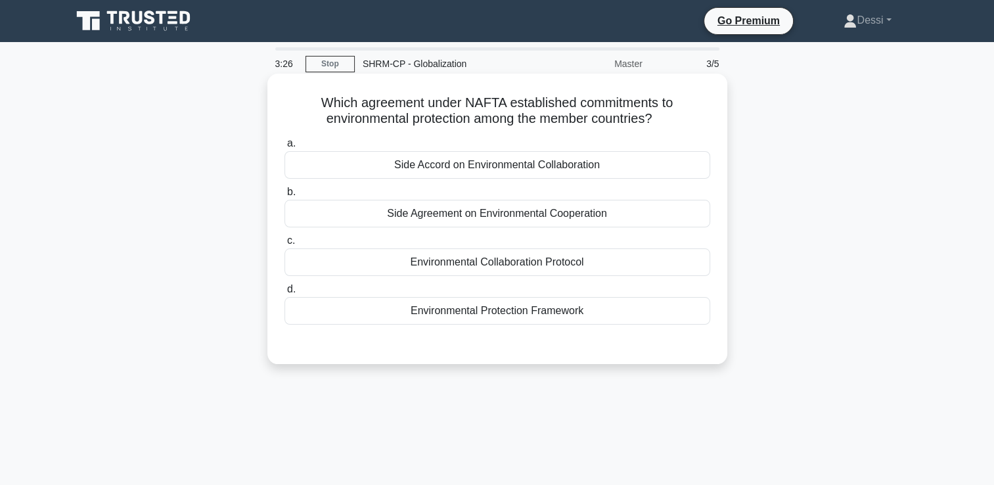
click at [499, 317] on div "Environmental Protection Framework" at bounding box center [497, 311] width 426 height 28
click at [284, 294] on input "d. Environmental Protection Framework" at bounding box center [284, 289] width 0 height 9
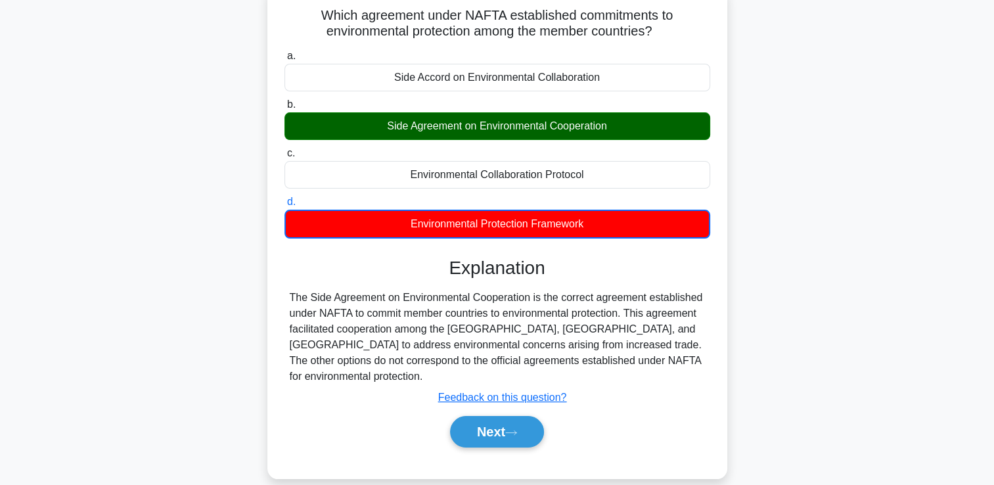
scroll to position [225, 0]
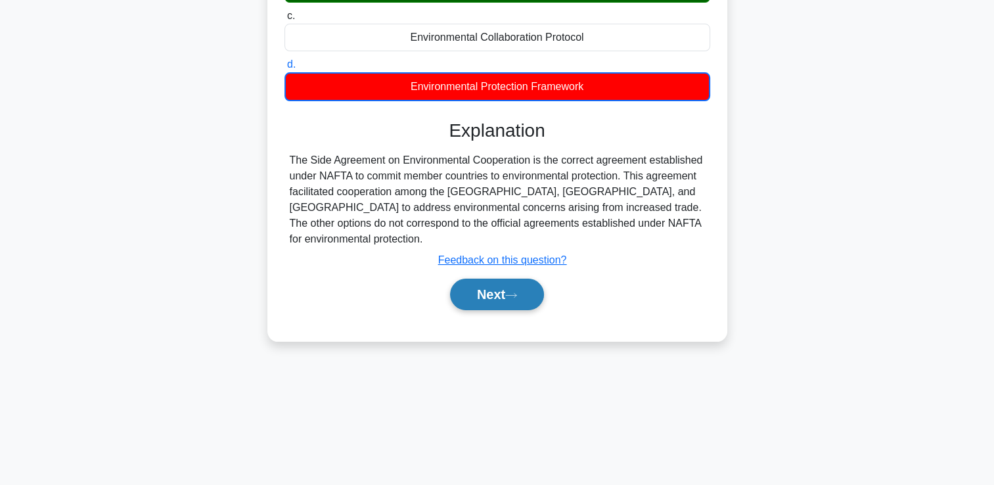
click at [498, 294] on button "Next" at bounding box center [497, 295] width 94 height 32
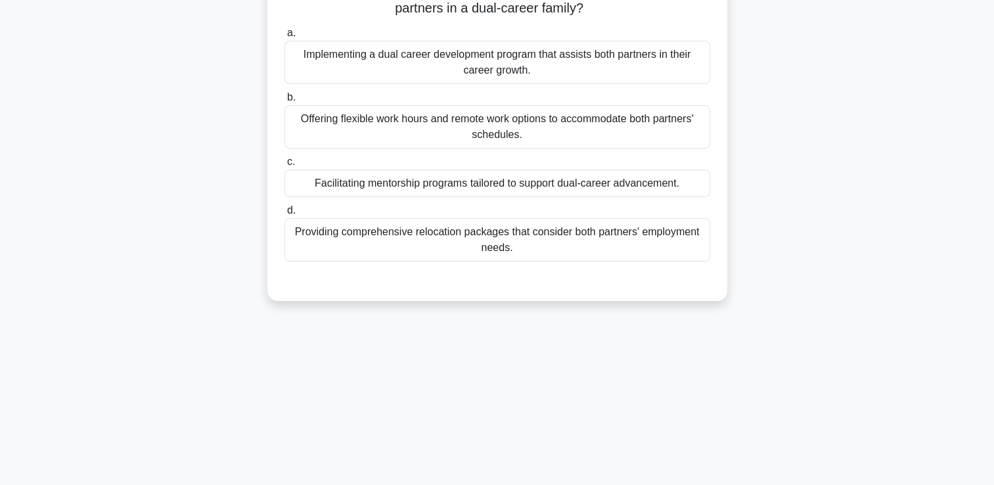
scroll to position [0, 0]
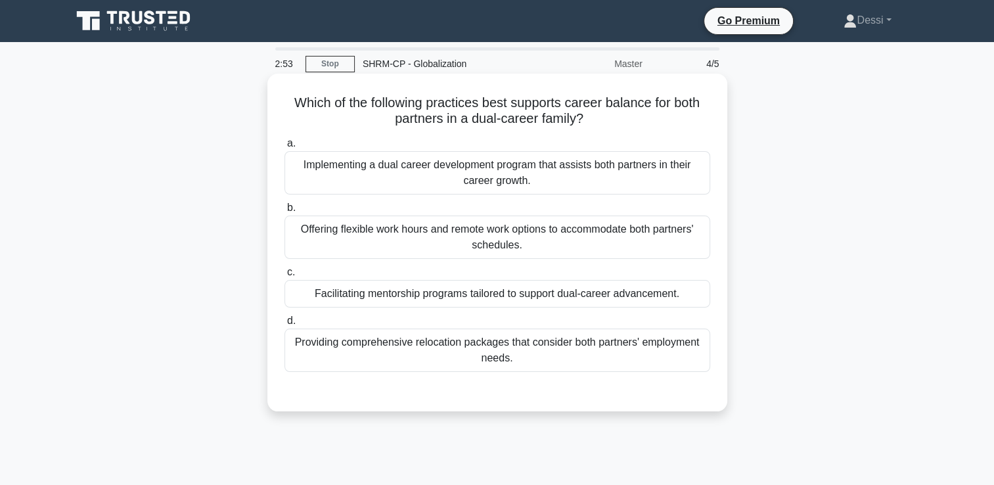
click at [457, 300] on div "Facilitating mentorship programs tailored to support dual-career advancement." at bounding box center [497, 294] width 426 height 28
click at [284, 277] on input "c. Facilitating mentorship programs tailored to support dual-career advancement." at bounding box center [284, 272] width 0 height 9
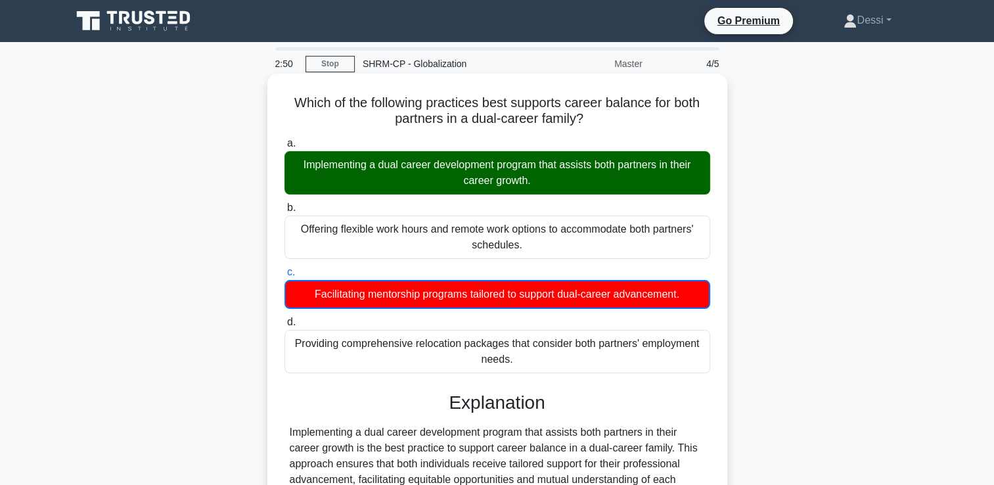
scroll to position [225, 0]
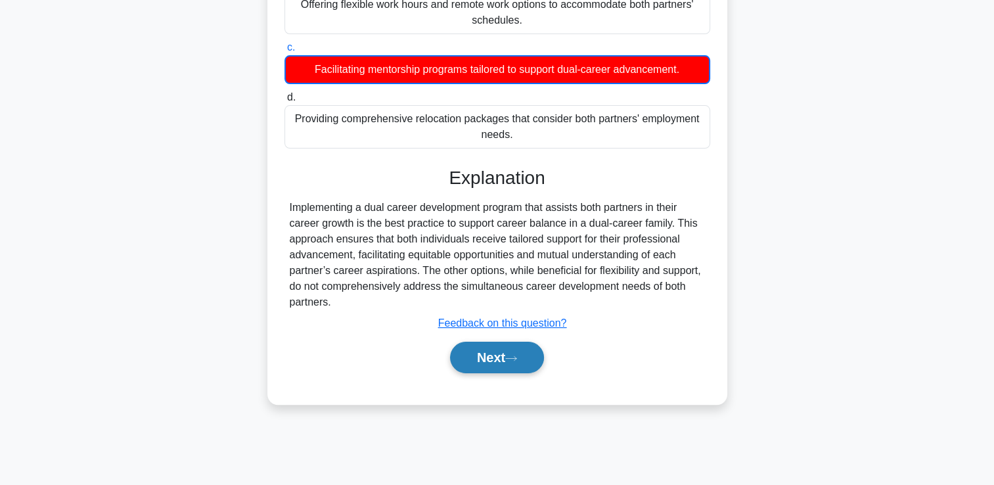
click at [483, 353] on button "Next" at bounding box center [497, 358] width 94 height 32
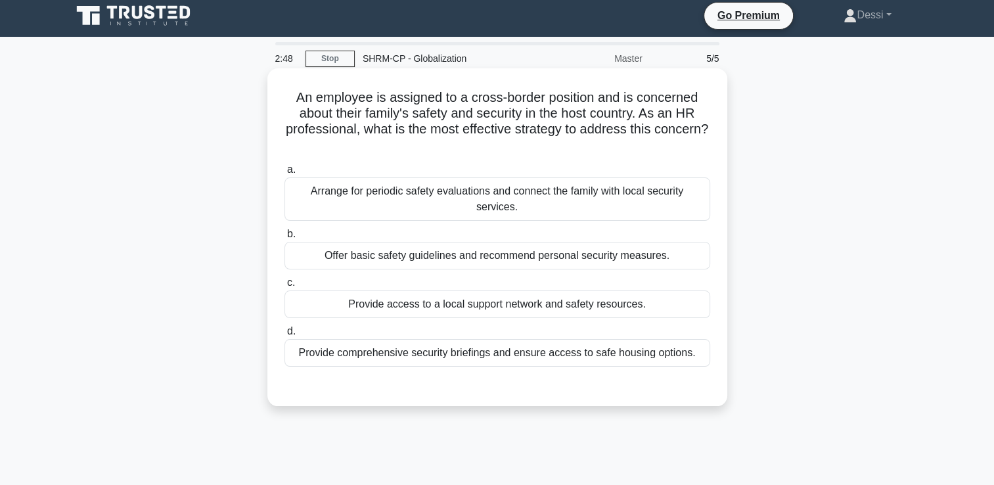
scroll to position [0, 0]
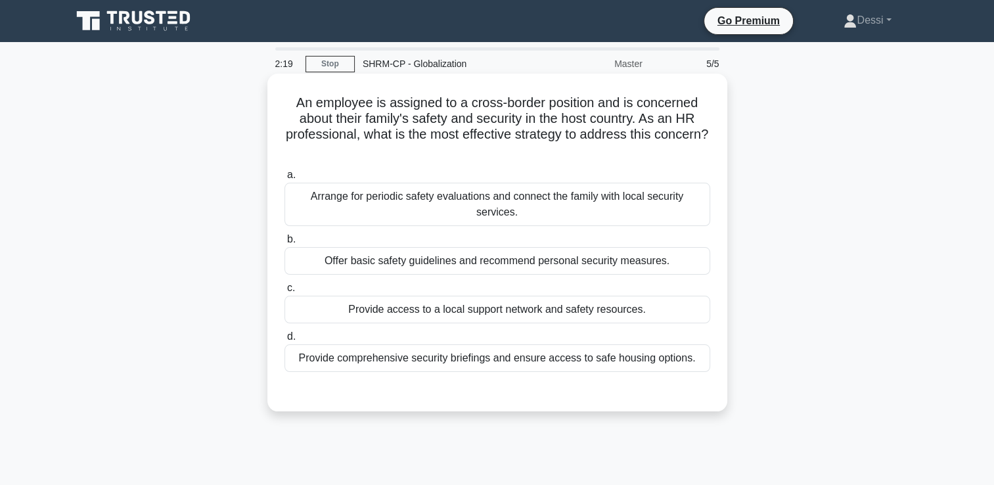
click at [369, 204] on div "Arrange for periodic safety evaluations and connect the family with local secur…" at bounding box center [497, 204] width 426 height 43
click at [284, 179] on input "a. Arrange for periodic safety evaluations and connect the family with local se…" at bounding box center [284, 175] width 0 height 9
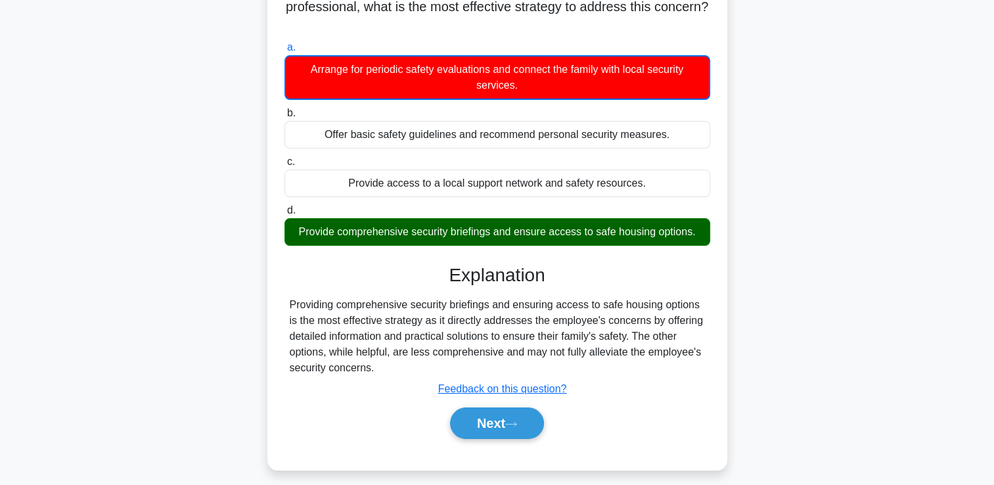
scroll to position [225, 0]
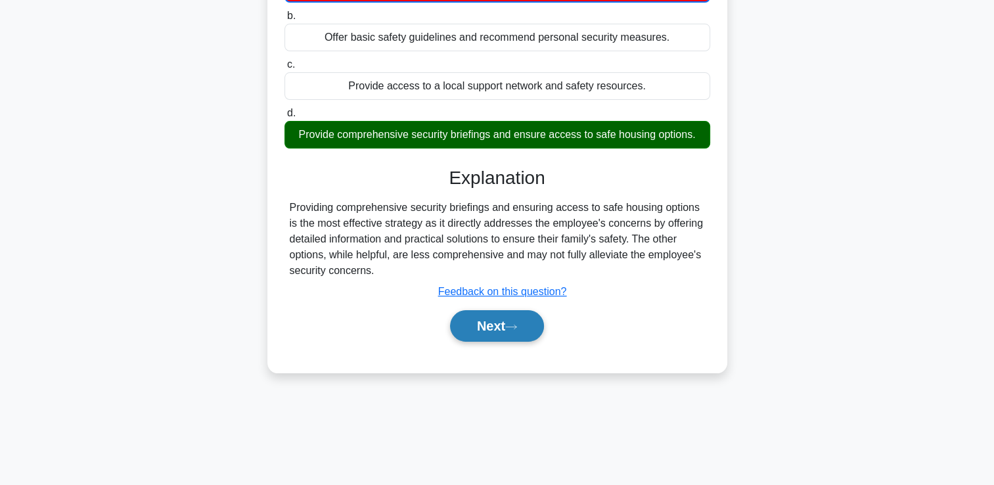
click at [459, 326] on button "Next" at bounding box center [497, 326] width 94 height 32
click at [485, 328] on button "Next" at bounding box center [497, 326] width 94 height 32
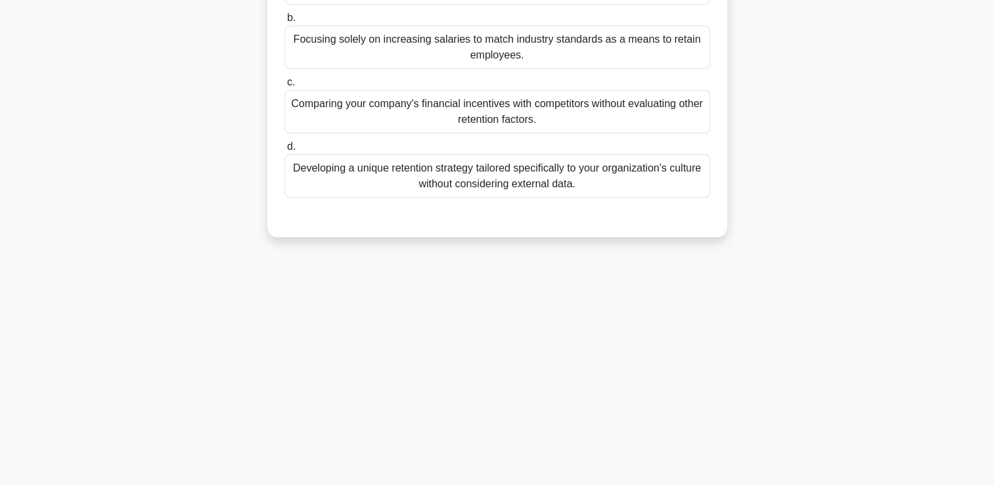
click at [489, 325] on div "2:09 Stop SHRM-CP - Globalization Master 5/5 Your organization is experiencing …" at bounding box center [497, 151] width 867 height 657
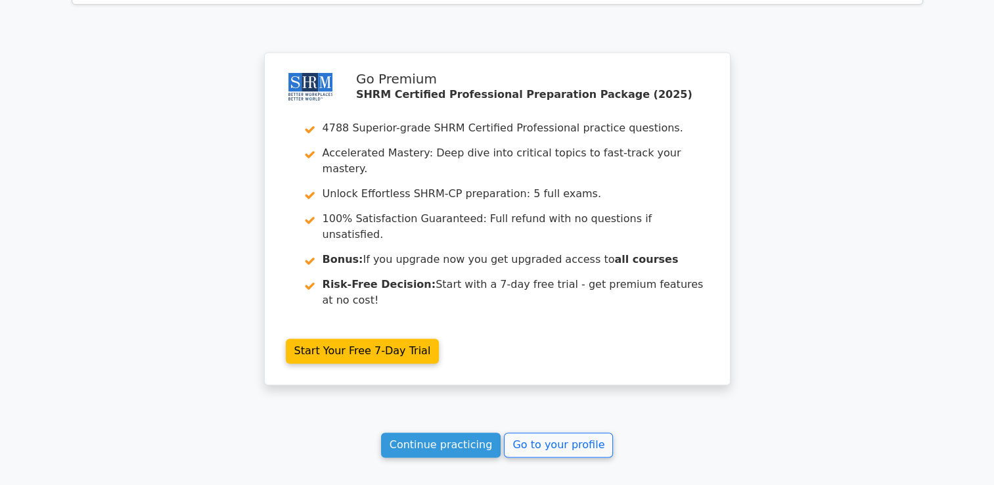
scroll to position [1904, 0]
